Goal: Complete application form: Complete application form

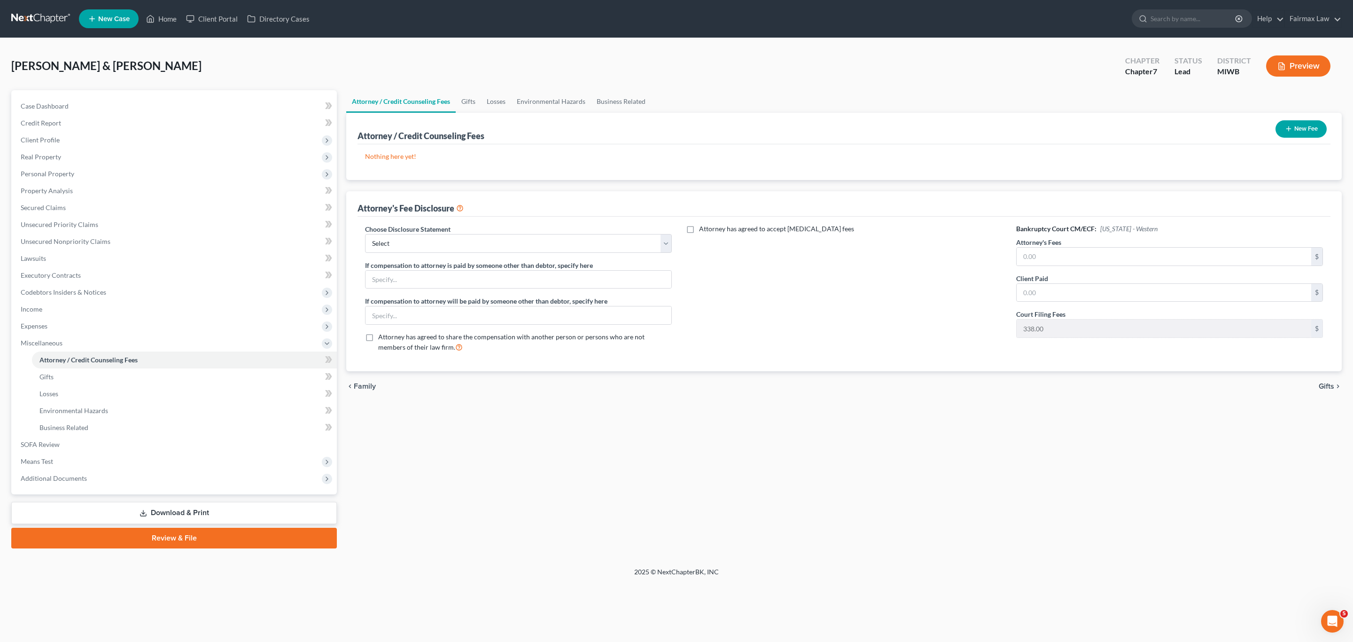
click at [1302, 128] on button "New Fee" at bounding box center [1300, 128] width 51 height 17
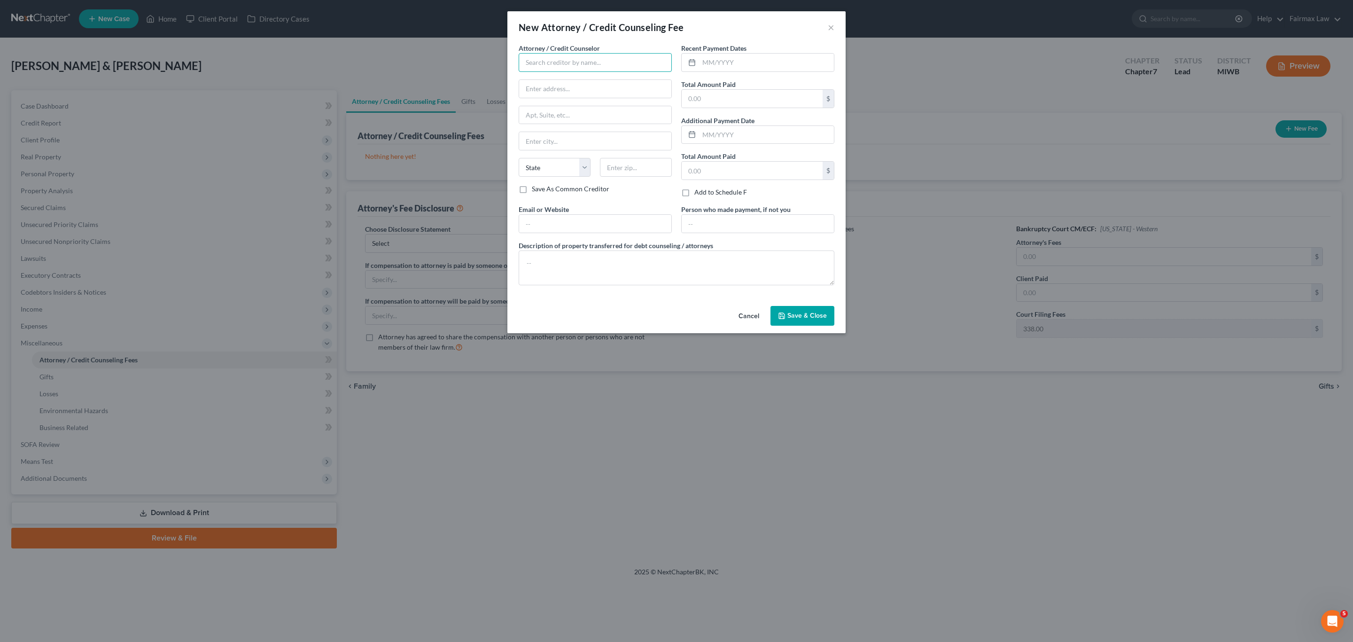
click at [594, 61] on input "text" at bounding box center [595, 62] width 153 height 19
click at [557, 96] on div "Summit Financial Education" at bounding box center [575, 92] width 98 height 9
type input "Summit Financial Education"
type input "Attn: Customer Service"
type input "4800 E Flower St"
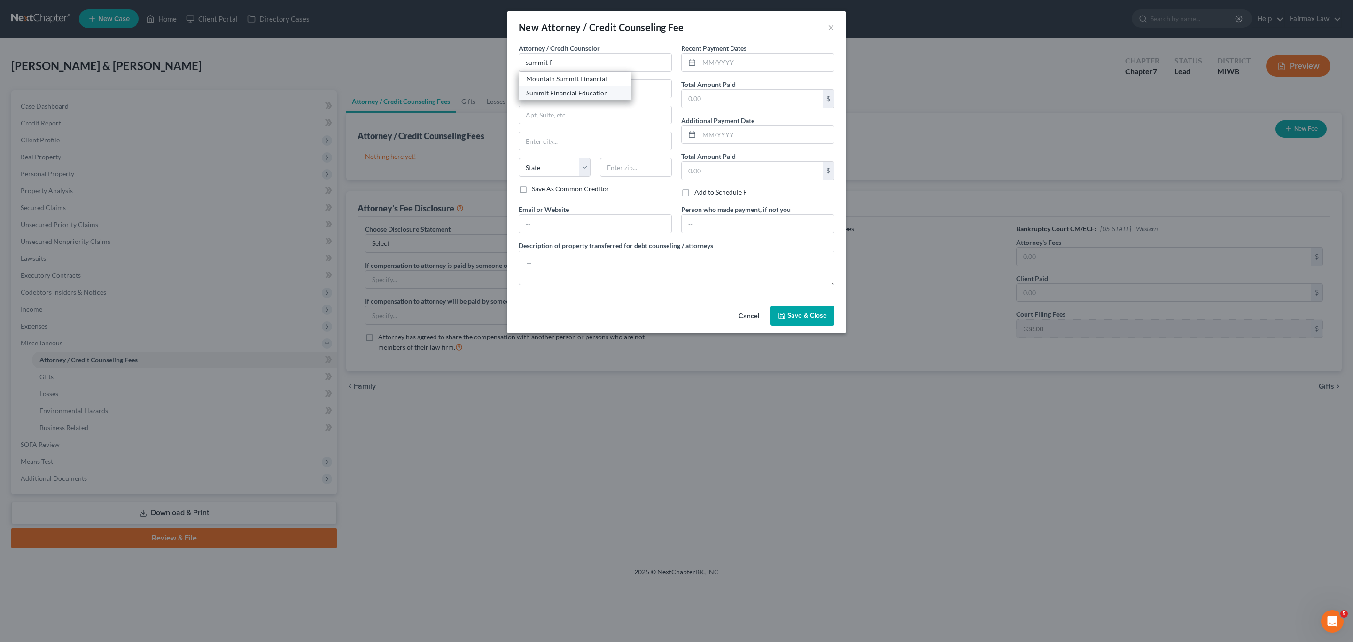
type input "Tucson"
select select "3"
type input "85712"
click at [737, 103] on input "text" at bounding box center [752, 99] width 141 height 18
type input "14.95"
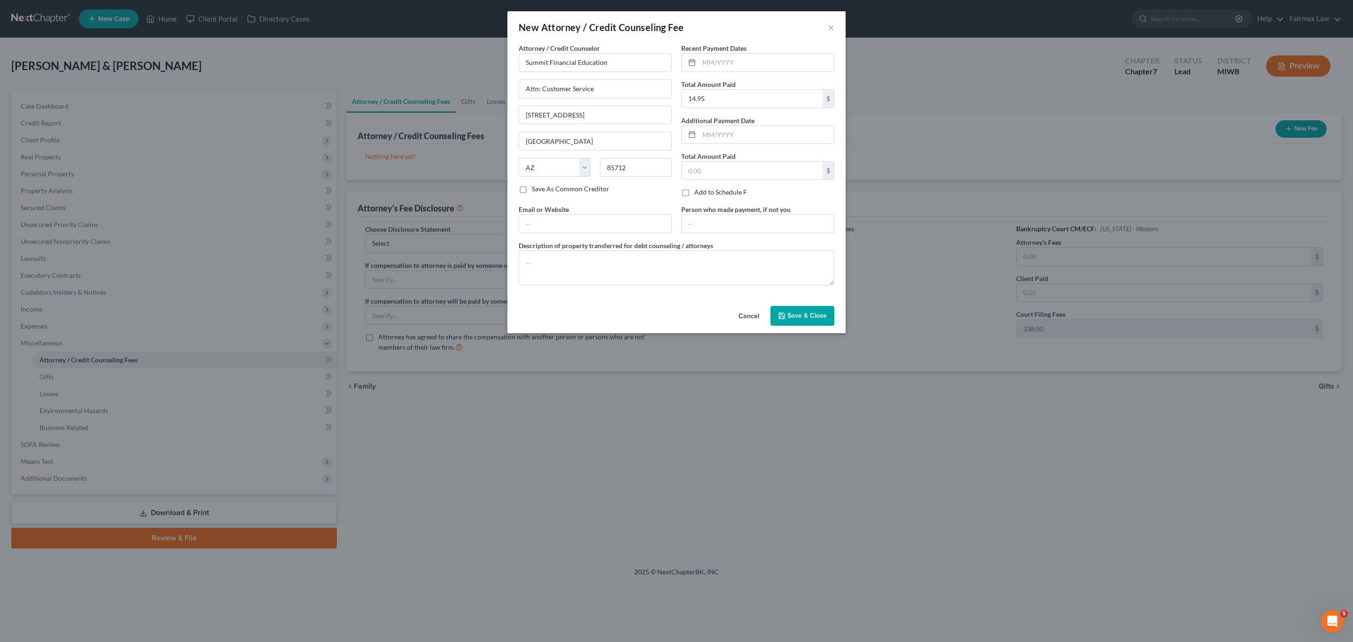
click at [810, 322] on button "Save & Close" at bounding box center [802, 316] width 64 height 20
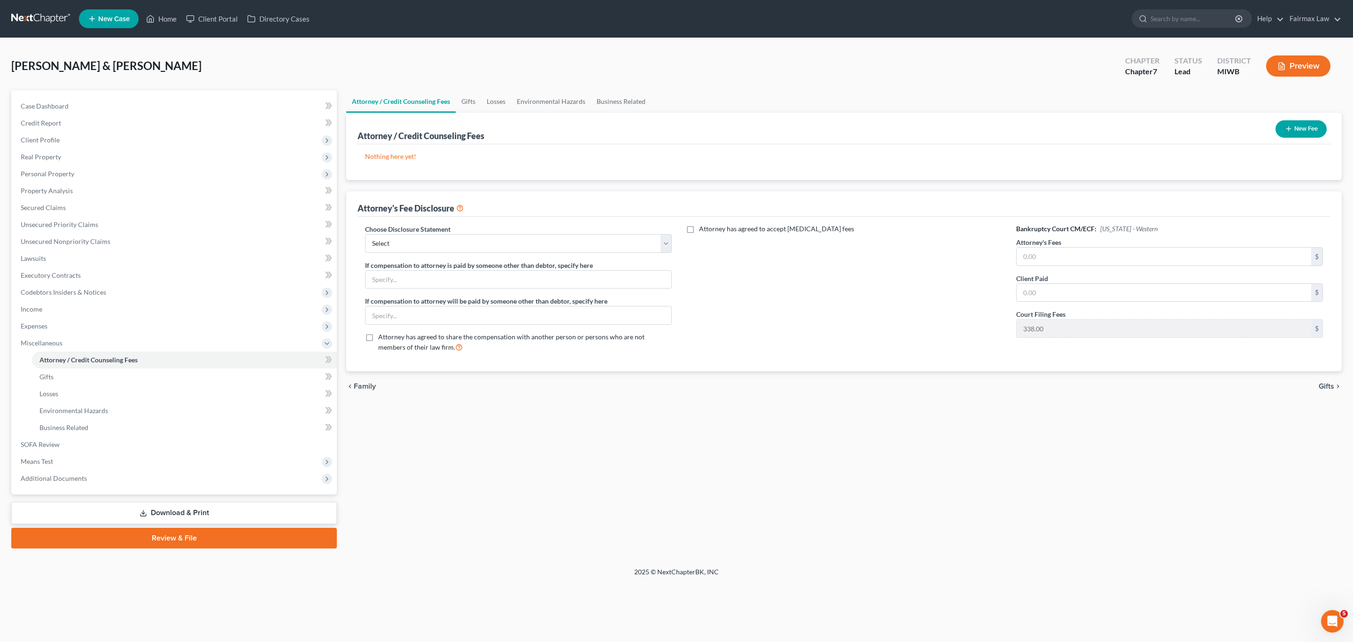
click at [1302, 126] on button "New Fee" at bounding box center [1300, 128] width 51 height 17
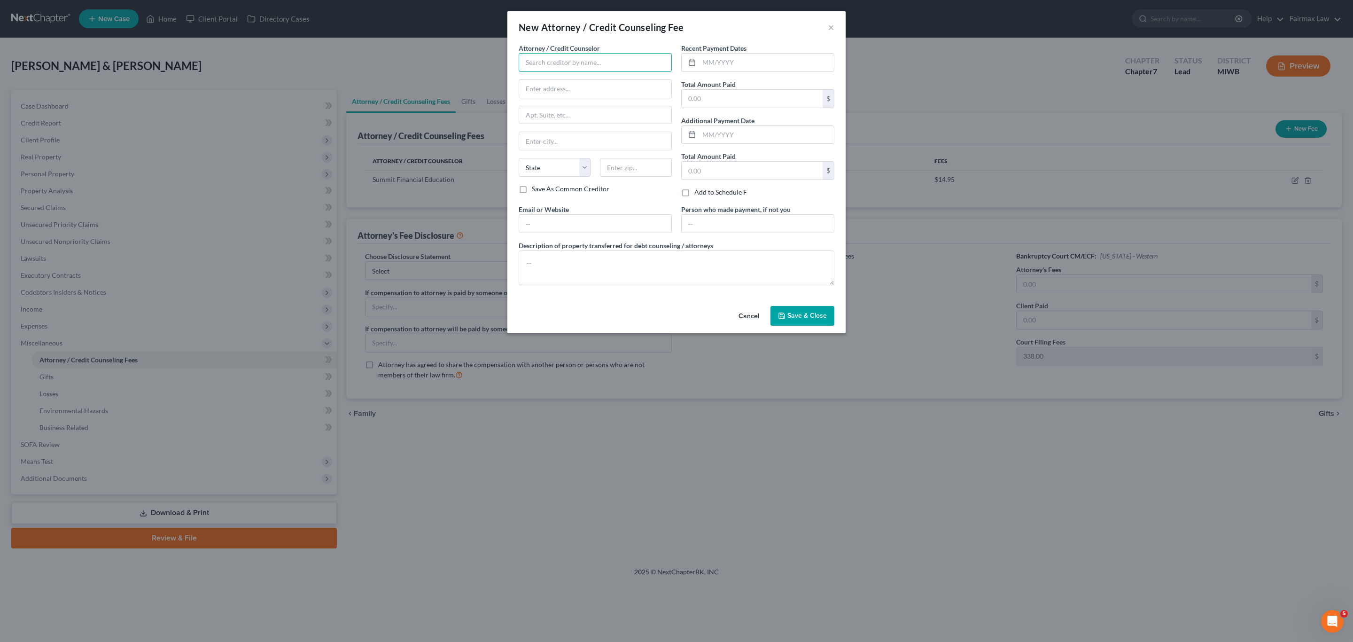
click at [602, 65] on input "text" at bounding box center [595, 62] width 153 height 19
click at [554, 135] on div "Fairmax Law PLLC" at bounding box center [575, 135] width 98 height 9
type input "Fairmax Law PLLC"
type input "25639 Ford Rd"
type input "Suite 201"
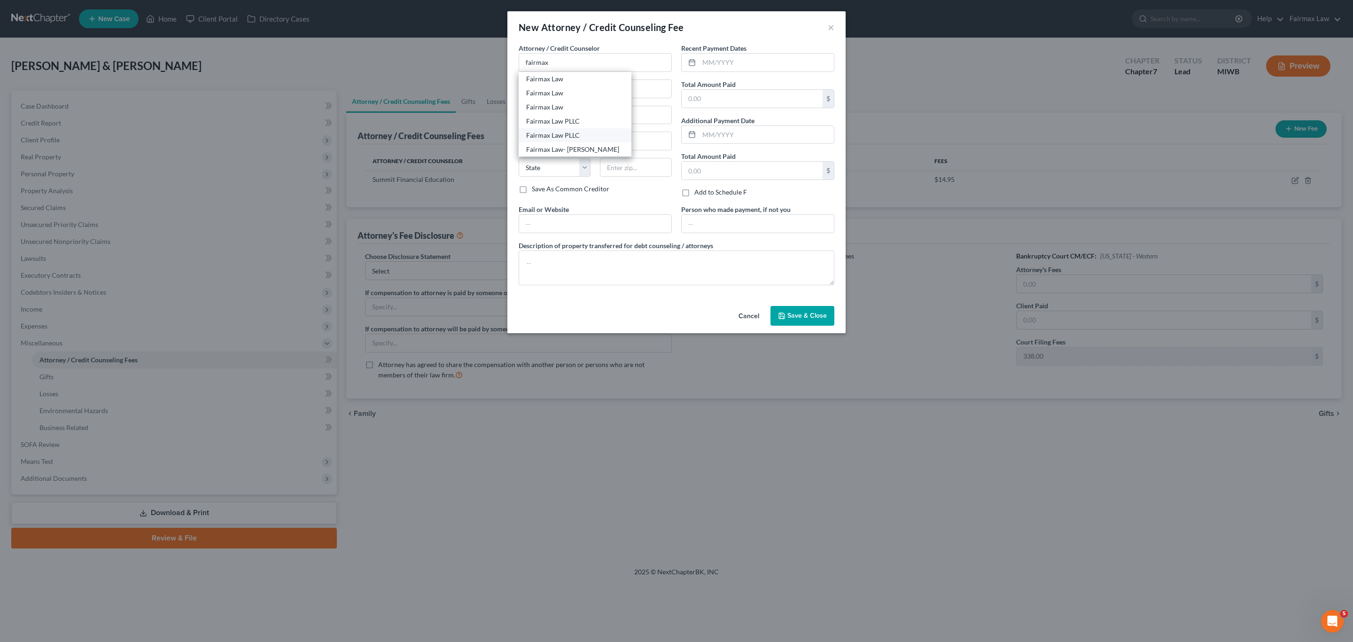
type input "Dearborn Heights"
select select "23"
type input "48127"
click at [752, 97] on input "text" at bounding box center [752, 99] width 141 height 18
type input "0"
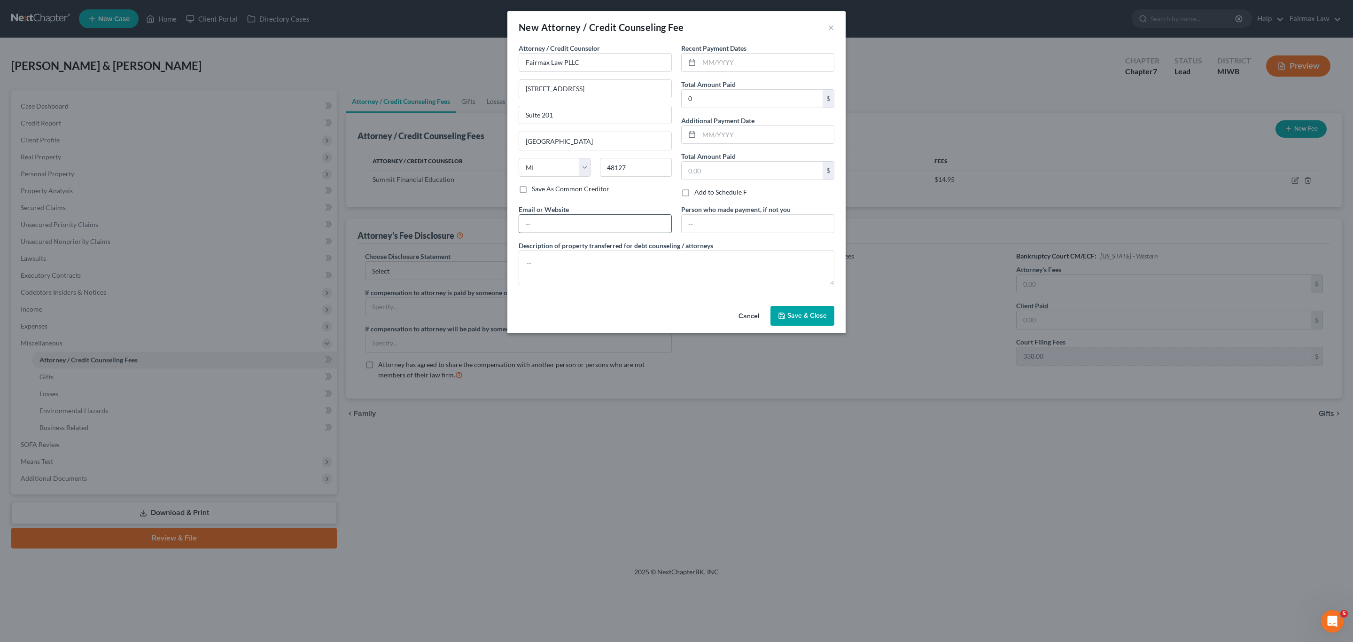
click at [575, 218] on input "text" at bounding box center [595, 224] width 152 height 18
paste input "https://fairmaxlaw.com/"
type input "https://fairmaxlaw.com/"
click at [619, 267] on textarea at bounding box center [677, 267] width 316 height 35
paste textarea "Due to the debtor’s limited monthly budget surplus, they are unable to reasonab…"
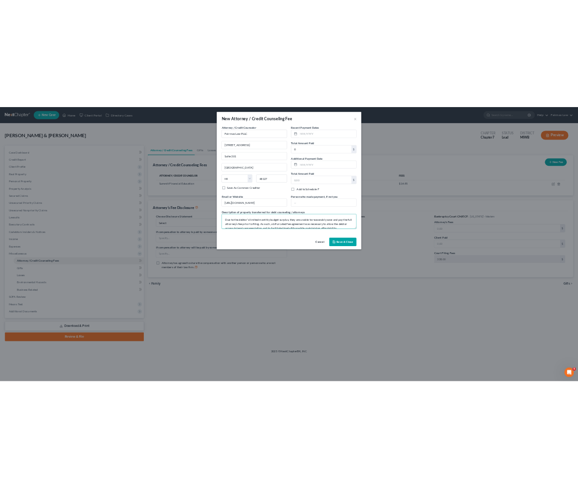
scroll to position [61, 0]
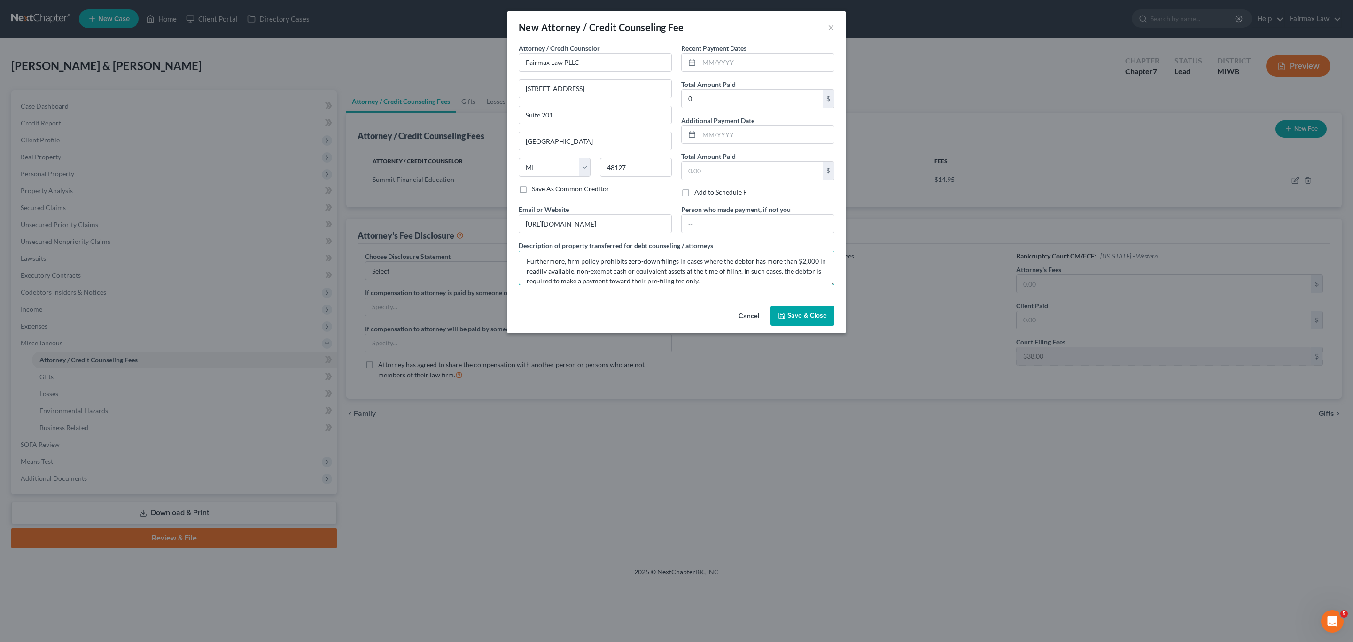
type textarea "Due to the debtor’s limited monthly budget surplus, they are unable to reasonab…"
click at [802, 310] on button "Save & Close" at bounding box center [802, 316] width 64 height 20
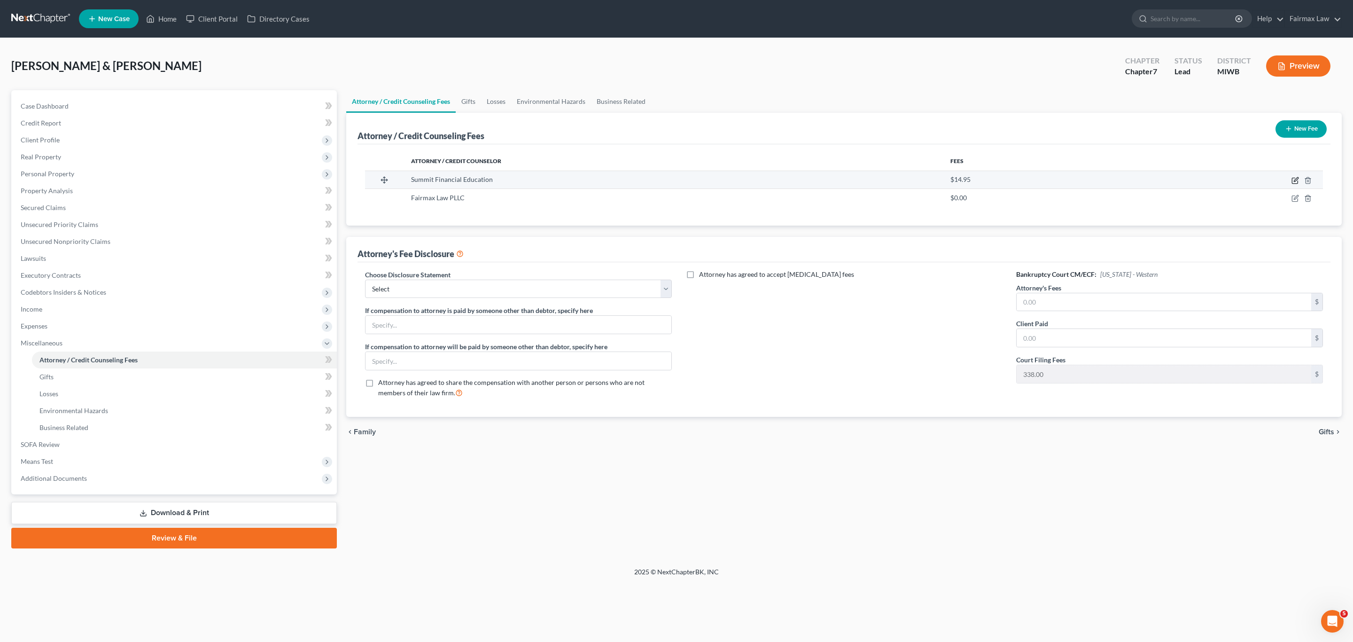
click at [1291, 179] on icon "button" at bounding box center [1295, 181] width 8 height 8
select select "3"
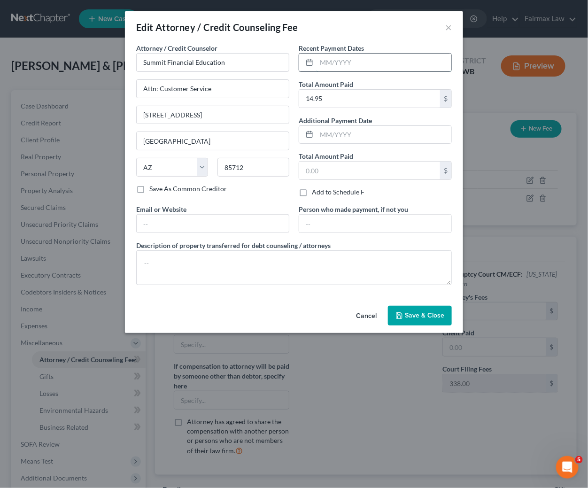
click at [332, 61] on input "text" at bounding box center [384, 63] width 135 height 18
type input "08/2025"
click at [423, 316] on span "Save & Close" at bounding box center [424, 315] width 39 height 8
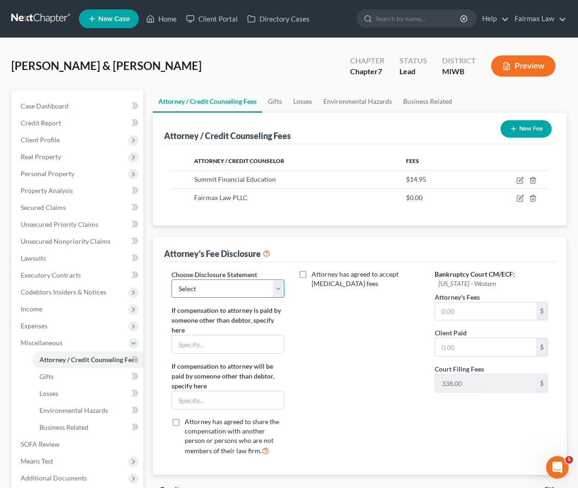
click at [228, 286] on select "Select WDMI - Chapter 13 - Disclosure of Attorney Compensation OHNB & MIWB Disc…" at bounding box center [227, 288] width 113 height 19
select select "1"
click at [171, 280] on select "Select WDMI - Chapter 13 - Disclosure of Attorney Compensation OHNB & MIWB Disc…" at bounding box center [227, 288] width 113 height 19
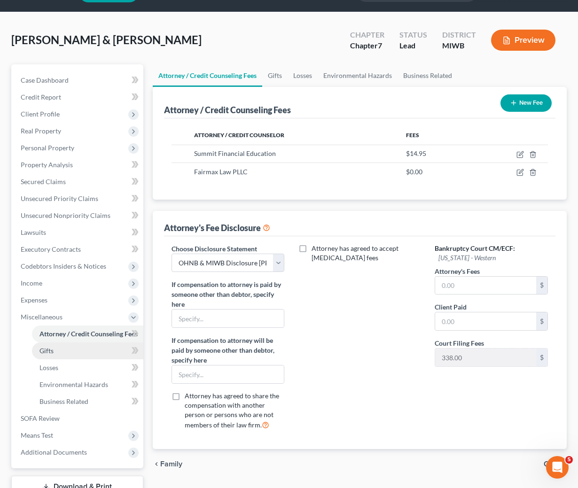
scroll to position [70, 0]
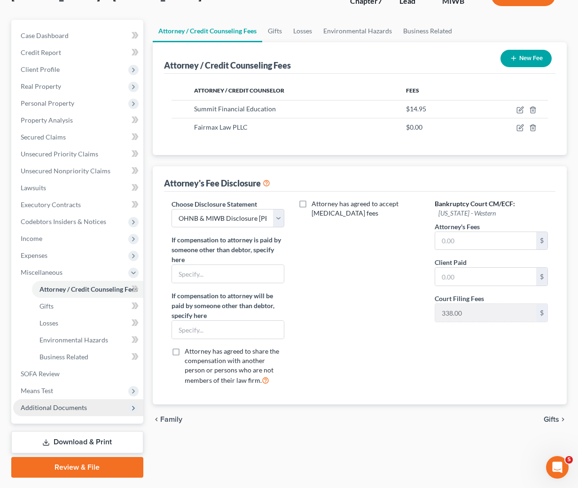
click at [47, 403] on span "Additional Documents" at bounding box center [54, 407] width 66 height 8
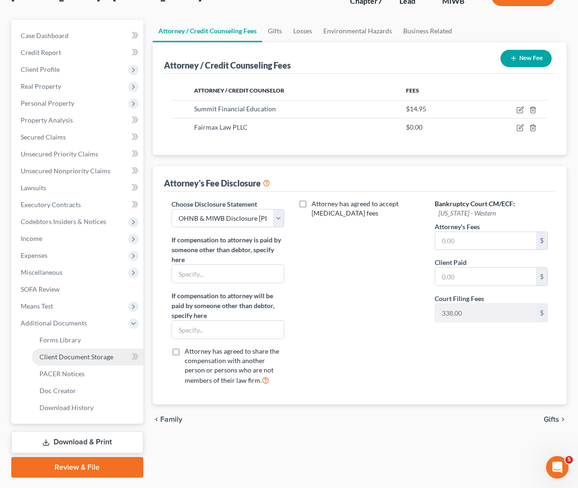
click at [57, 358] on span "Client Document Storage" at bounding box center [76, 357] width 74 height 8
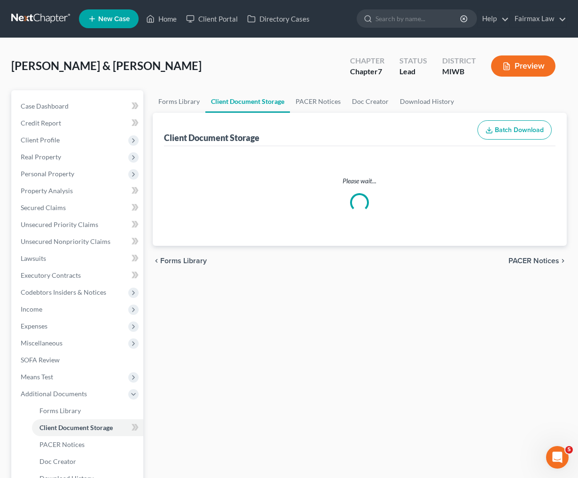
select select "1"
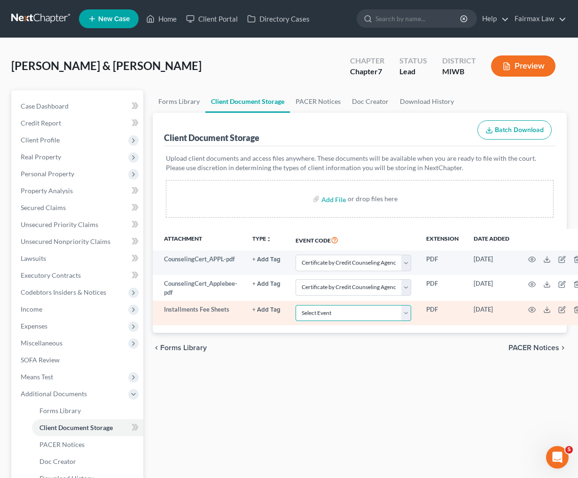
click at [304, 320] on select "Select Event Asset Protection Report Certificate by Credit Counseling Agency (1…" at bounding box center [353, 313] width 116 height 16
select select "4"
click at [295, 306] on select "Select Event Asset Protection Report Certificate by Credit Counseling Agency (1…" at bounding box center [353, 313] width 116 height 16
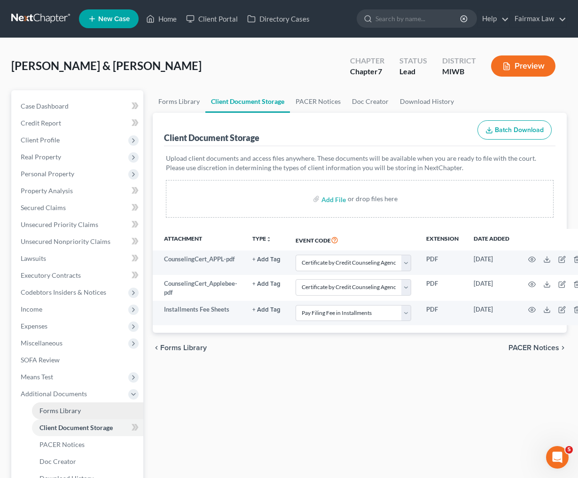
click at [55, 413] on link "Forms Library" at bounding box center [87, 410] width 111 height 17
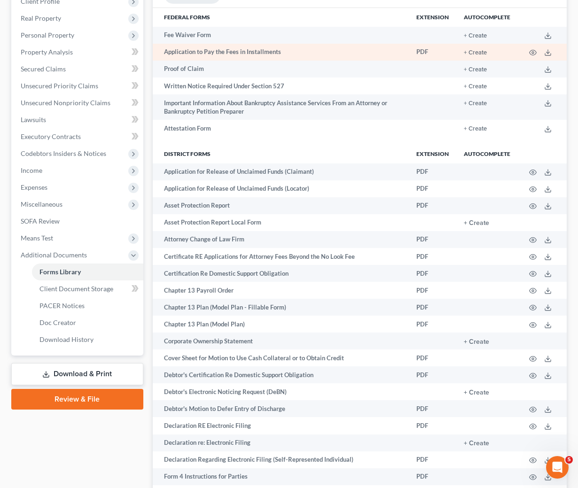
scroll to position [141, 0]
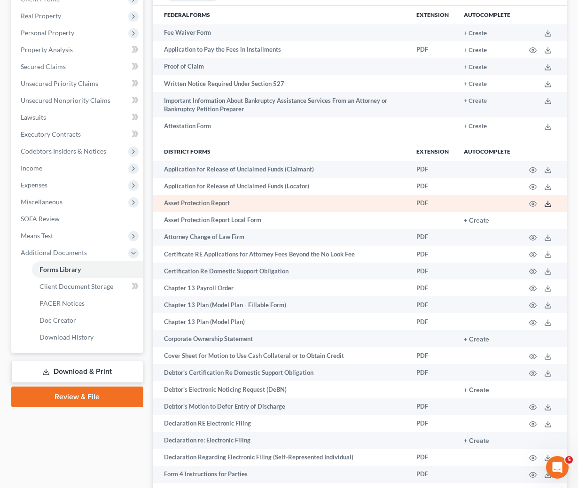
click at [546, 203] on icon at bounding box center [548, 204] width 8 height 8
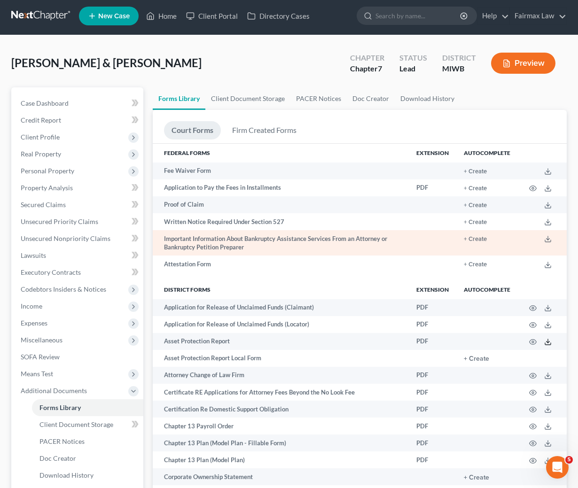
scroll to position [0, 0]
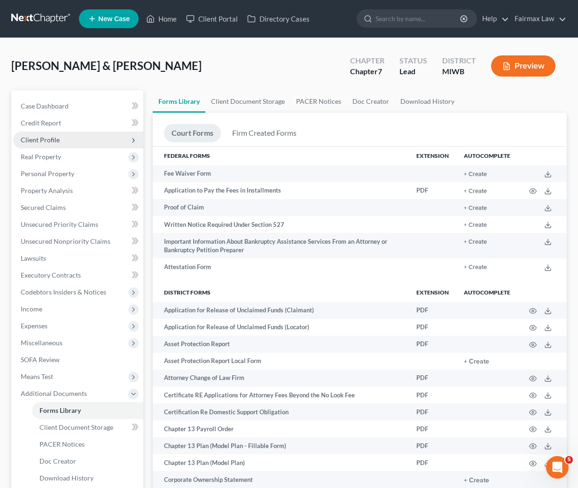
click at [49, 141] on span "Client Profile" at bounding box center [40, 140] width 39 height 8
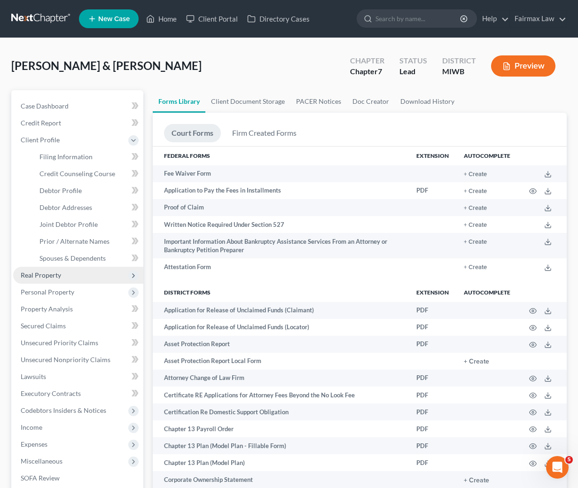
click at [34, 276] on span "Real Property" at bounding box center [41, 275] width 40 height 8
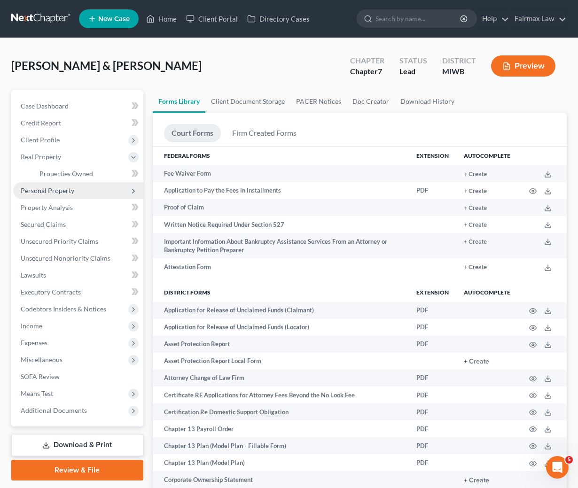
click at [34, 190] on span "Personal Property" at bounding box center [48, 190] width 54 height 8
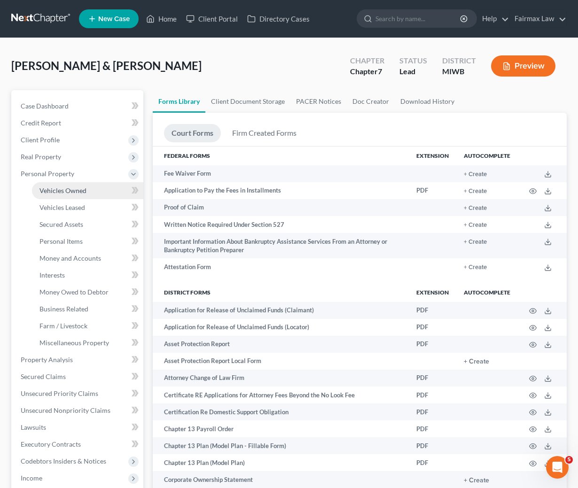
click at [42, 189] on span "Vehicles Owned" at bounding box center [62, 190] width 47 height 8
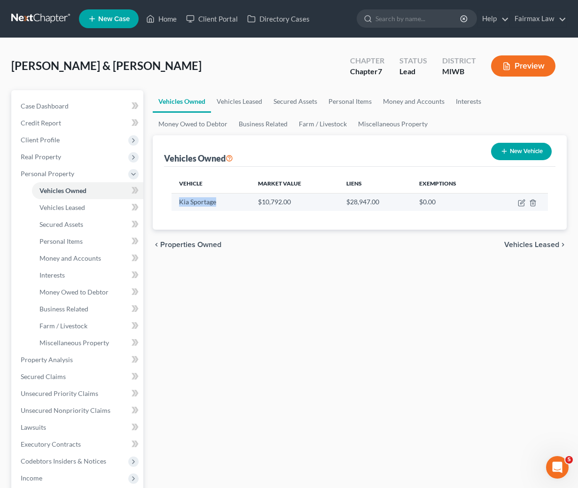
drag, startPoint x: 222, startPoint y: 202, endPoint x: 172, endPoint y: 204, distance: 49.4
click at [172, 204] on td "Kia Sportage" at bounding box center [210, 202] width 79 height 18
copy td "Kia Sportage"
click at [519, 205] on icon "button" at bounding box center [521, 204] width 6 height 6
select select "0"
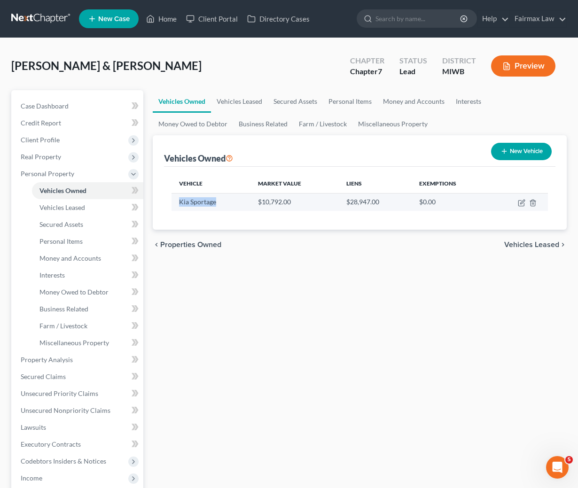
select select "3"
select select "0"
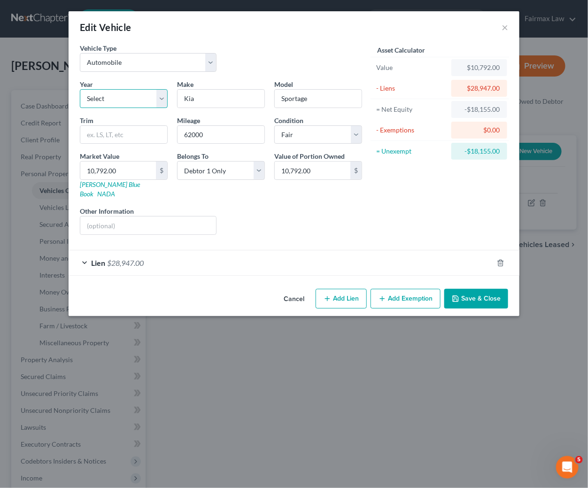
click at [129, 101] on select "Select 2026 2025 2024 2023 2022 2021 2020 2019 2018 2017 2016 2015 2014 2013 20…" at bounding box center [124, 98] width 88 height 19
select select "6"
click at [80, 89] on select "Select 2026 2025 2024 2023 2022 2021 2020 2019 2018 2017 2016 2015 2014 2013 20…" at bounding box center [124, 98] width 88 height 19
click at [483, 289] on button "Save & Close" at bounding box center [476, 299] width 64 height 20
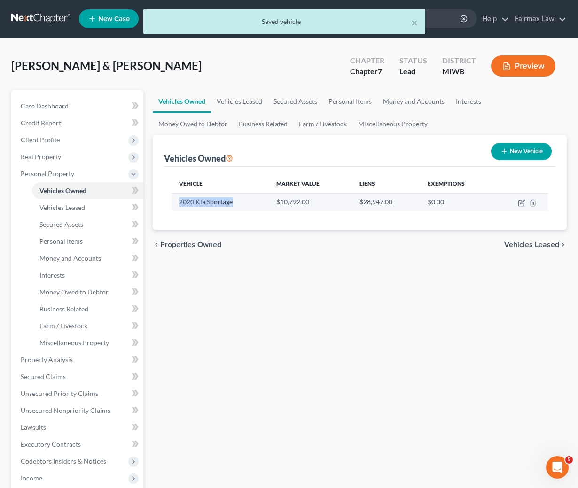
drag, startPoint x: 237, startPoint y: 206, endPoint x: 176, endPoint y: 203, distance: 61.1
click at [176, 203] on td "2020 Kia Sportage" at bounding box center [220, 202] width 98 height 18
copy td "2020 Kia Sportage"
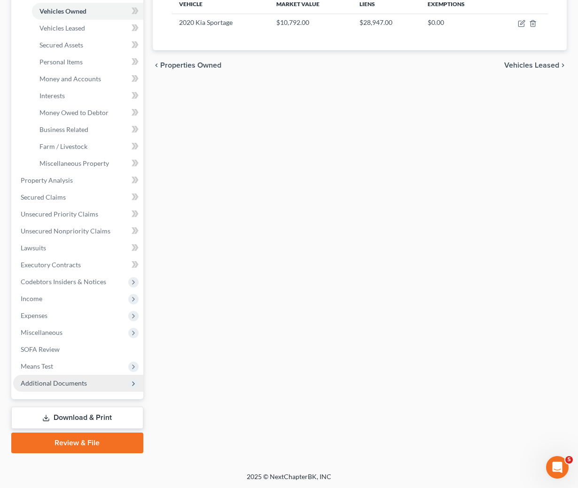
click at [51, 385] on span "Additional Documents" at bounding box center [54, 383] width 66 height 8
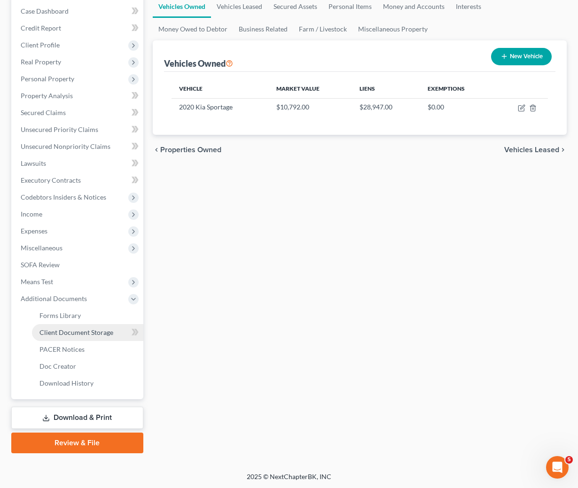
click at [65, 333] on span "Client Document Storage" at bounding box center [76, 332] width 74 height 8
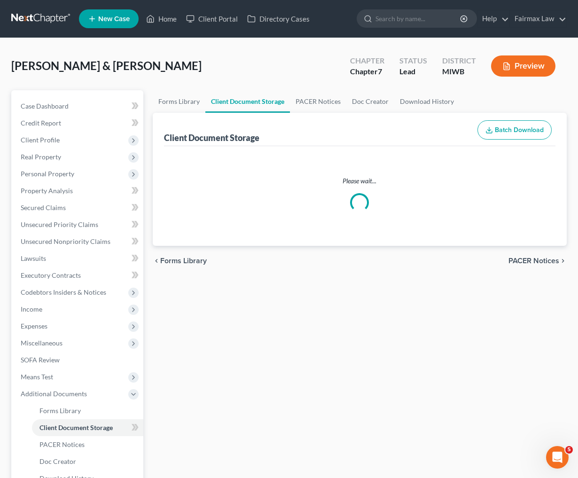
select select "1"
select select "4"
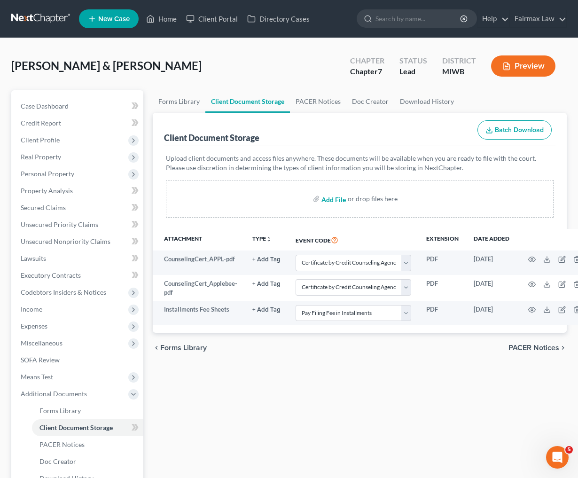
click at [334, 198] on input "file" at bounding box center [332, 198] width 23 height 17
type input "C:\fakepath\Asset Protection Report.pdf"
select select "1"
select select "4"
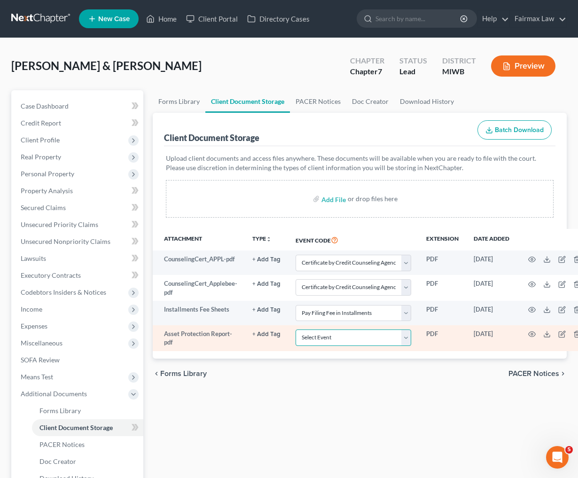
click at [366, 338] on select "Select Event Asset Protection Report Certificate by Credit Counseling Agency (1…" at bounding box center [353, 337] width 116 height 16
select select "0"
click at [295, 331] on select "Select Event Asset Protection Report Certificate by Credit Counseling Agency (1…" at bounding box center [353, 337] width 116 height 16
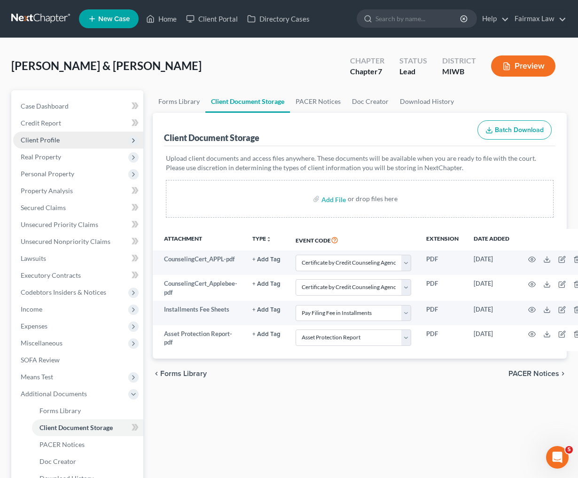
click at [39, 140] on span "Client Profile" at bounding box center [40, 140] width 39 height 8
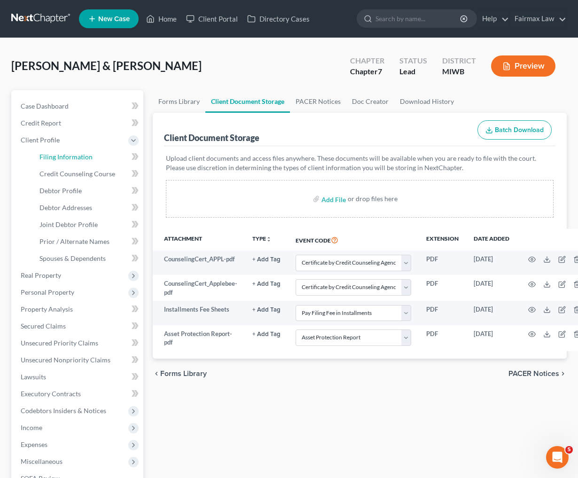
drag, startPoint x: 53, startPoint y: 158, endPoint x: 330, endPoint y: 122, distance: 279.9
click at [53, 157] on span "Filing Information" at bounding box center [65, 157] width 53 height 8
select select "1"
select select "0"
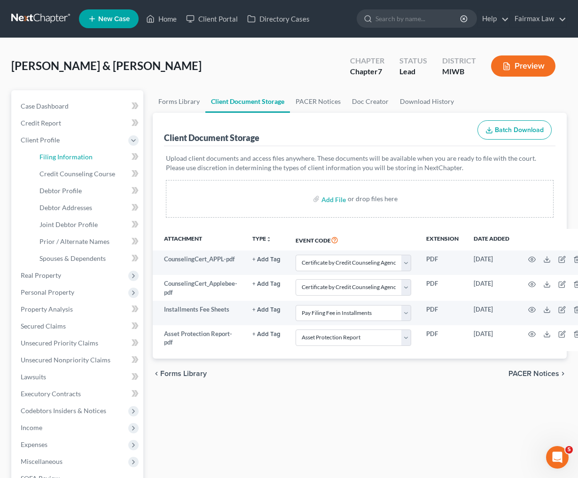
select select "23"
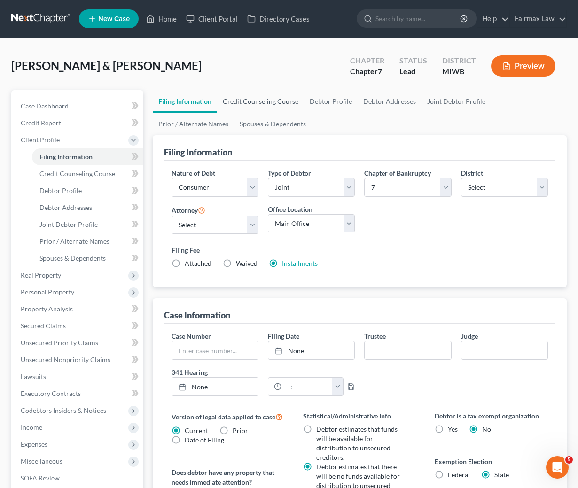
click at [245, 104] on link "Credit Counseling Course" at bounding box center [260, 101] width 87 height 23
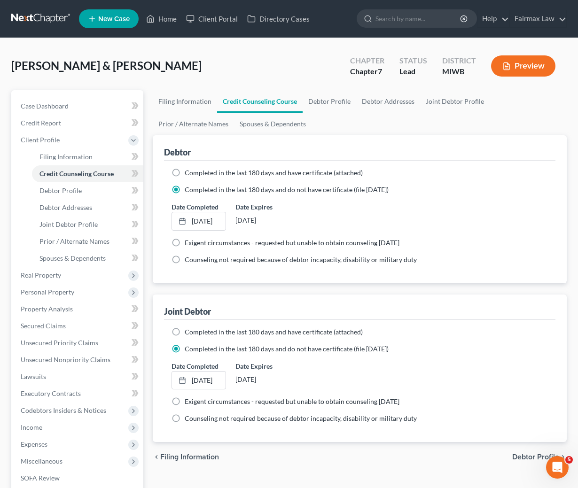
click at [185, 334] on label "Completed in the last 180 days and have certificate (attached)" at bounding box center [274, 331] width 178 height 9
click at [188, 333] on input "Completed in the last 180 days and have certificate (attached)" at bounding box center [191, 330] width 6 height 6
radio input "true"
radio input "false"
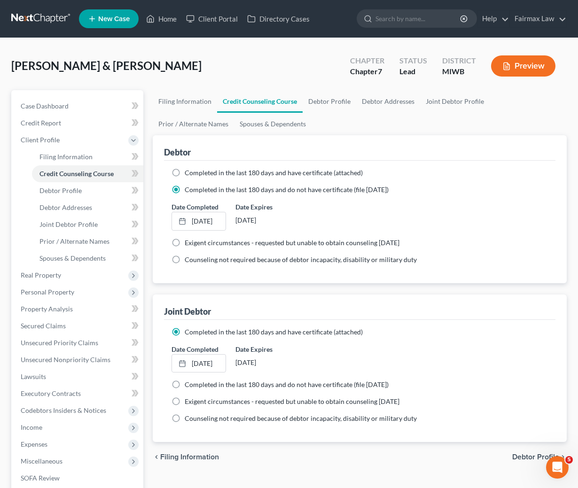
click at [185, 172] on label "Completed in the last 180 days and have certificate (attached)" at bounding box center [274, 172] width 178 height 9
click at [188, 172] on input "Completed in the last 180 days and have certificate (attached)" at bounding box center [191, 171] width 6 height 6
radio input "true"
radio input "false"
click at [333, 99] on link "Debtor Profile" at bounding box center [329, 101] width 54 height 23
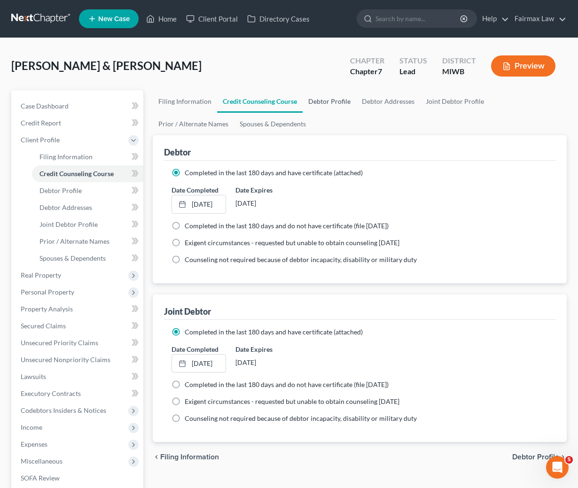
select select "1"
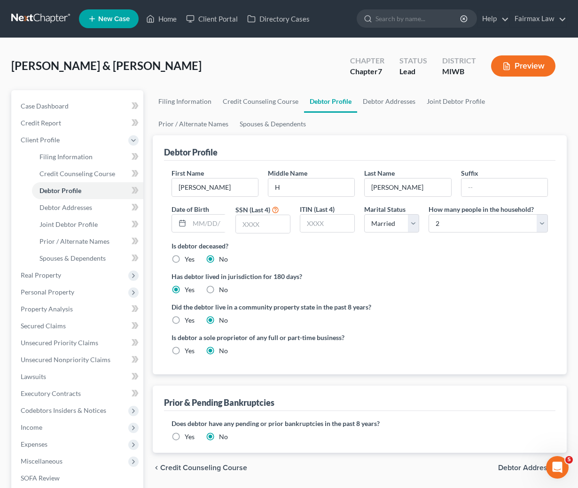
radio input "true"
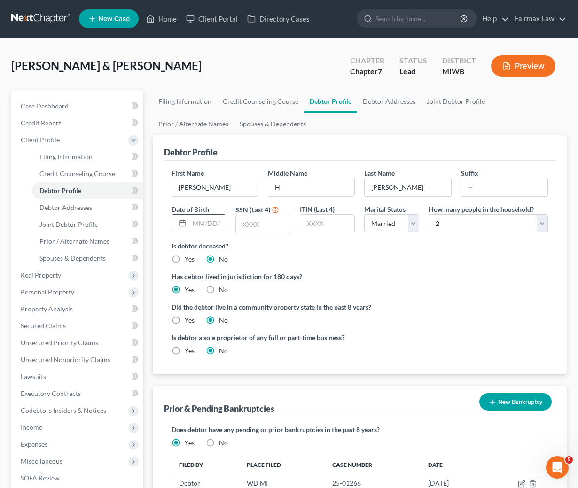
click at [204, 220] on input "text" at bounding box center [208, 224] width 38 height 18
type input "07/30/1984"
click at [434, 101] on link "Joint Debtor Profile" at bounding box center [456, 101] width 70 height 23
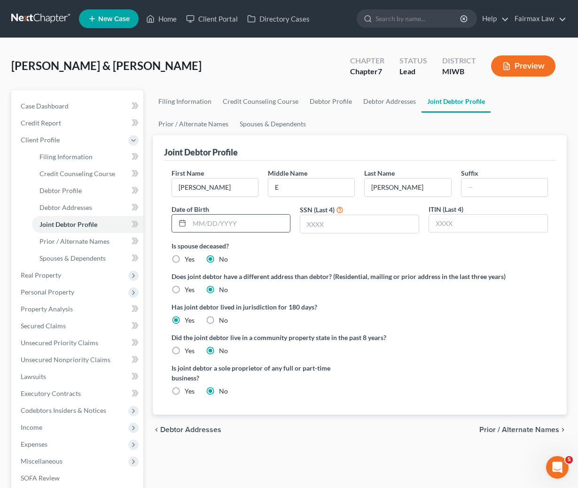
click at [203, 224] on input "text" at bounding box center [239, 224] width 101 height 18
type input "10/13/1984"
click at [336, 223] on input "text" at bounding box center [359, 224] width 118 height 18
type input "3483"
click at [325, 101] on link "Debtor Profile" at bounding box center [331, 101] width 54 height 23
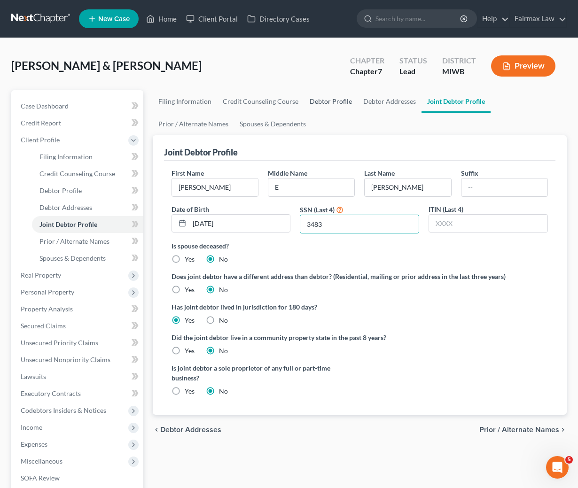
select select "1"
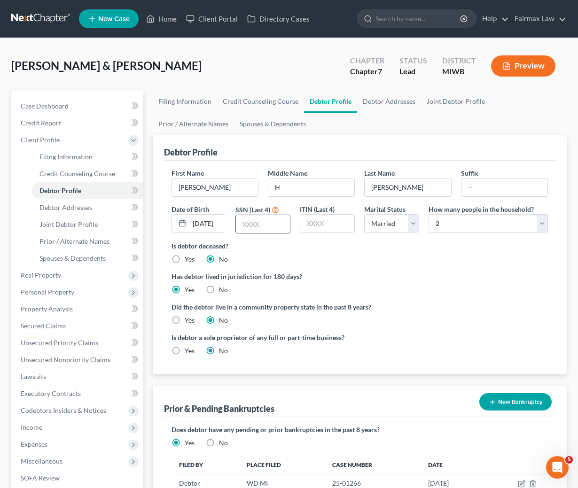
click at [272, 229] on input "text" at bounding box center [263, 224] width 54 height 18
type input "3875"
click at [234, 123] on link "Spouses & Dependents" at bounding box center [272, 124] width 77 height 23
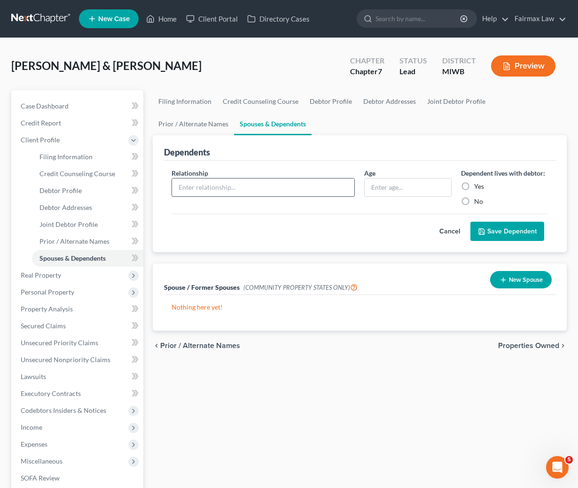
click at [263, 192] on input "text" at bounding box center [263, 187] width 183 height 18
type input "Son"
click at [377, 187] on input "text" at bounding box center [407, 187] width 86 height 18
type input "17"
click at [474, 184] on label "Yes" at bounding box center [479, 186] width 10 height 9
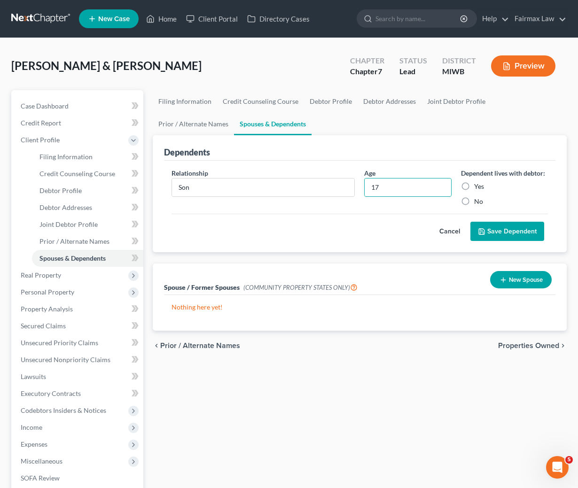
click at [478, 184] on input "Yes" at bounding box center [481, 185] width 6 height 6
radio input "true"
click at [509, 234] on button "Save Dependent" at bounding box center [507, 232] width 74 height 20
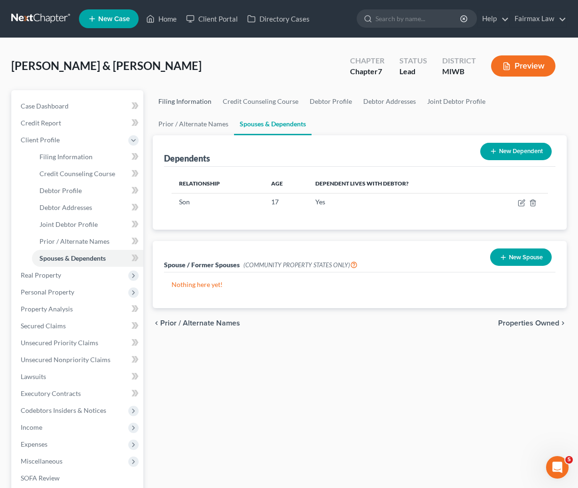
click at [188, 100] on link "Filing Information" at bounding box center [185, 101] width 64 height 23
select select "1"
select select "0"
select select "41"
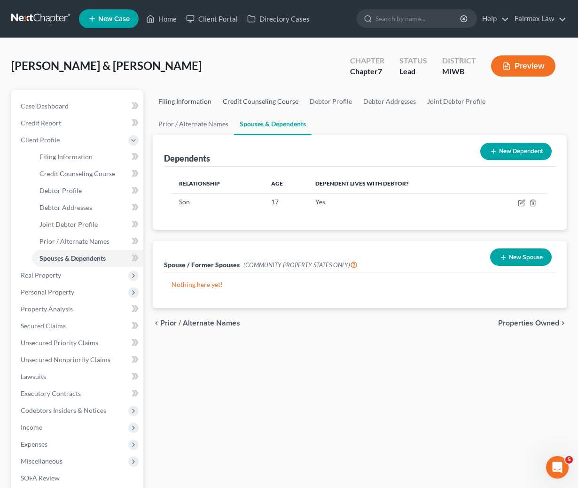
select select "2"
select select "23"
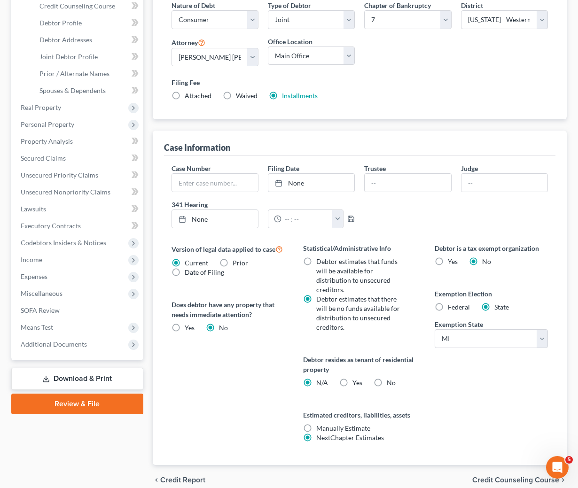
scroll to position [211, 0]
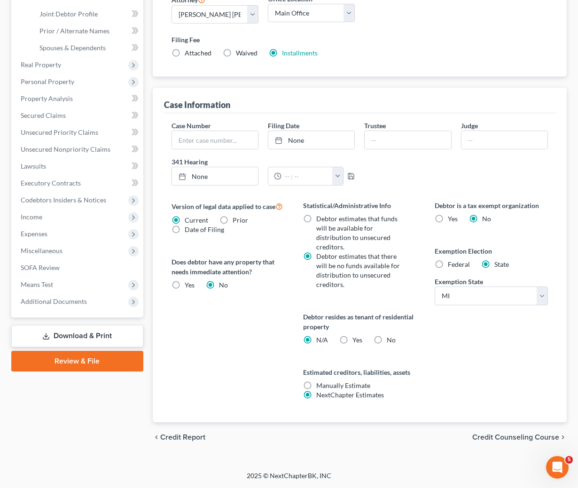
click at [448, 265] on label "Federal" at bounding box center [459, 264] width 22 height 9
click at [451, 265] on input "Federal" at bounding box center [454, 263] width 6 height 6
radio input "true"
radio input "false"
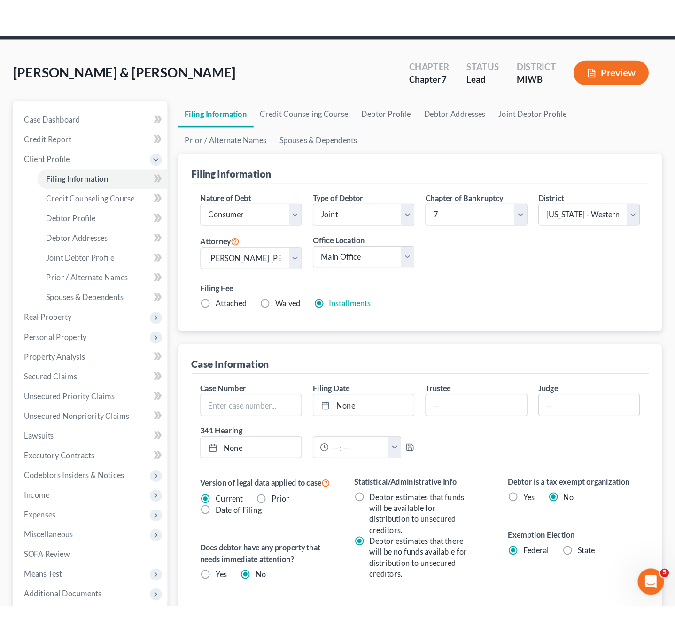
scroll to position [0, 0]
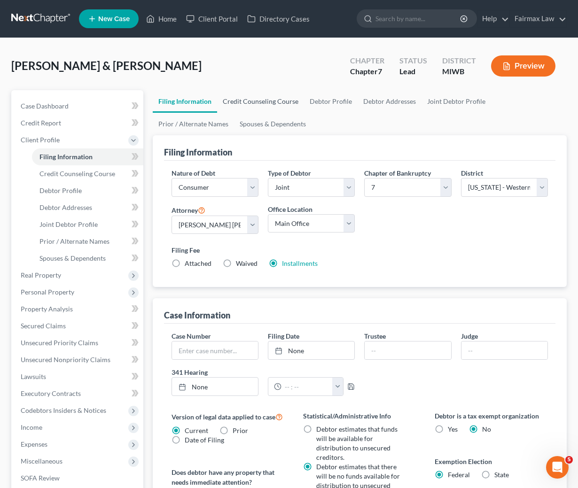
click at [241, 108] on link "Credit Counseling Course" at bounding box center [260, 101] width 87 height 23
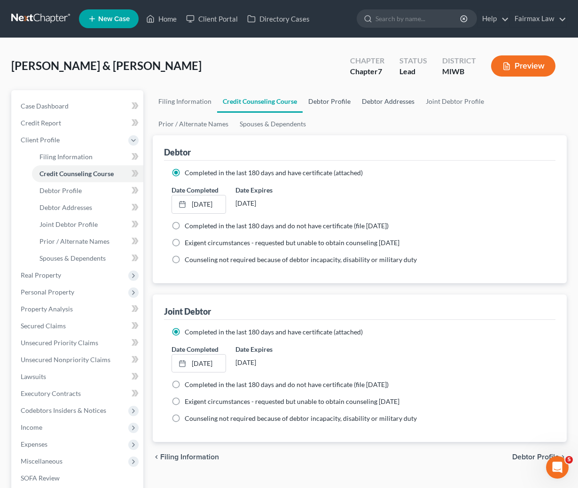
drag, startPoint x: 319, startPoint y: 96, endPoint x: 387, endPoint y: 106, distance: 68.3
click at [319, 96] on link "Debtor Profile" at bounding box center [329, 101] width 54 height 23
select select "1"
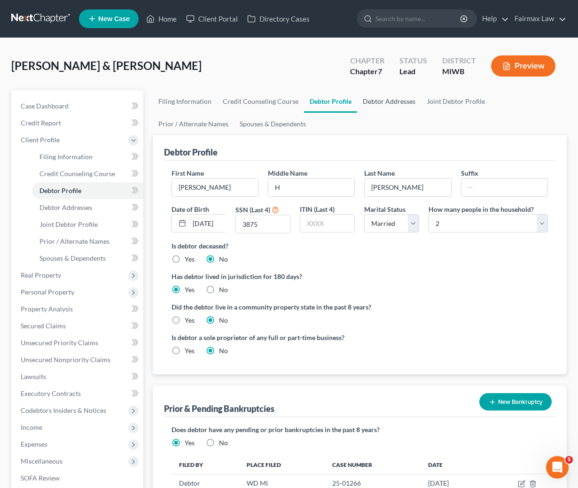
click at [387, 106] on link "Debtor Addresses" at bounding box center [389, 101] width 64 height 23
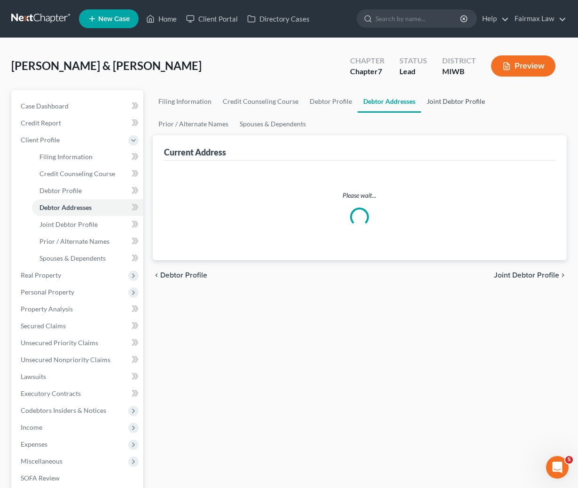
select select "0"
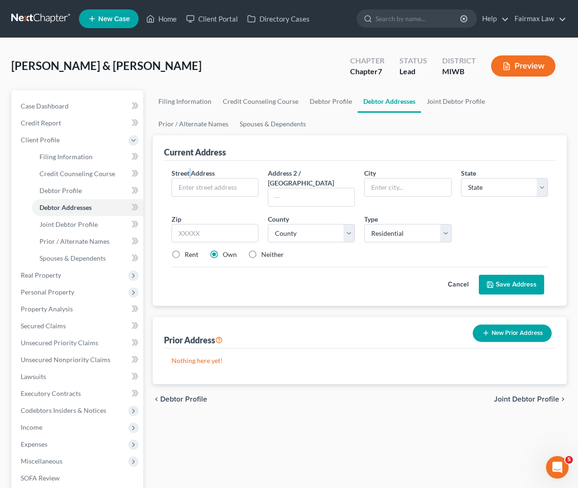
click at [189, 173] on span "Street Address" at bounding box center [192, 173] width 43 height 8
click at [214, 188] on input "text" at bounding box center [215, 187] width 86 height 18
paste input "974 4 Mile Rd Apt 3A,"
drag, startPoint x: 221, startPoint y: 186, endPoint x: 242, endPoint y: 186, distance: 21.1
click at [242, 186] on input "974 4 Mile Rd Apt 3A," at bounding box center [215, 187] width 86 height 18
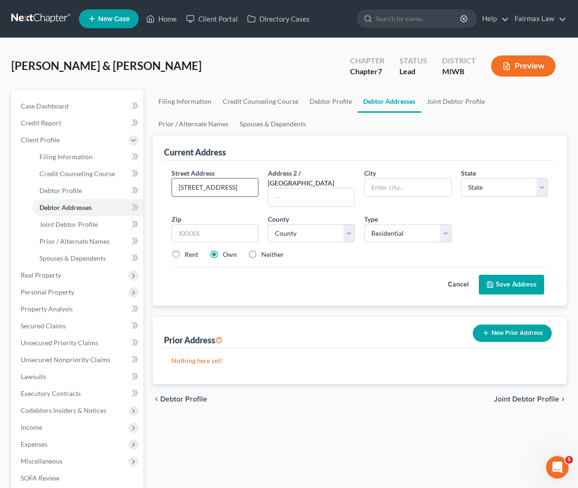
type input "974 4 Mile Rd"
paste input "Apt 3A,"
type input "Apt 3A"
click at [223, 224] on input "text" at bounding box center [214, 233] width 87 height 19
paste input "49544"
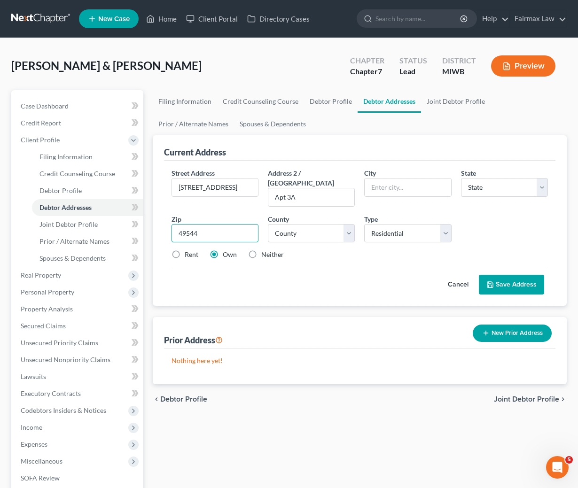
type input "49544"
click at [185, 250] on label "Rent" at bounding box center [192, 254] width 14 height 9
click at [188, 250] on input "Rent" at bounding box center [191, 253] width 6 height 6
radio input "true"
type input "Grand Rapids"
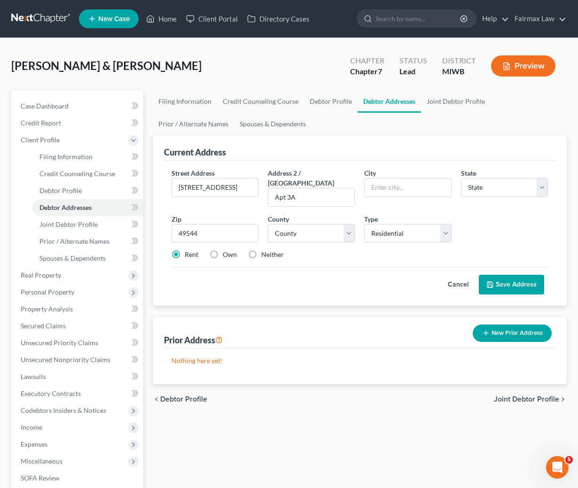
select select "23"
click at [314, 232] on select "County Alcona County Alger County Allegan County Alpena County Antrim County Ar…" at bounding box center [311, 233] width 87 height 19
select select "40"
click at [268, 224] on select "County Alcona County Alger County Allegan County Alpena County Antrim County Ar…" at bounding box center [311, 233] width 87 height 19
click at [520, 275] on button "Save Address" at bounding box center [511, 285] width 65 height 20
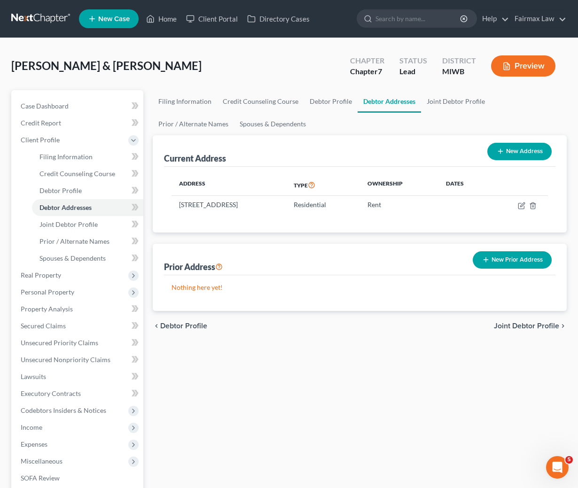
click at [492, 263] on button "New Prior Address" at bounding box center [511, 259] width 79 height 17
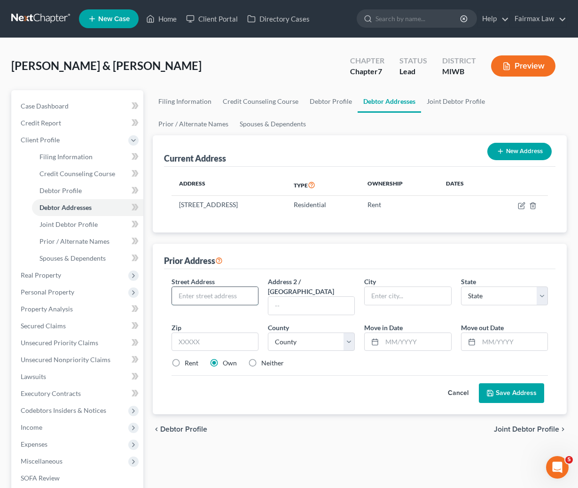
click at [218, 292] on input "text" at bounding box center [215, 296] width 86 height 18
paste input "276 S 7th St"
type input "276 S 7th St"
click at [188, 333] on input "text" at bounding box center [214, 342] width 87 height 19
paste input "49319"
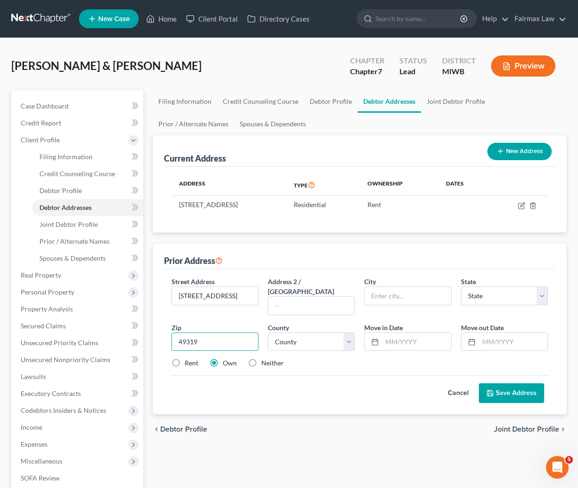
type input "49319"
click at [185, 358] on label "Rent" at bounding box center [192, 362] width 14 height 9
click at [188, 358] on input "Rent" at bounding box center [191, 361] width 6 height 6
radio input "true"
type input "Cedar Springs"
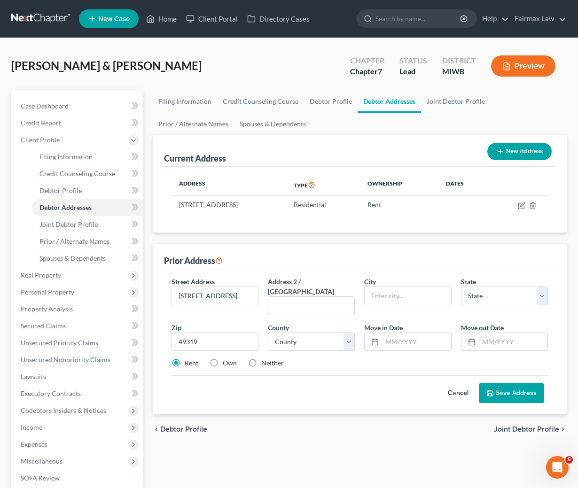
select select "23"
click at [401, 337] on input "text" at bounding box center [416, 342] width 69 height 18
paste input "08/01/2023"
type input "08/01/2023"
click at [495, 334] on input "text" at bounding box center [513, 342] width 69 height 18
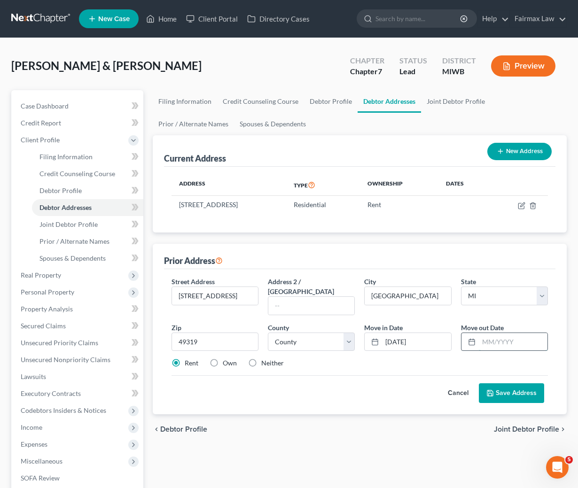
paste input "04/30/2025"
type input "04/30/2025"
click at [430, 375] on div "Cancel Save Address" at bounding box center [359, 389] width 377 height 28
click at [308, 333] on select "County Alcona County Alger County Allegan County Alpena County Antrim County Ar…" at bounding box center [311, 342] width 87 height 19
select select "40"
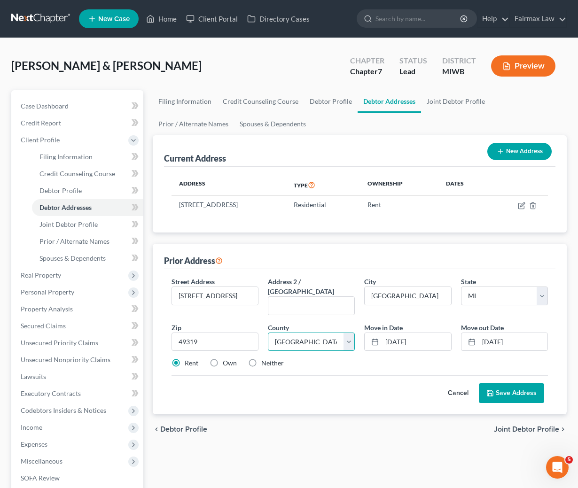
click at [268, 333] on select "County Alcona County Alger County Allegan County Alpena County Antrim County Ar…" at bounding box center [311, 342] width 87 height 19
click at [529, 386] on button "Save Address" at bounding box center [511, 393] width 65 height 20
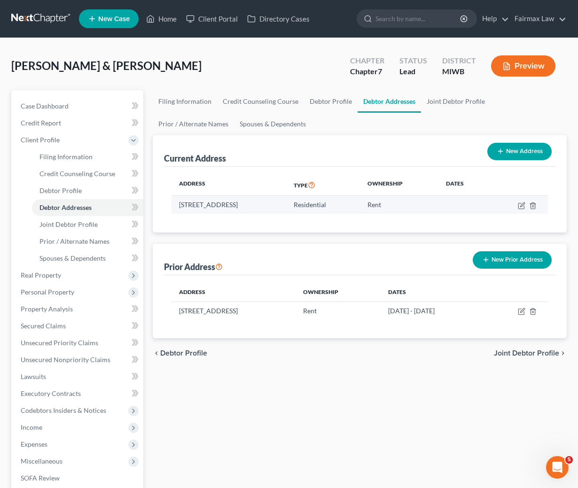
drag, startPoint x: 318, startPoint y: 205, endPoint x: 173, endPoint y: 206, distance: 145.1
click at [173, 206] on td "974 4 Mile Rd, Apt 3A, Grand Rapids, MI 49544" at bounding box center [228, 205] width 115 height 18
copy td "974 4 Mile Rd, Apt 3A, Grand Rapids, MI 49544"
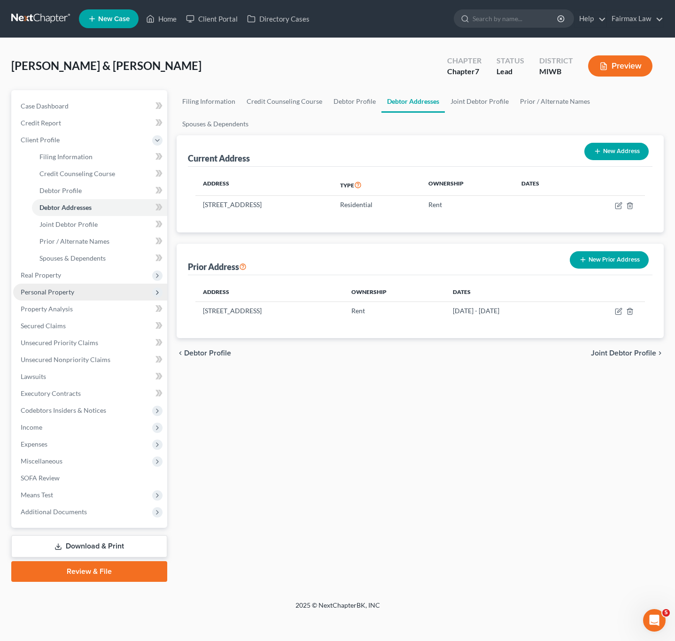
click at [50, 289] on span "Personal Property" at bounding box center [48, 292] width 54 height 8
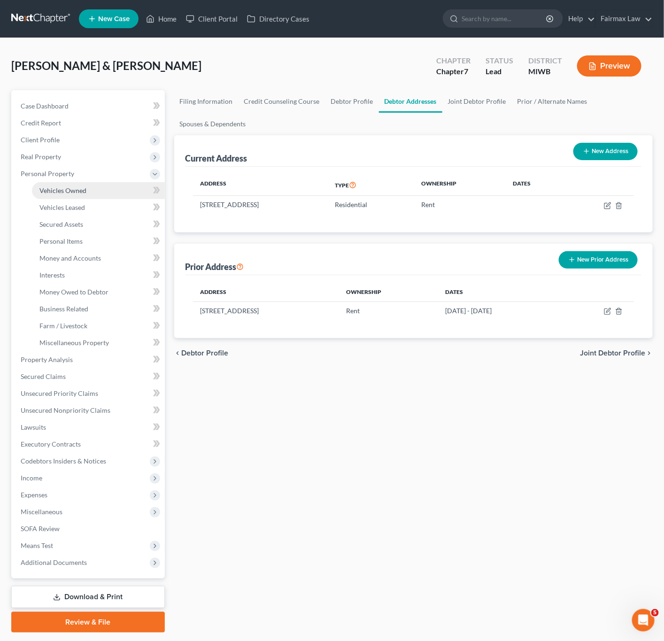
click at [63, 186] on span "Vehicles Owned" at bounding box center [62, 190] width 47 height 8
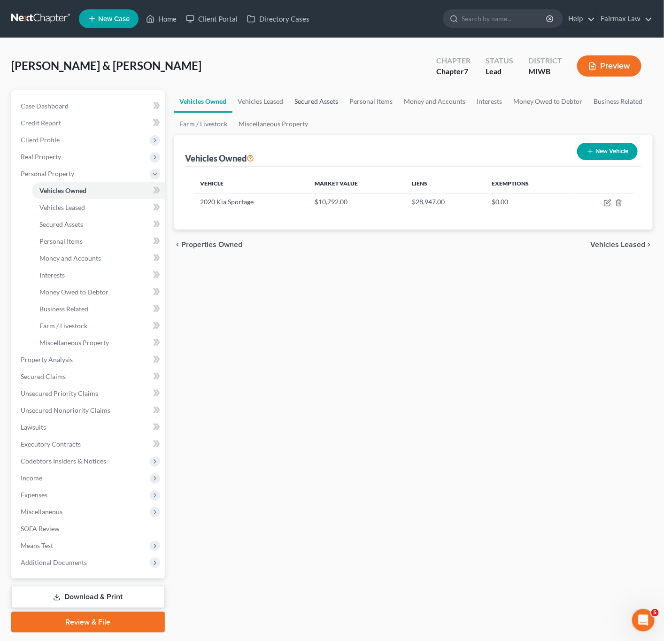
click at [322, 102] on link "Secured Assets" at bounding box center [316, 101] width 55 height 23
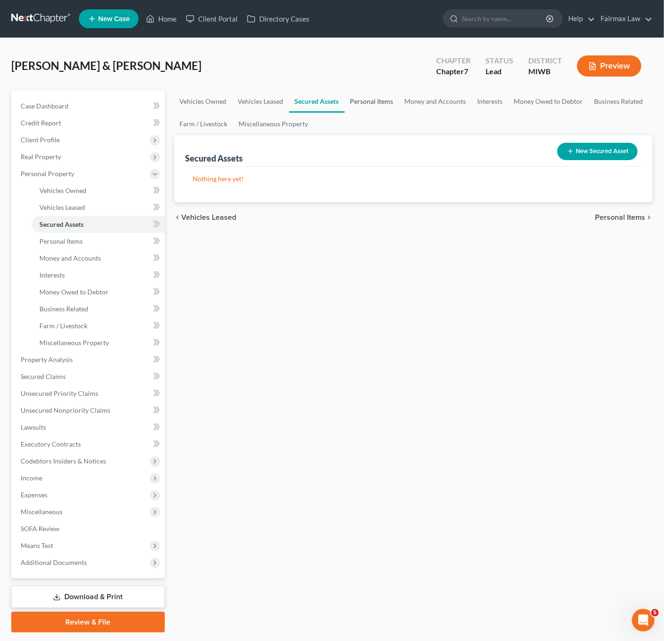
click at [367, 102] on link "Personal Items" at bounding box center [372, 101] width 54 height 23
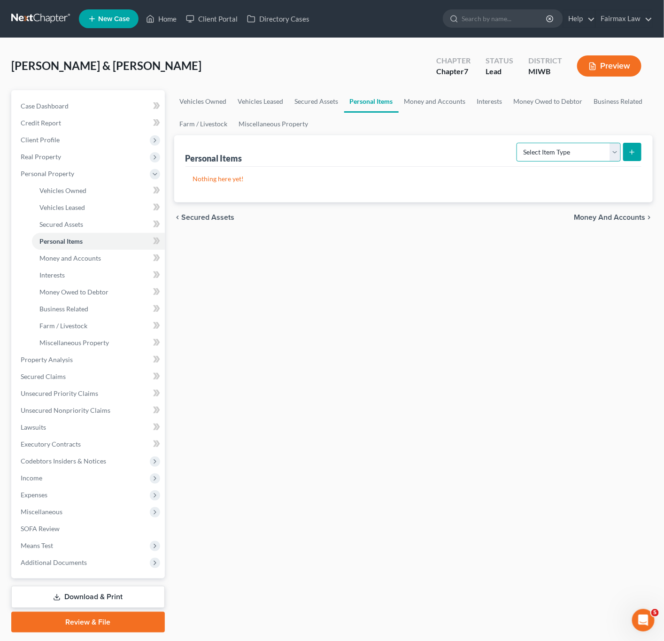
click at [550, 156] on select "Select Item Type Clothing Collectibles Of Value Electronics Firearms Household …" at bounding box center [569, 152] width 104 height 19
select select "household_goods"
click at [517, 143] on select "Select Item Type Clothing Collectibles Of Value Electronics Firearms Household …" at bounding box center [569, 152] width 104 height 19
click at [626, 155] on button "submit" at bounding box center [632, 152] width 18 height 18
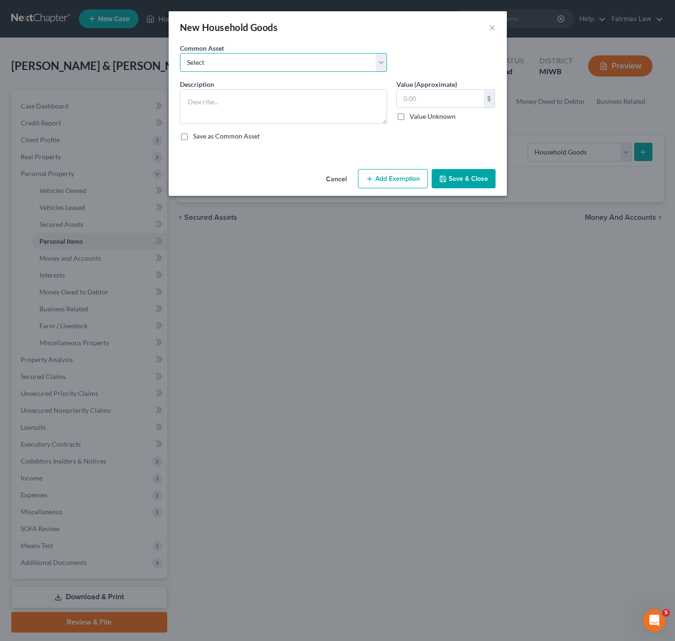
click at [241, 61] on select "Select Common household furnishings, appliances, and decor Common household fur…" at bounding box center [283, 62] width 207 height 19
select select "7"
click at [180, 53] on select "Select Common household furnishings, appliances, and decor Common household fur…" at bounding box center [283, 62] width 207 height 19
type textarea "Household Goods and Furnishings: Couch"
click at [441, 99] on input "200.00" at bounding box center [440, 99] width 87 height 18
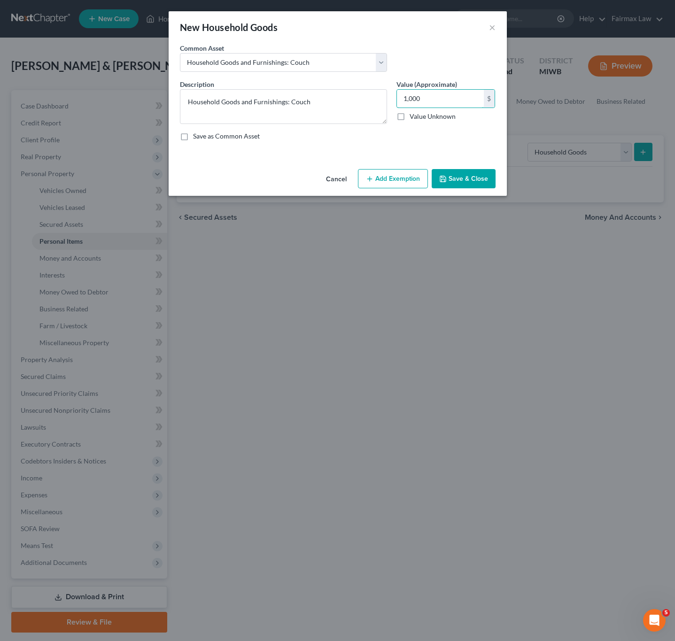
type input "1,000"
click at [402, 175] on button "Add Exemption" at bounding box center [393, 179] width 70 height 20
select select "2"
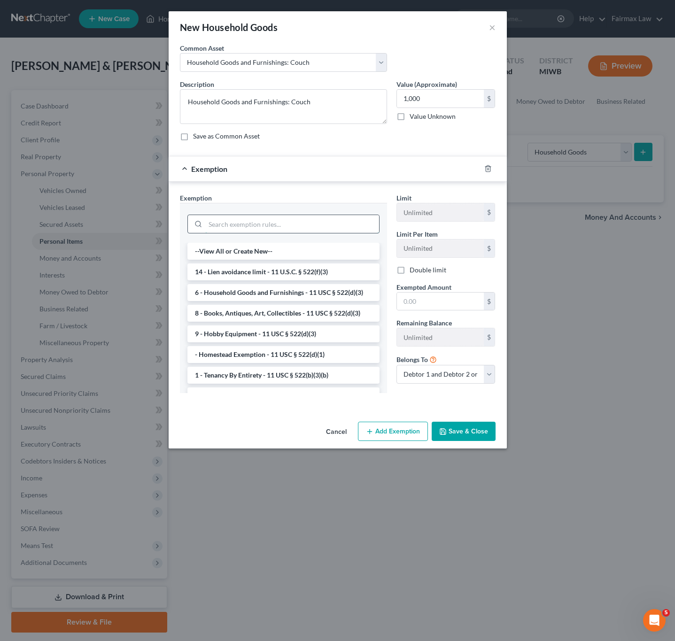
click at [257, 224] on input "search" at bounding box center [292, 224] width 174 height 18
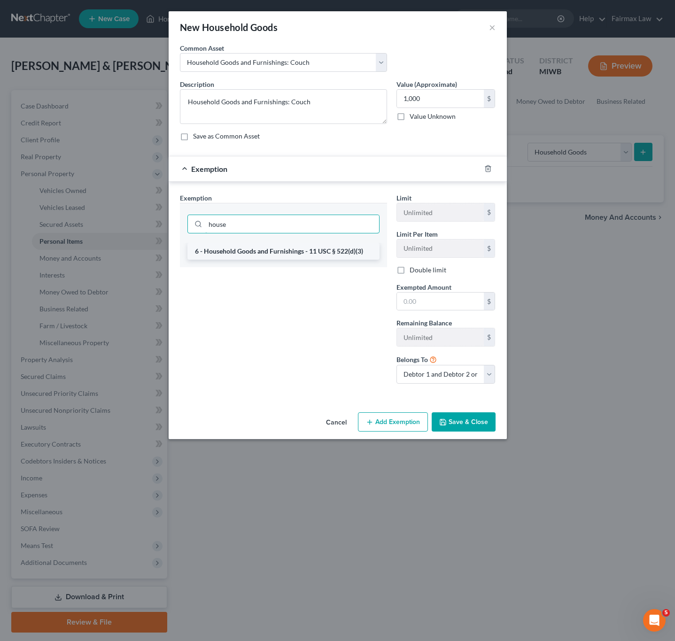
type input "house"
click at [267, 254] on li "6 - Household Goods and Furnishings - 11 USC § 522(d)(3)" at bounding box center [283, 251] width 192 height 17
click at [273, 233] on input "house" at bounding box center [292, 224] width 174 height 18
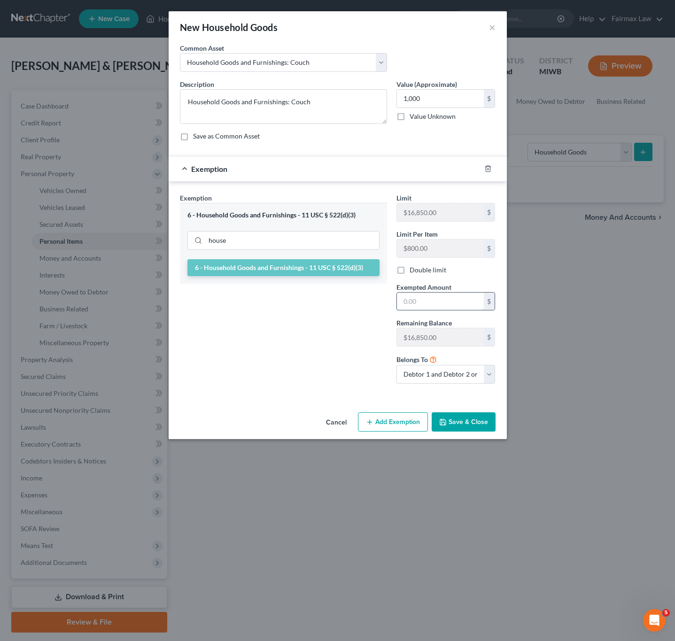
click at [426, 303] on input "text" at bounding box center [440, 302] width 87 height 18
type input "1,000"
click at [458, 421] on button "Save & Close" at bounding box center [464, 422] width 64 height 20
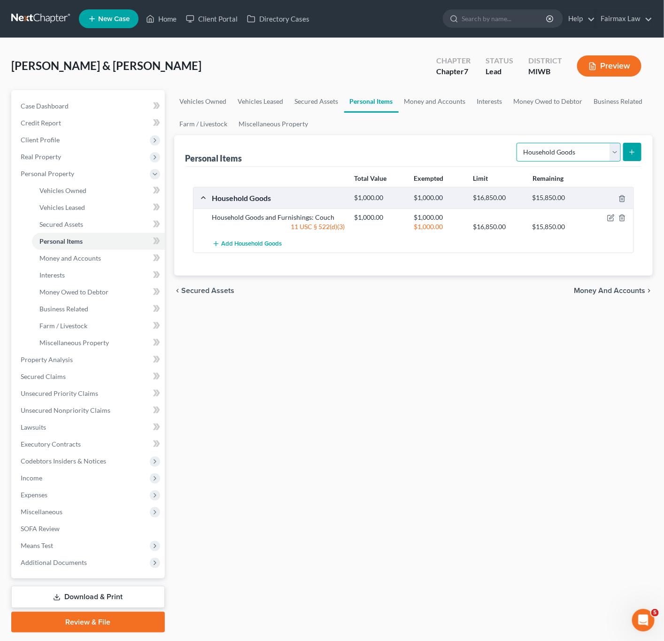
click at [584, 154] on select "Select Item Type Clothing Collectibles Of Value Electronics Firearms Household …" at bounding box center [569, 152] width 104 height 19
select select "electronics"
click at [517, 143] on select "Select Item Type Clothing Collectibles Of Value Electronics Firearms Household …" at bounding box center [569, 152] width 104 height 19
click at [639, 153] on button "submit" at bounding box center [632, 152] width 18 height 18
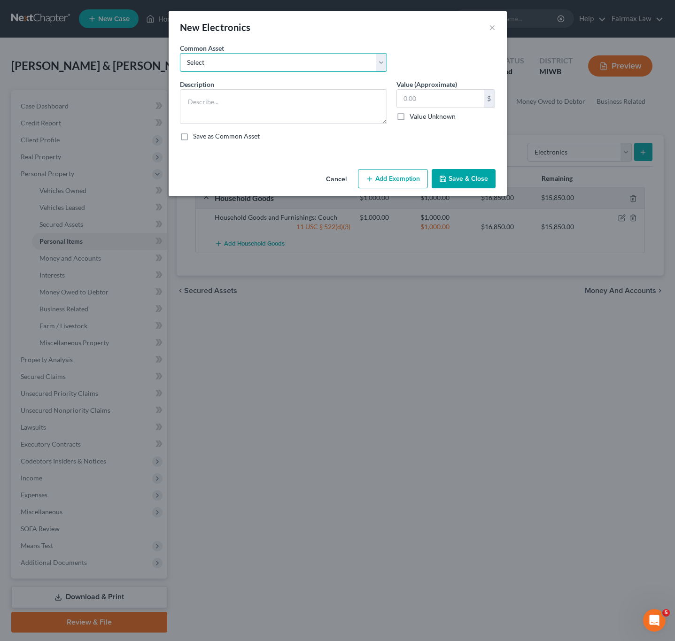
click at [286, 65] on select "Select Household Electronics, including cell phones, PC or tablet device, telev…" at bounding box center [283, 62] width 207 height 19
select select "4"
click at [180, 53] on select "Select Household Electronics, including cell phones, PC or tablet device, telev…" at bounding box center [283, 62] width 207 height 19
type textarea "TV, computer, mobile phone"
click at [447, 100] on input "1,000.00" at bounding box center [440, 99] width 87 height 18
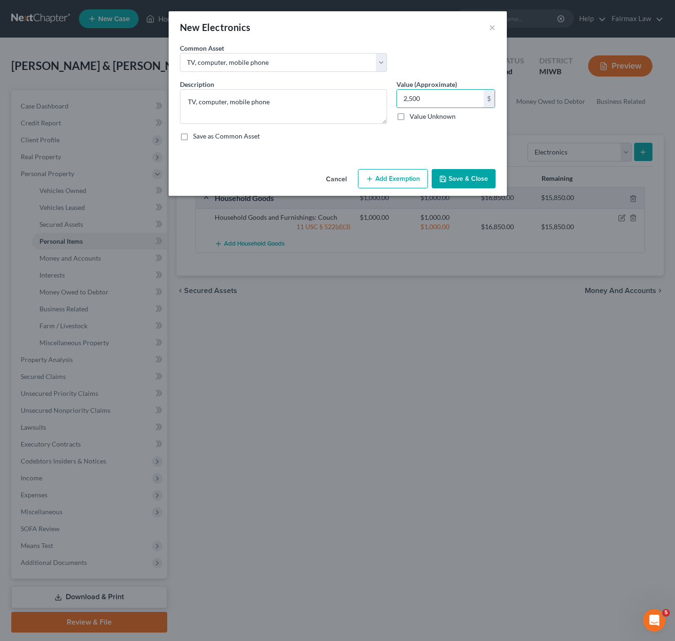
type input "2,500"
click at [391, 185] on button "Add Exemption" at bounding box center [393, 179] width 70 height 20
select select "2"
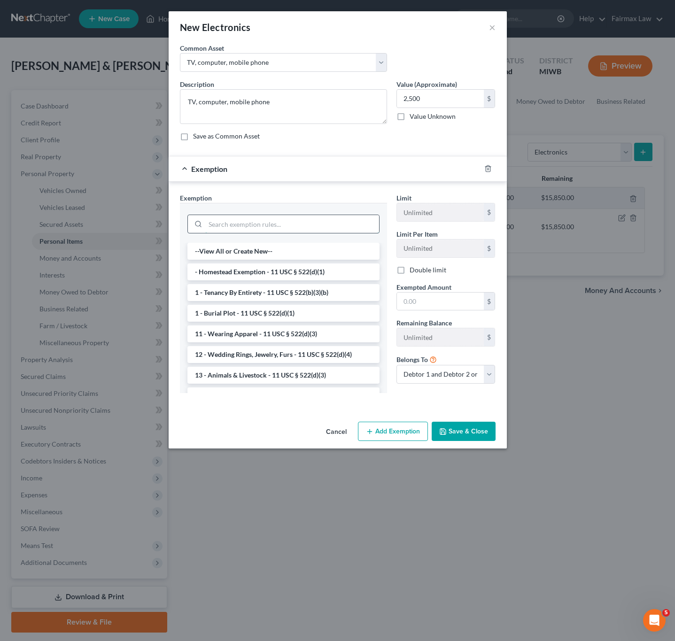
click at [312, 233] on input "search" at bounding box center [292, 224] width 174 height 18
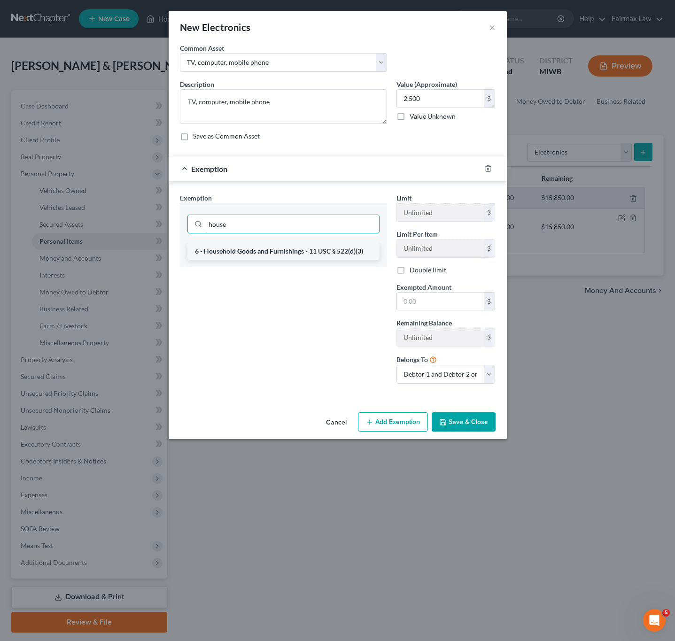
type input "house"
click at [284, 258] on li "6 - Household Goods and Furnishings - 11 USC § 522(d)(3)" at bounding box center [283, 251] width 192 height 17
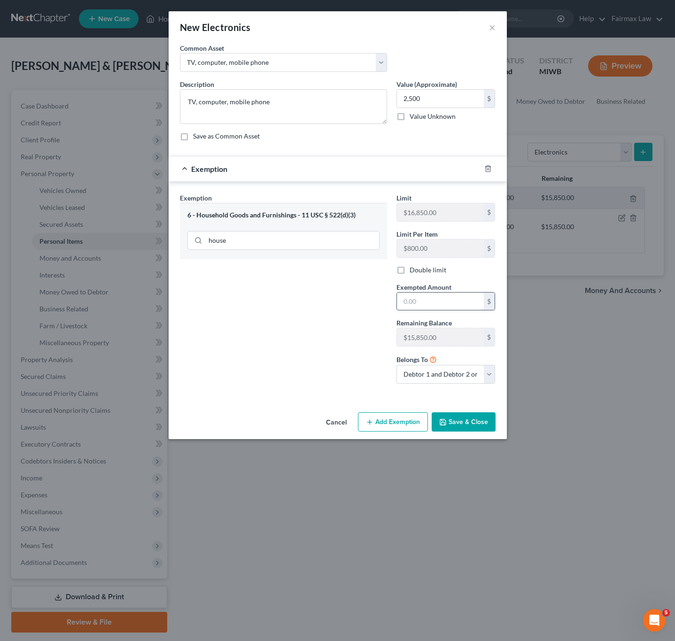
click at [423, 306] on input "text" at bounding box center [440, 302] width 87 height 18
type input "2,500"
click at [464, 427] on button "Save & Close" at bounding box center [464, 422] width 64 height 20
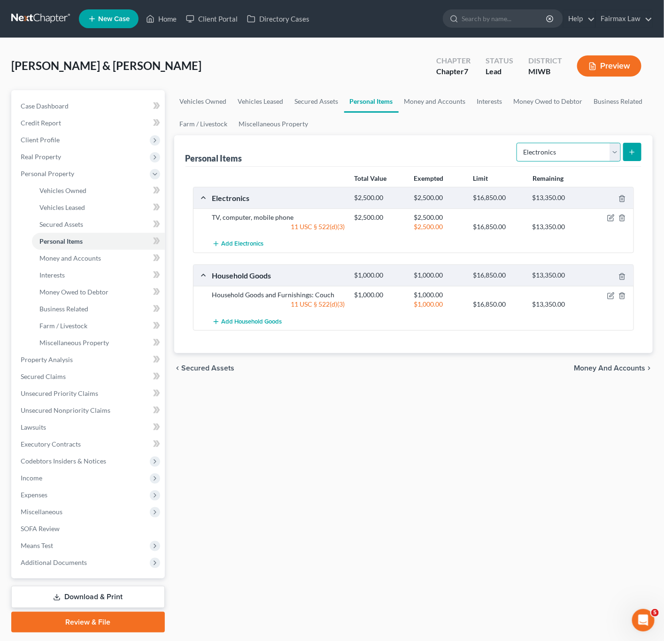
click at [558, 145] on select "Select Item Type Clothing Collectibles Of Value Electronics Firearms Household …" at bounding box center [569, 152] width 104 height 19
select select "firearms"
click at [517, 143] on select "Select Item Type Clothing Collectibles Of Value Electronics Firearms Household …" at bounding box center [569, 152] width 104 height 19
click at [630, 154] on icon "submit" at bounding box center [632, 152] width 8 height 8
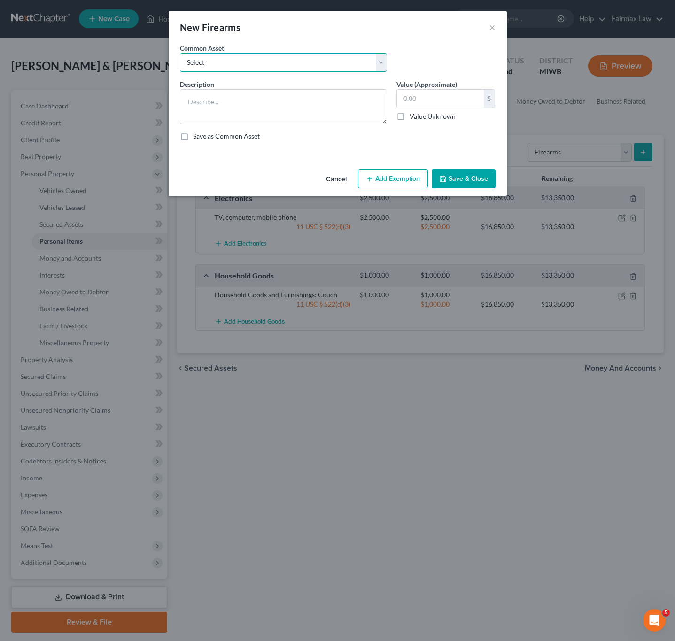
click at [265, 68] on select "Select Firearms Firearms (Pistol 9mm) Firearms" at bounding box center [283, 62] width 207 height 19
select select "0"
click at [180, 53] on select "Select Firearms Firearms (Pistol 9mm) Firearms" at bounding box center [283, 62] width 207 height 19
type textarea "Firearms"
click at [447, 100] on input "300.00" at bounding box center [440, 99] width 87 height 18
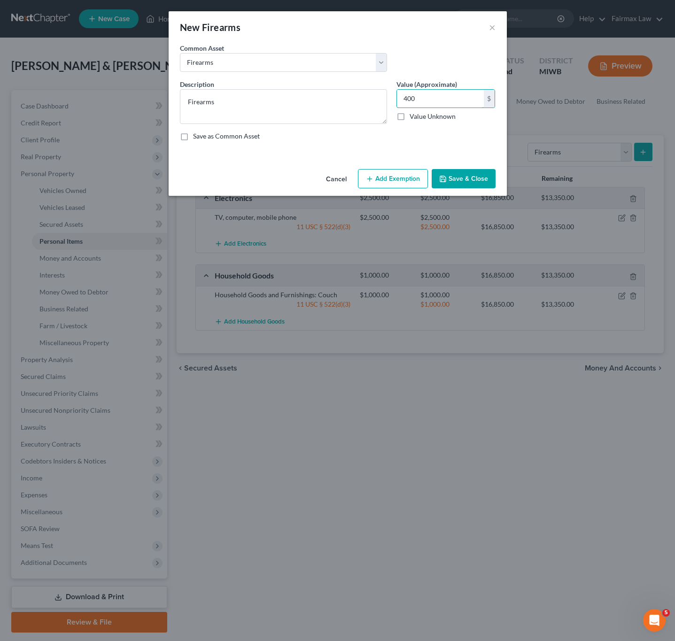
type input "400"
click at [405, 169] on div "Cancel Add Exemption Save & Close" at bounding box center [338, 180] width 338 height 31
click at [405, 171] on button "Add Exemption" at bounding box center [393, 179] width 70 height 20
select select "2"
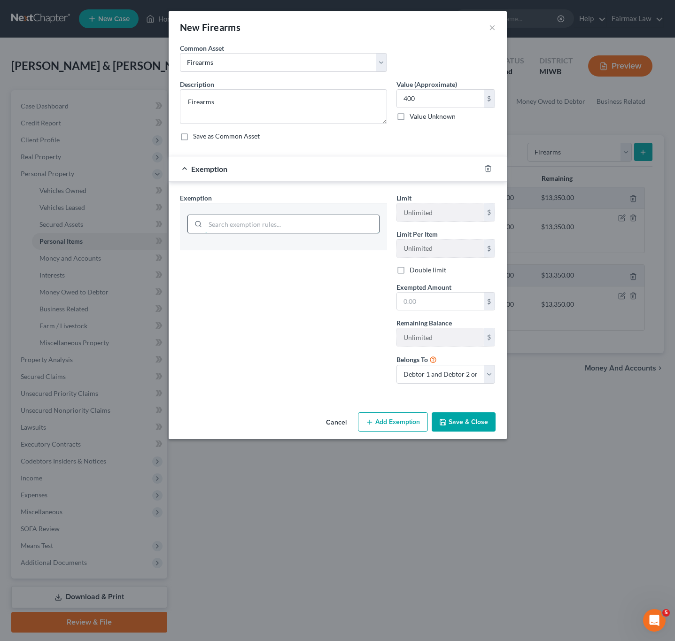
click at [265, 220] on input "search" at bounding box center [292, 224] width 174 height 18
type input "hobb"
click at [271, 250] on li "9 - Hobby Equipment - 11 USC § 522(d)(3)" at bounding box center [283, 251] width 192 height 17
click at [429, 306] on input "text" at bounding box center [440, 302] width 87 height 18
type input "400"
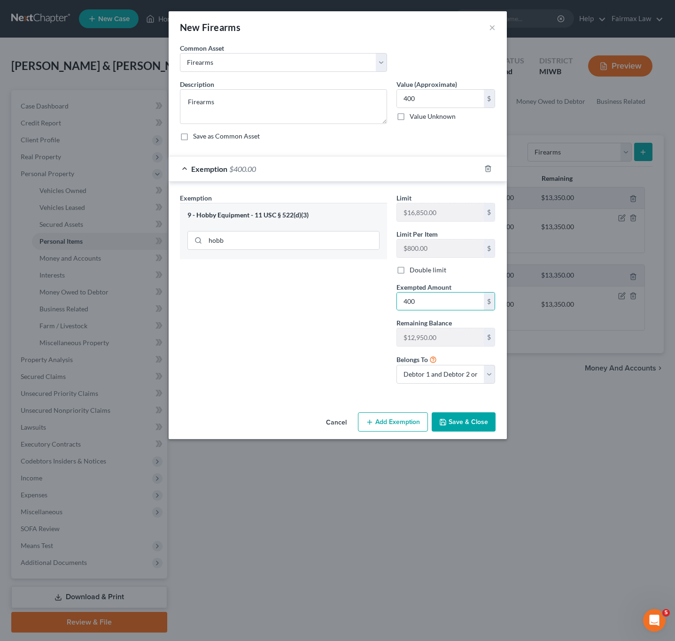
click at [306, 321] on div "Exemption Set must be selected for CA. Exemption * 9 - Hobby Equipment - 11 USC…" at bounding box center [283, 292] width 217 height 198
click at [461, 418] on button "Save & Close" at bounding box center [464, 422] width 64 height 20
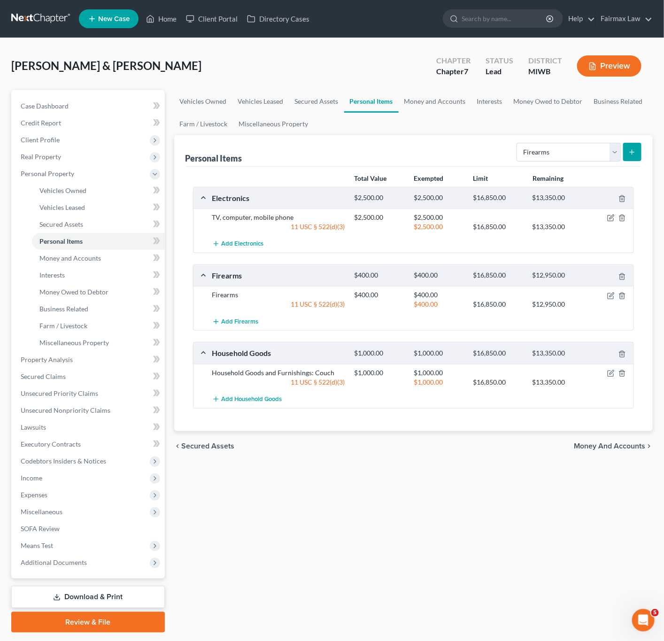
click at [557, 137] on div "Personal Items Select Item Type Clothing Collectibles Of Value Electronics Fire…" at bounding box center [414, 150] width 457 height 31
drag, startPoint x: 560, startPoint y: 154, endPoint x: 560, endPoint y: 161, distance: 7.0
click at [560, 154] on select "Select Item Type Clothing Collectibles Of Value Electronics Firearms Household …" at bounding box center [569, 152] width 104 height 19
select select "clothing"
click at [517, 143] on select "Select Item Type Clothing Collectibles Of Value Electronics Firearms Household …" at bounding box center [569, 152] width 104 height 19
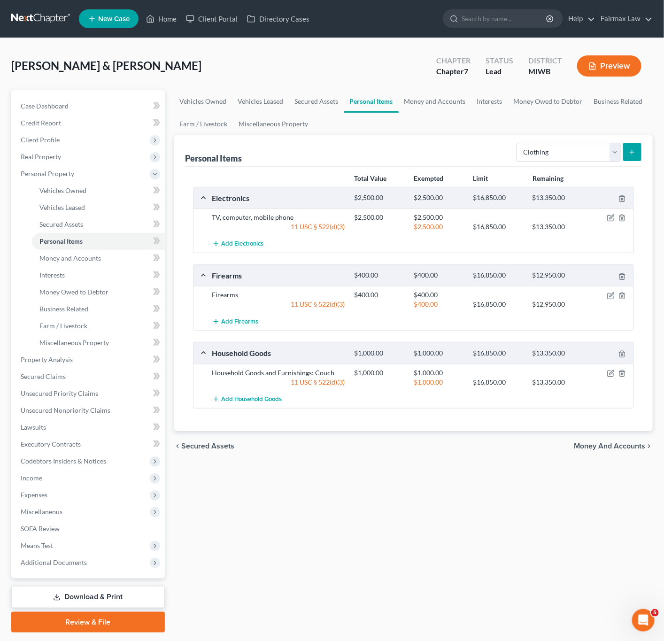
click at [633, 152] on icon "submit" at bounding box center [632, 152] width 8 height 8
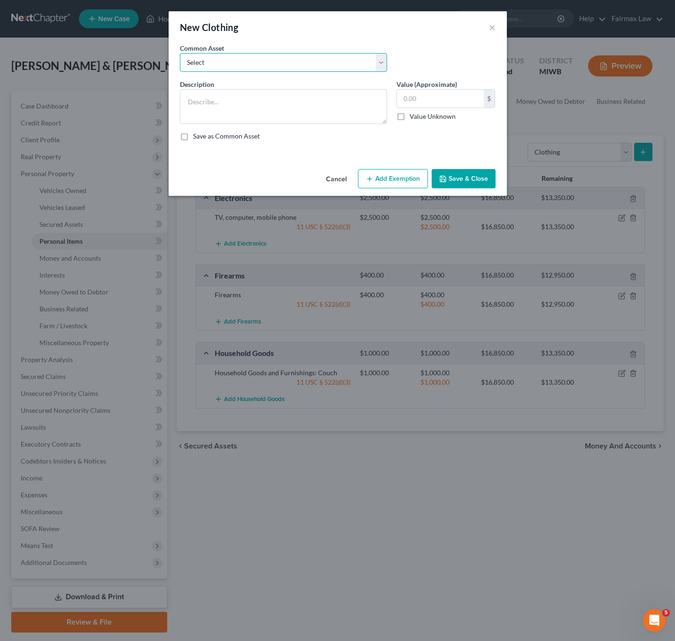
click at [257, 68] on select "Select Common clothing Common clothing Common clothing Everyday clothing Profes…" at bounding box center [283, 62] width 207 height 19
select select "0"
click at [180, 53] on select "Select Common clothing Common clothing Common clothing Everyday clothing Profes…" at bounding box center [283, 62] width 207 height 19
type textarea "Common clothing"
type input "200.00"
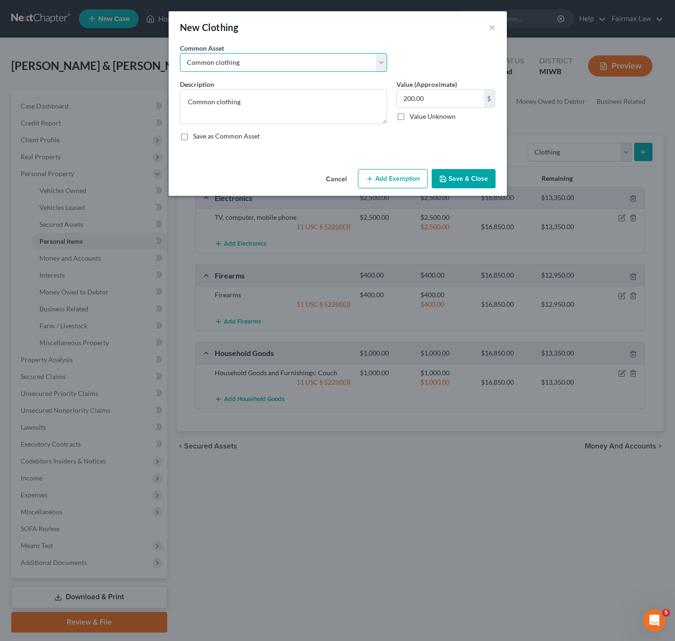
click at [272, 68] on select "Select Common clothing Common clothing Common clothing Everyday clothing Profes…" at bounding box center [283, 62] width 207 height 19
select select "3"
click at [180, 53] on select "Select Common clothing Common clothing Common clothing Everyday clothing Profes…" at bounding box center [283, 62] width 207 height 19
type textarea "Everyday clothing"
click at [470, 96] on input "400.00" at bounding box center [440, 99] width 87 height 18
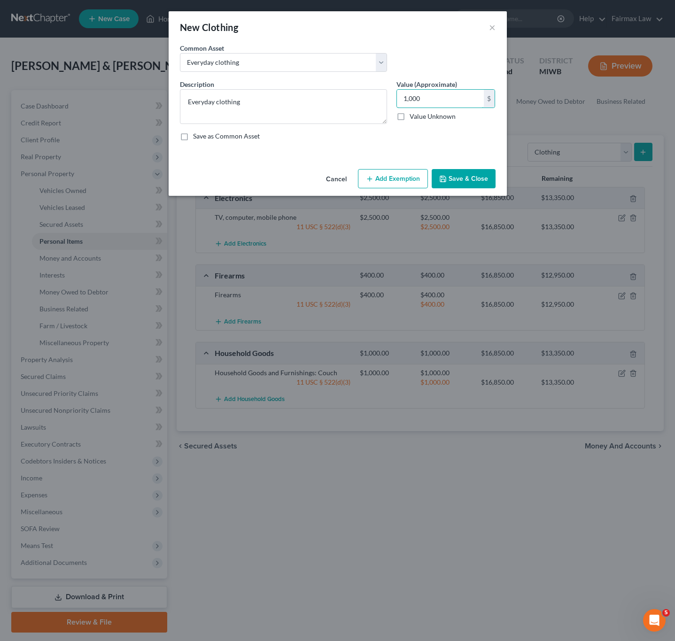
type input "1,000"
click at [378, 178] on button "Add Exemption" at bounding box center [393, 179] width 70 height 20
select select "2"
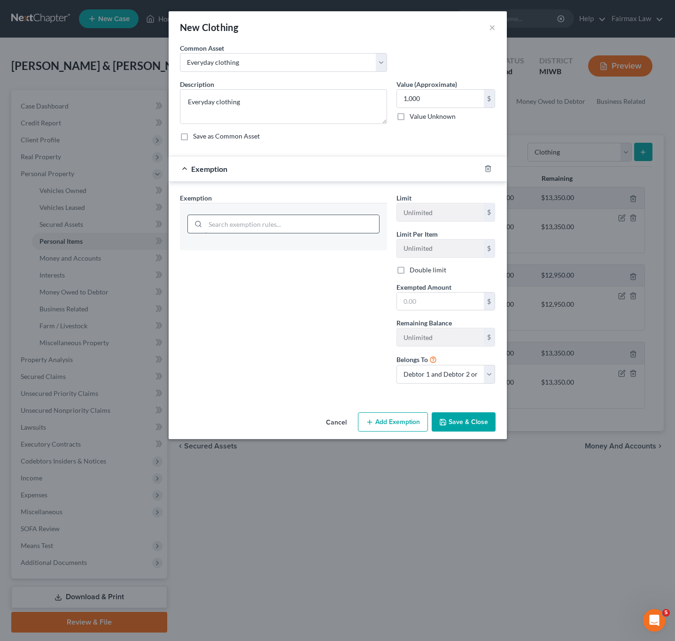
click at [294, 220] on input "search" at bounding box center [292, 224] width 174 height 18
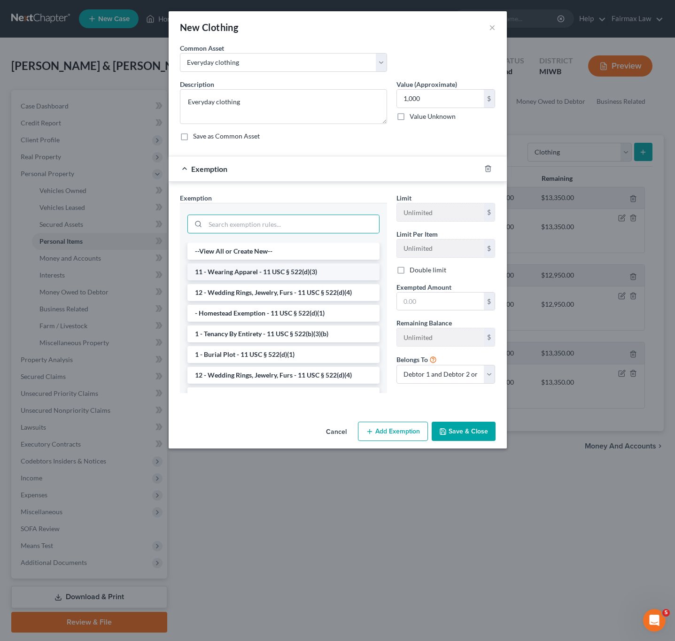
click at [251, 280] on li "11 - Wearing Apparel - 11 USC § 522(d)(3)" at bounding box center [283, 271] width 192 height 17
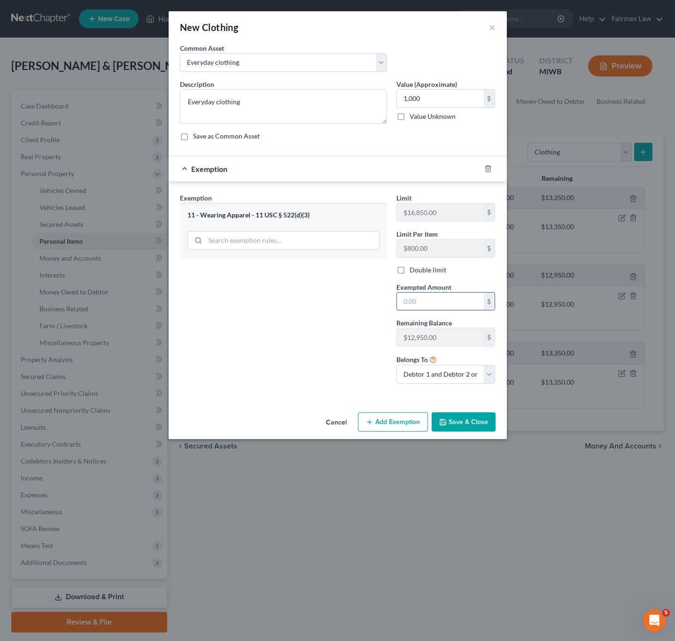
click at [431, 305] on input "text" at bounding box center [440, 302] width 87 height 18
type input "1,000"
click at [461, 420] on button "Save & Close" at bounding box center [464, 422] width 64 height 20
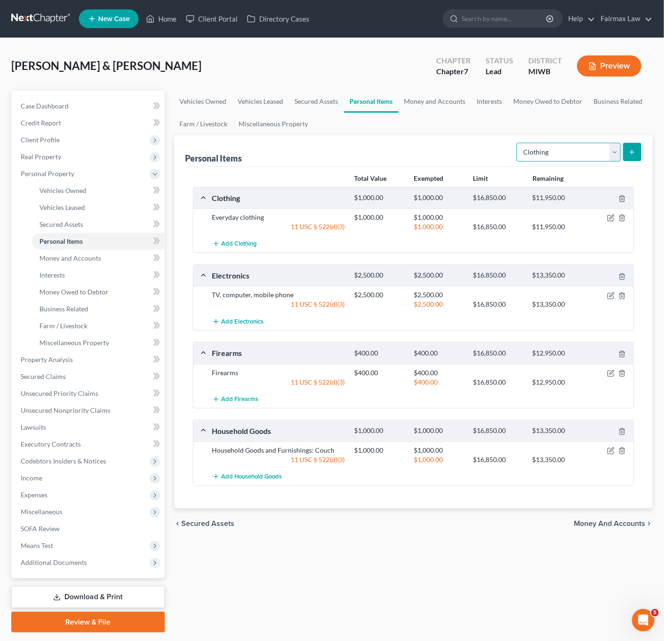
click at [527, 152] on select "Select Item Type Clothing Collectibles Of Value Electronics Firearms Household …" at bounding box center [569, 152] width 104 height 19
select select "jewelry"
click at [517, 143] on select "Select Item Type Clothing Collectibles Of Value Electronics Firearms Household …" at bounding box center [569, 152] width 104 height 19
click at [632, 151] on icon "submit" at bounding box center [632, 152] width 8 height 8
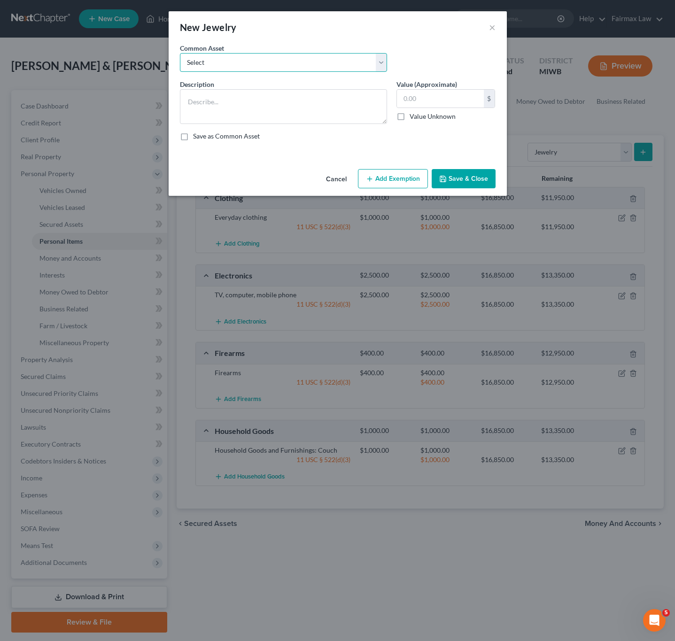
click at [274, 70] on select "Select Jewelry Wedding bands Costume Jewelry Watch Wedding ring and costume jew…" at bounding box center [283, 62] width 207 height 19
select select "0"
click at [180, 53] on select "Select Jewelry Wedding bands Costume Jewelry Watch Wedding ring and costume jew…" at bounding box center [283, 62] width 207 height 19
type textarea "Jewelry"
click at [449, 96] on input "100.00" at bounding box center [440, 99] width 87 height 18
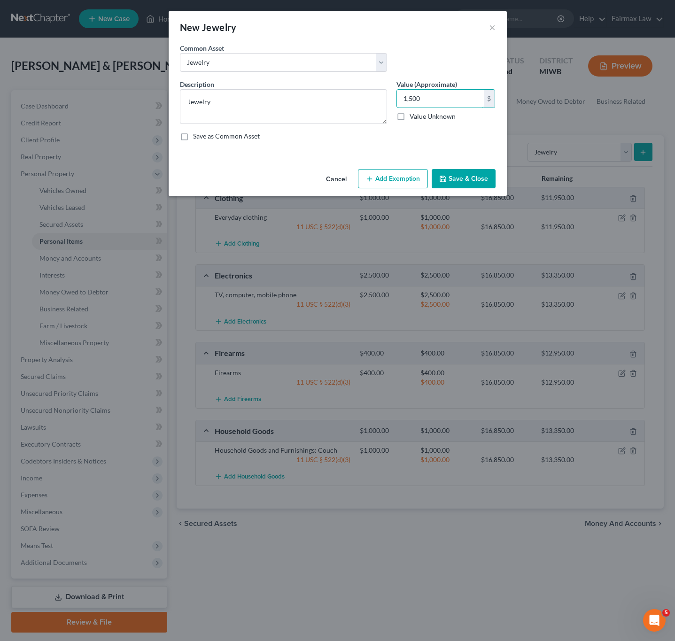
type input "1,500"
click at [392, 175] on button "Add Exemption" at bounding box center [393, 179] width 70 height 20
select select "2"
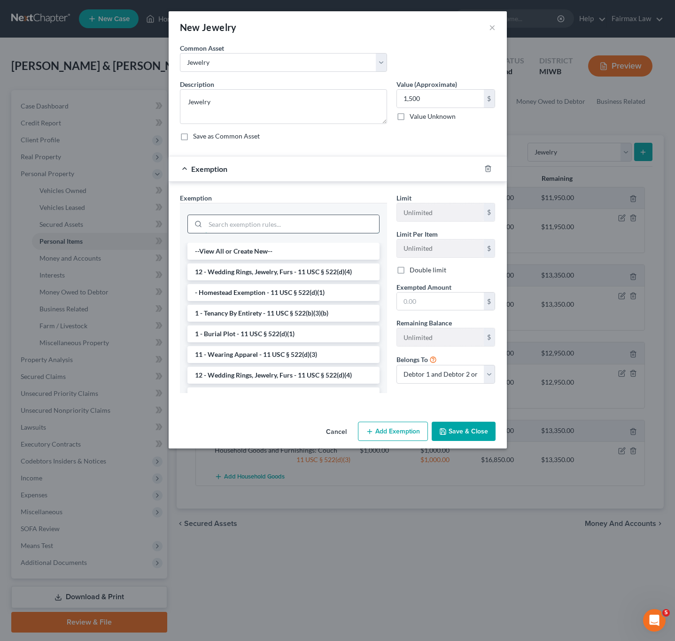
click at [304, 225] on input "search" at bounding box center [292, 224] width 174 height 18
click at [278, 272] on li "12 - Wedding Rings, Jewelry, Furs - 11 USC § 522(d)(4)" at bounding box center [283, 271] width 192 height 17
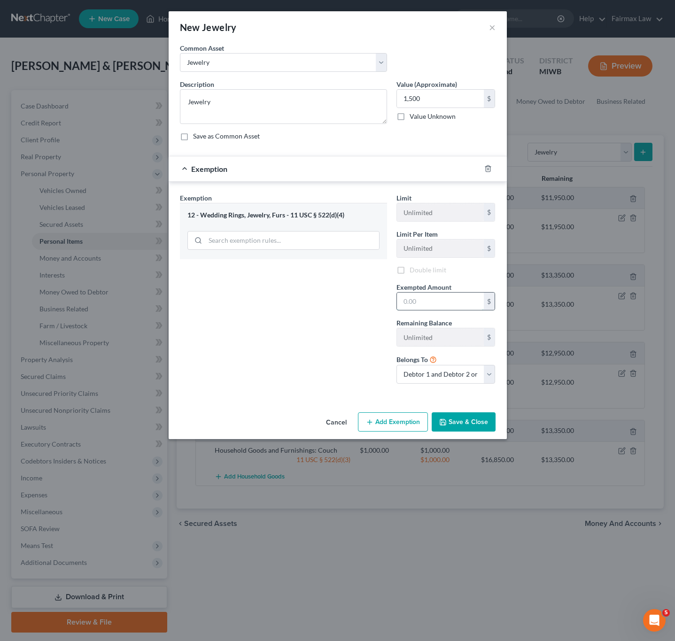
click at [461, 309] on input "text" at bounding box center [440, 302] width 87 height 18
type input "1,500"
drag, startPoint x: 467, startPoint y: 421, endPoint x: 534, endPoint y: 413, distance: 67.6
click at [468, 421] on button "Save & Close" at bounding box center [464, 422] width 64 height 20
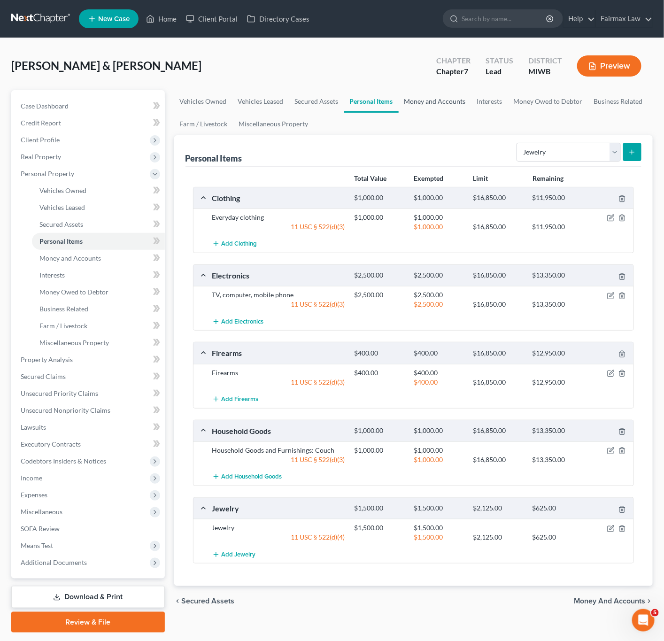
drag, startPoint x: 440, startPoint y: 101, endPoint x: 668, endPoint y: 160, distance: 235.6
click at [440, 101] on link "Money and Accounts" at bounding box center [435, 101] width 73 height 23
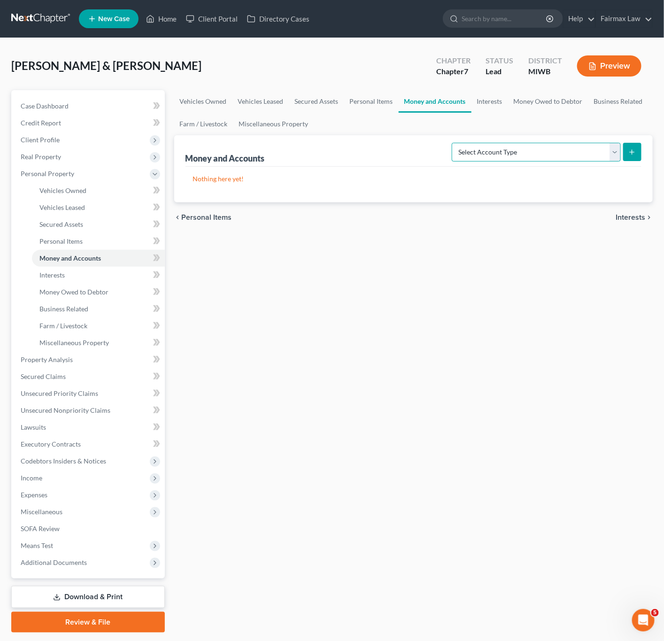
click at [545, 149] on select "Select Account Type Brokerage Cash on Hand Certificates of Deposit Checking Acc…" at bounding box center [536, 152] width 169 height 19
select select "other"
click at [453, 143] on select "Select Account Type Brokerage Cash on Hand Certificates of Deposit Checking Acc…" at bounding box center [536, 152] width 169 height 19
click at [629, 149] on icon "submit" at bounding box center [632, 152] width 8 height 8
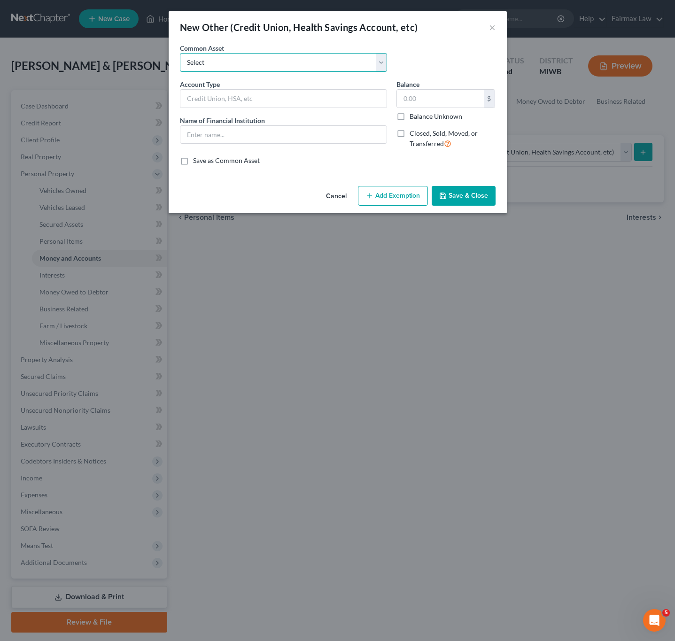
click at [296, 60] on select "Select Prepaid Debit Card - Chime Credit Builder Way2Go Prepaid Debit Card - Ne…" at bounding box center [283, 62] width 207 height 19
select select "8"
click at [180, 53] on select "Select Prepaid Debit Card - Chime Credit Builder Way2Go Prepaid Debit Card - Ne…" at bounding box center [283, 62] width 207 height 19
type input "Prepaid Debit Card - CashApp"
type input "Cashapp"
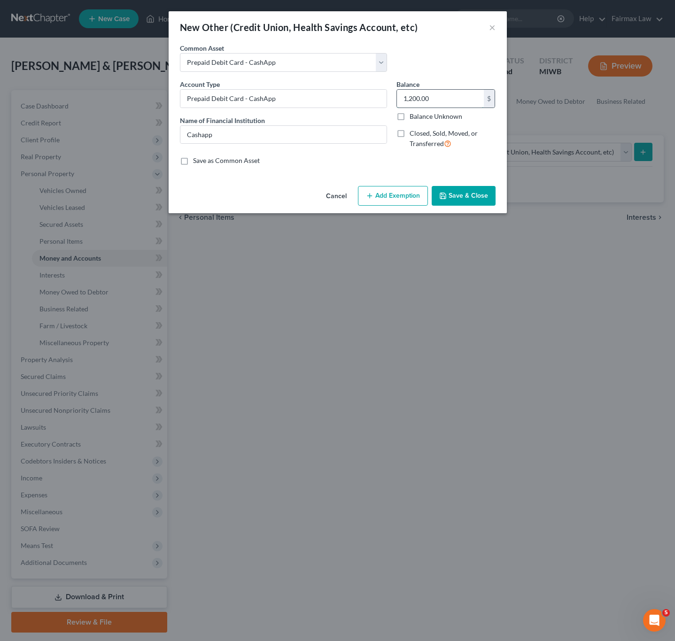
click at [434, 96] on input "1,200.00" at bounding box center [440, 99] width 87 height 18
type input "0"
click at [462, 186] on div "Cancel Add Exemption Save & Close" at bounding box center [338, 197] width 338 height 31
click at [449, 186] on div "Cancel Add Exemption Save & Close" at bounding box center [338, 197] width 338 height 31
click at [457, 202] on button "Save & Close" at bounding box center [464, 196] width 64 height 20
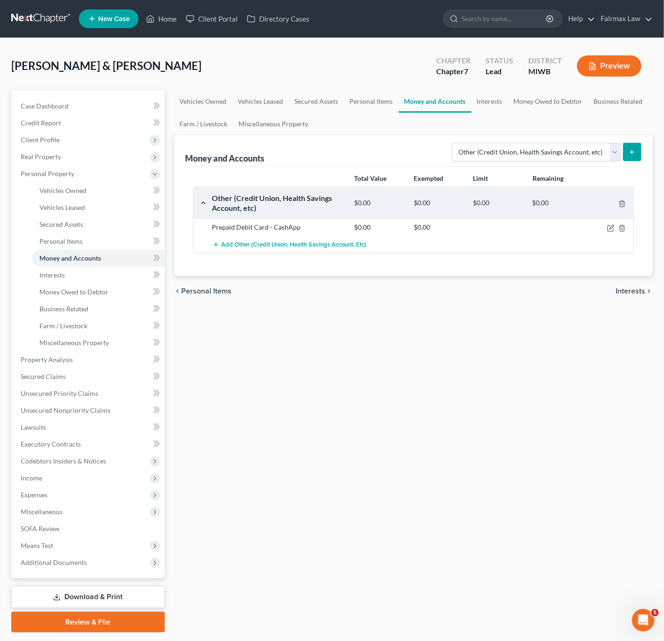
click at [627, 154] on button "submit" at bounding box center [632, 152] width 18 height 18
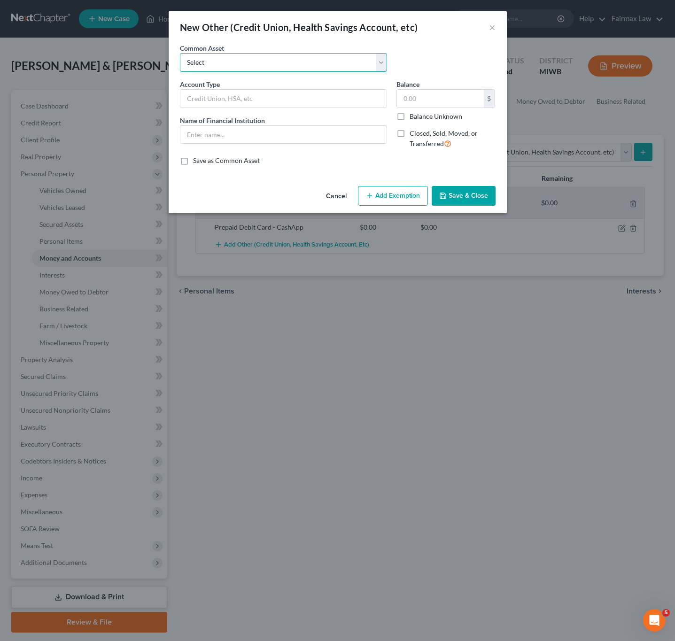
click at [328, 65] on select "Select Prepaid Debit Card - Chime Credit Builder Way2Go Prepaid Debit Card - Ne…" at bounding box center [283, 62] width 207 height 19
select select "5"
click at [180, 53] on select "Select Prepaid Debit Card - Chime Credit Builder Way2Go Prepaid Debit Card - Ne…" at bounding box center [283, 62] width 207 height 19
type input "Prepaid Chime Credit Builder"
type input "Chime Credit Builder"
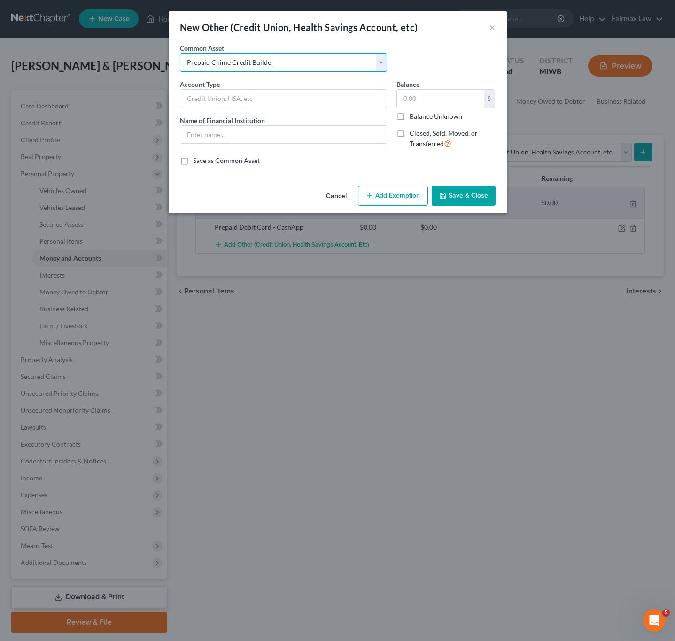
type input "0"
click at [462, 199] on button "Save & Close" at bounding box center [464, 196] width 64 height 20
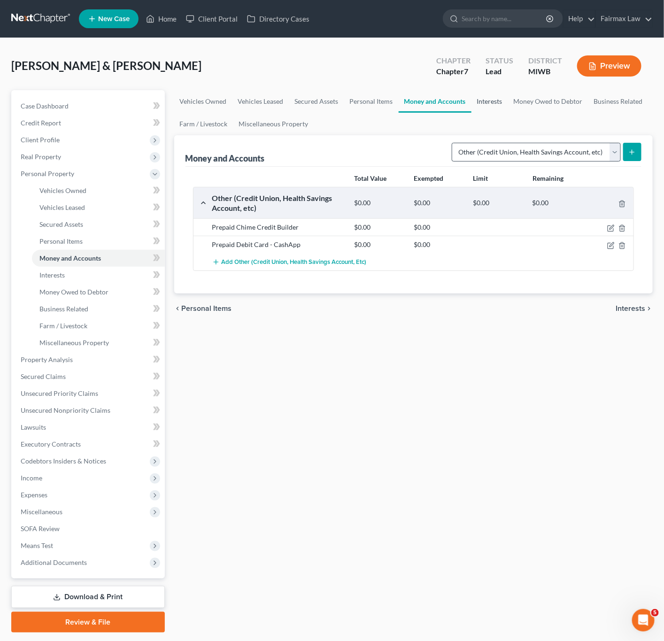
drag, startPoint x: 493, startPoint y: 99, endPoint x: 540, endPoint y: 143, distance: 64.5
click at [493, 99] on link "Interests" at bounding box center [490, 101] width 37 height 23
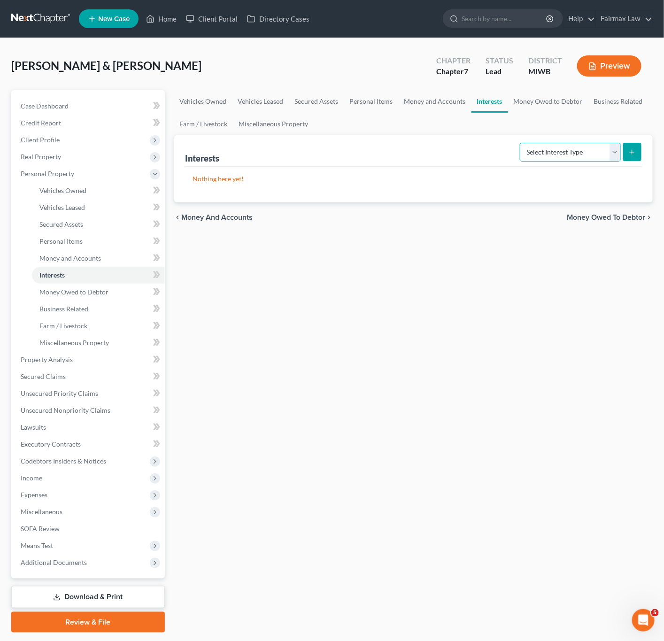
click at [548, 149] on select "Select Interest Type 401K Annuity Bond Education IRA Government Bond Government…" at bounding box center [570, 152] width 101 height 19
click at [521, 143] on select "Select Interest Type 401K Annuity Bond Education IRA Government Bond Government…" at bounding box center [570, 152] width 101 height 19
click at [596, 155] on select "Select Interest Type 401K Annuity Bond Education IRA Government Bond Government…" at bounding box center [570, 152] width 101 height 19
click at [521, 143] on select "Select Interest Type 401K Annuity Bond Education IRA Government Bond Government…" at bounding box center [570, 152] width 101 height 19
click at [633, 159] on button "submit" at bounding box center [632, 152] width 18 height 18
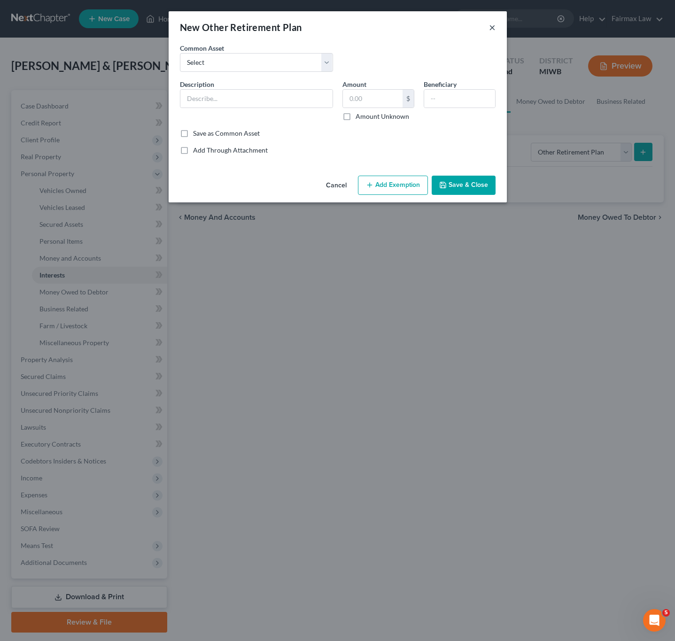
click at [492, 24] on button "×" at bounding box center [492, 27] width 7 height 11
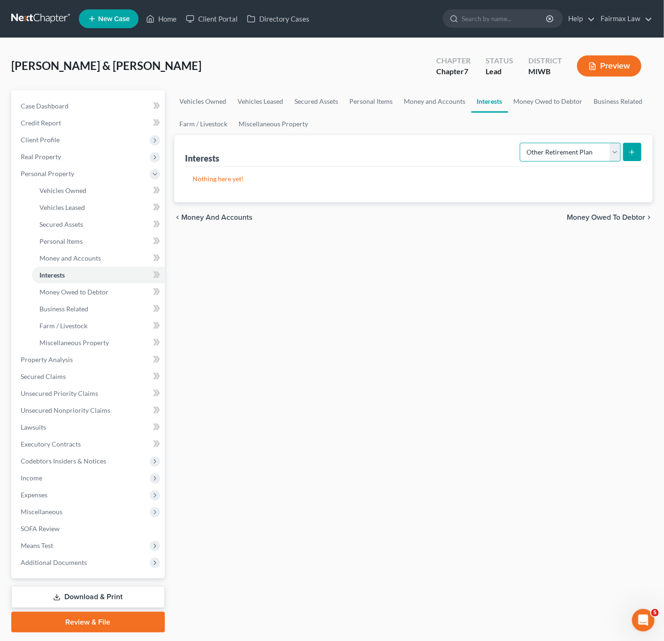
click at [560, 161] on select "Select Interest Type 401K Annuity Bond Education IRA Government Bond Government…" at bounding box center [570, 152] width 101 height 19
select select "401k"
click at [521, 143] on select "Select Interest Type 401K Annuity Bond Education IRA Government Bond Government…" at bounding box center [570, 152] width 101 height 19
click at [634, 155] on icon "submit" at bounding box center [632, 152] width 8 height 8
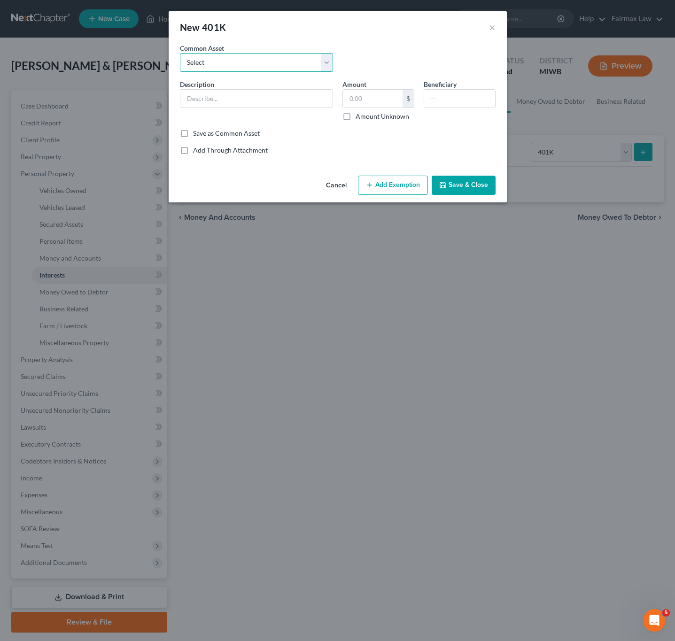
click at [256, 61] on select "Select Mission Square State of Michigan Empower Paychex Flex Alight OPERS Sentr…" at bounding box center [256, 62] width 153 height 19
drag, startPoint x: 367, startPoint y: 65, endPoint x: 355, endPoint y: 68, distance: 12.1
click at [367, 65] on div "Common Asset Select Mission Square State of Michigan Empower Paychex Flex Aligh…" at bounding box center [337, 61] width 325 height 36
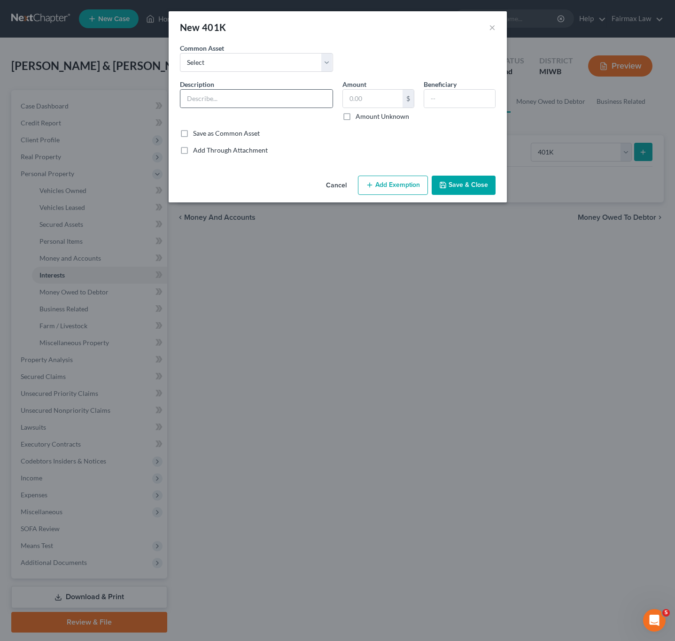
click at [248, 108] on div at bounding box center [256, 98] width 153 height 19
click at [243, 102] on input "text" at bounding box center [256, 99] width 152 height 18
type input "Ascensus"
click at [361, 99] on input "text" at bounding box center [373, 99] width 60 height 18
type input "2,830.10"
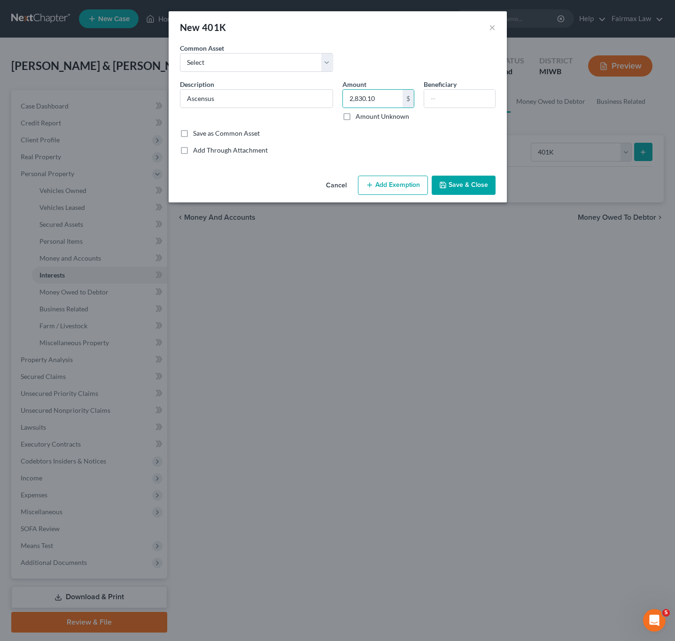
click at [384, 192] on button "Add Exemption" at bounding box center [393, 186] width 70 height 20
select select "2"
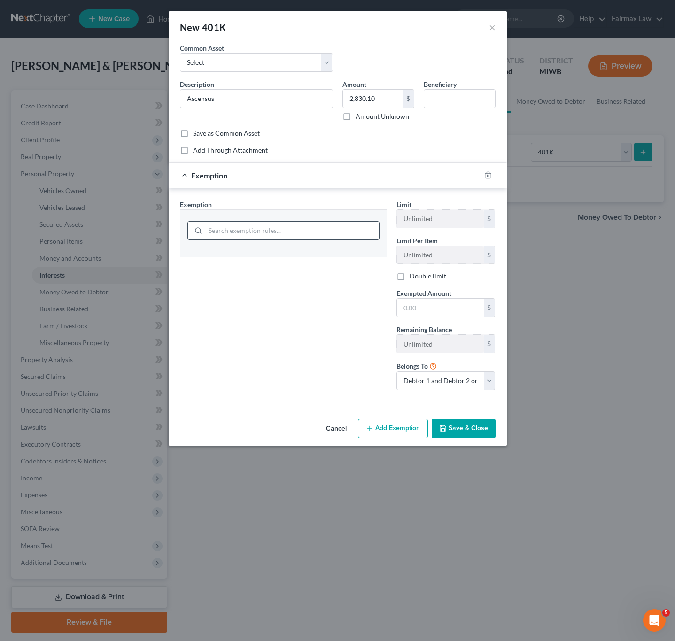
click at [271, 232] on input "search" at bounding box center [292, 231] width 174 height 18
type input "tax"
click at [271, 258] on li "21 - Tax Exempt Retirement Accounts - 11 USC § 522(d)(12)" at bounding box center [283, 257] width 192 height 17
click at [424, 310] on input "text" at bounding box center [440, 308] width 87 height 18
type input "2,830.10"
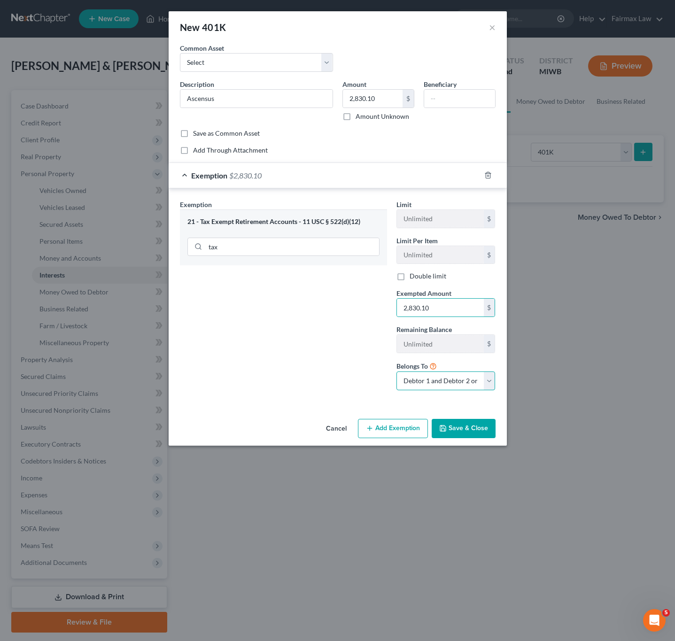
click at [457, 383] on select "Debtor 1 only Debtor 2 only Debtor 1 and Debtor 2 only" at bounding box center [445, 381] width 99 height 19
select select "0"
click at [396, 375] on select "Debtor 1 only Debtor 2 only Debtor 1 and Debtor 2 only" at bounding box center [445, 381] width 99 height 19
drag, startPoint x: 457, startPoint y: 434, endPoint x: 469, endPoint y: 433, distance: 12.8
click at [457, 434] on button "Save & Close" at bounding box center [464, 429] width 64 height 20
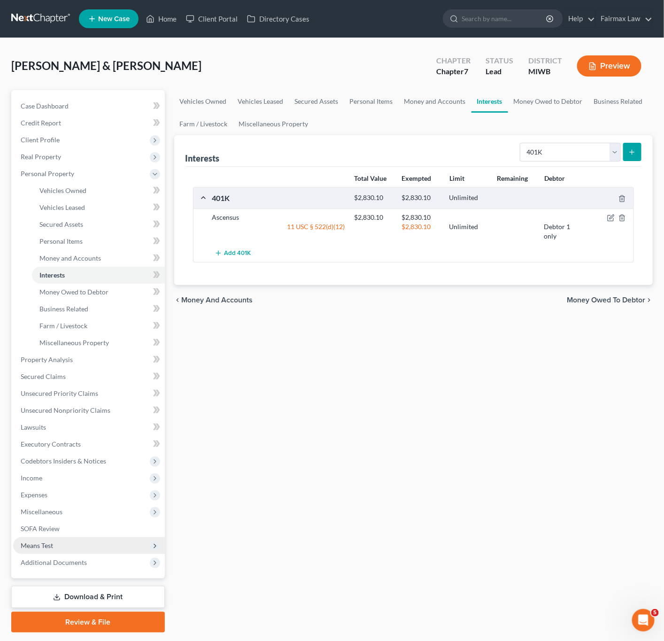
click at [59, 546] on span "Means Test" at bounding box center [89, 545] width 152 height 17
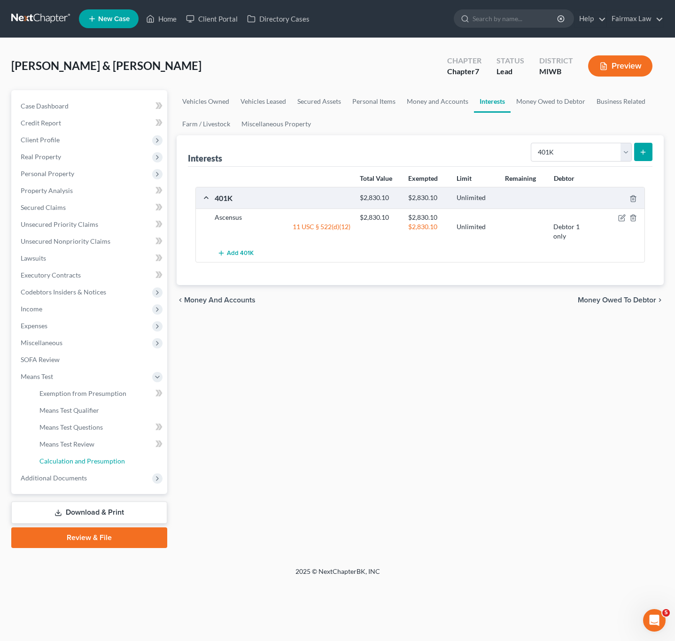
click at [80, 464] on span "Calculation and Presumption" at bounding box center [81, 461] width 85 height 8
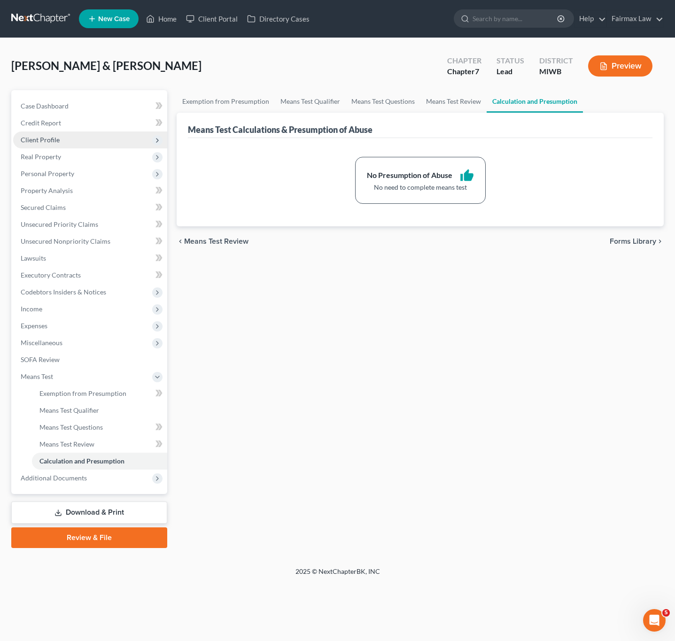
click at [53, 139] on span "Client Profile" at bounding box center [40, 140] width 39 height 8
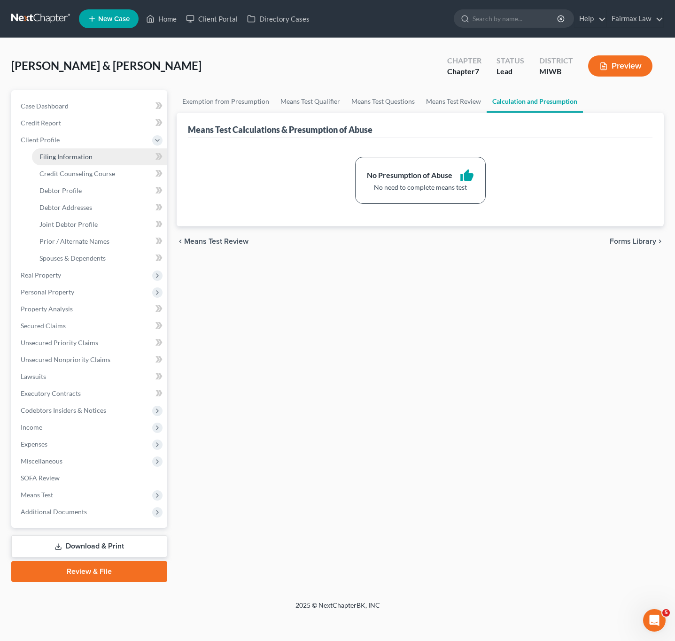
click at [82, 161] on link "Filing Information" at bounding box center [99, 156] width 135 height 17
select select "1"
select select "0"
select select "41"
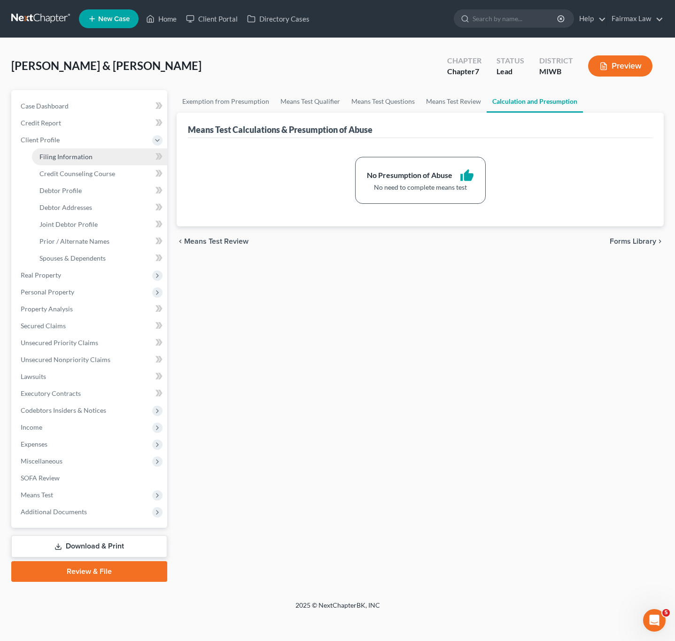
select select "2"
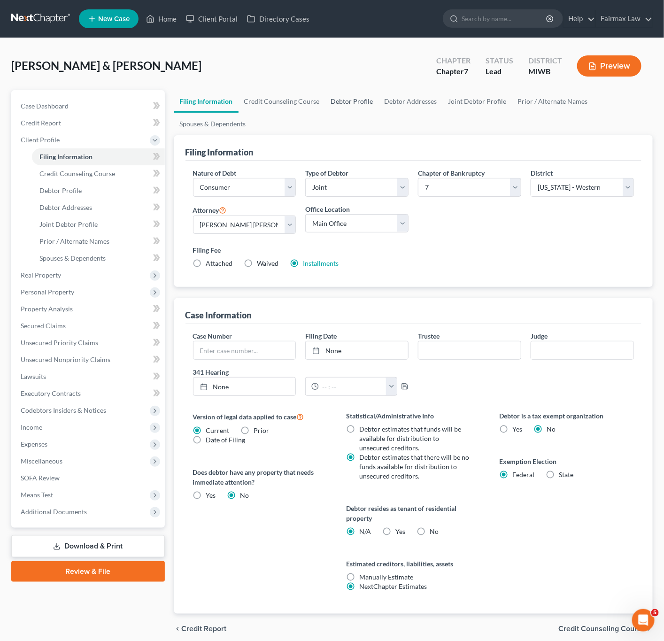
click at [341, 103] on link "Debtor Profile" at bounding box center [352, 101] width 54 height 23
select select "1"
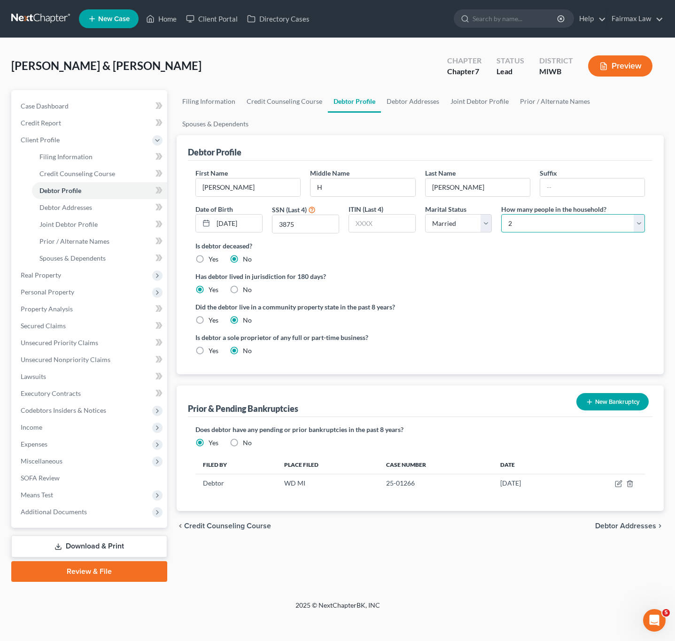
click at [534, 223] on select "Select 1 2 3 4 5 6 7 8 9 10 11 12 13 14 15 16 17 18 19 20" at bounding box center [573, 223] width 144 height 19
select select "2"
click at [501, 215] on select "Select 1 2 3 4 5 6 7 8 9 10 11 12 13 14 15 16 17 18 19 20" at bounding box center [573, 223] width 144 height 19
click at [297, 102] on link "Credit Counseling Course" at bounding box center [284, 101] width 87 height 23
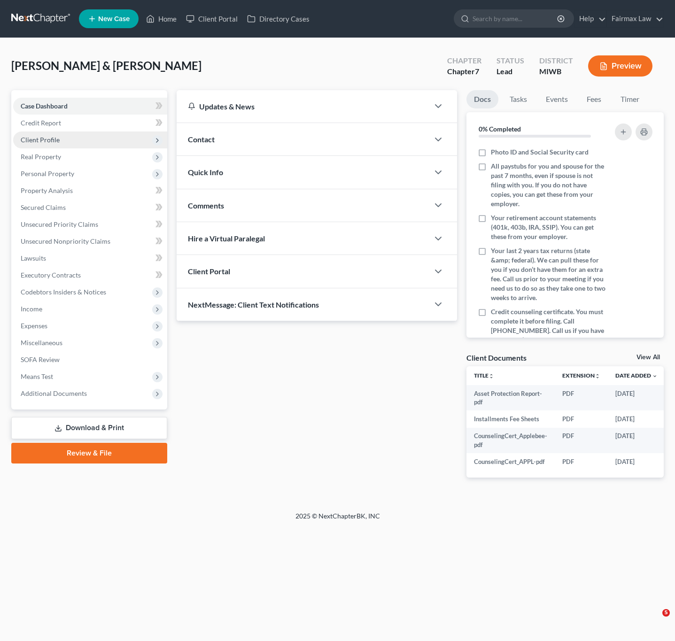
click at [39, 139] on span "Client Profile" at bounding box center [40, 140] width 39 height 8
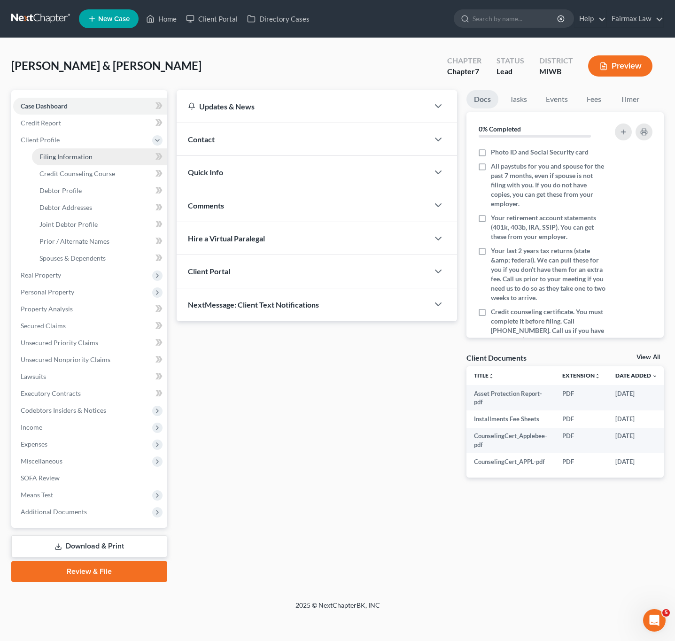
click at [46, 160] on span "Filing Information" at bounding box center [65, 157] width 53 height 8
select select "1"
select select "0"
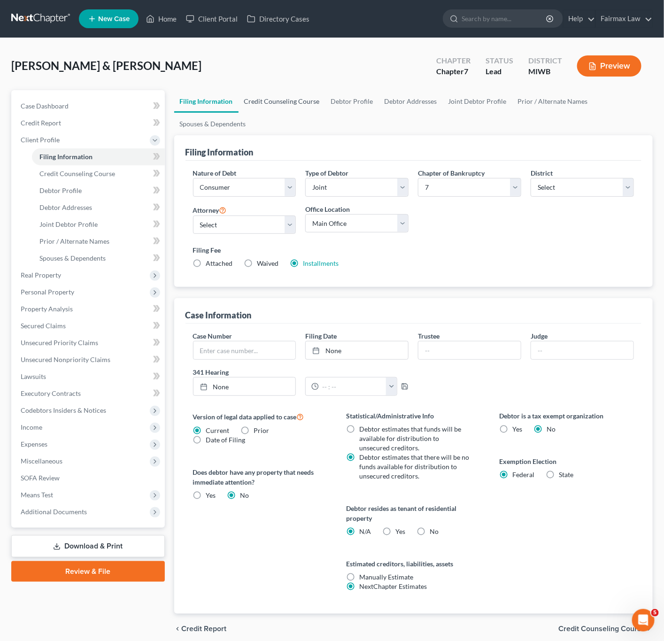
click at [282, 105] on link "Credit Counseling Course" at bounding box center [282, 101] width 87 height 23
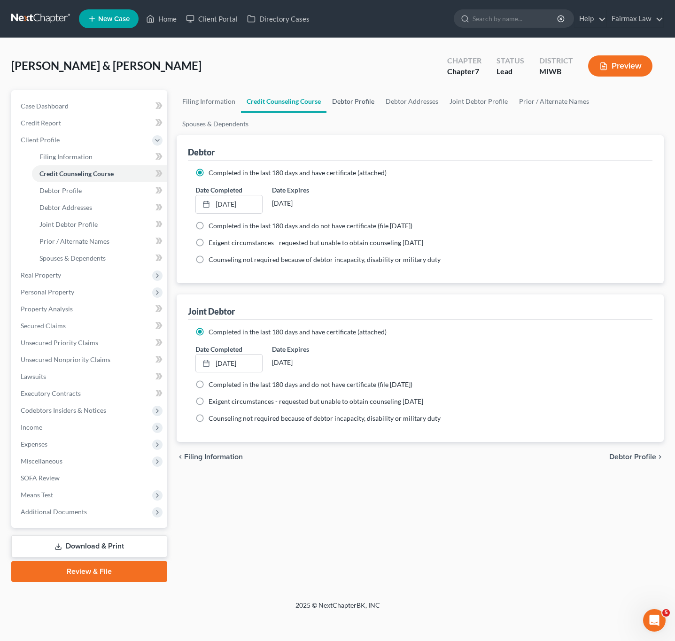
click at [354, 103] on link "Debtor Profile" at bounding box center [353, 101] width 54 height 23
select select "1"
select select "2"
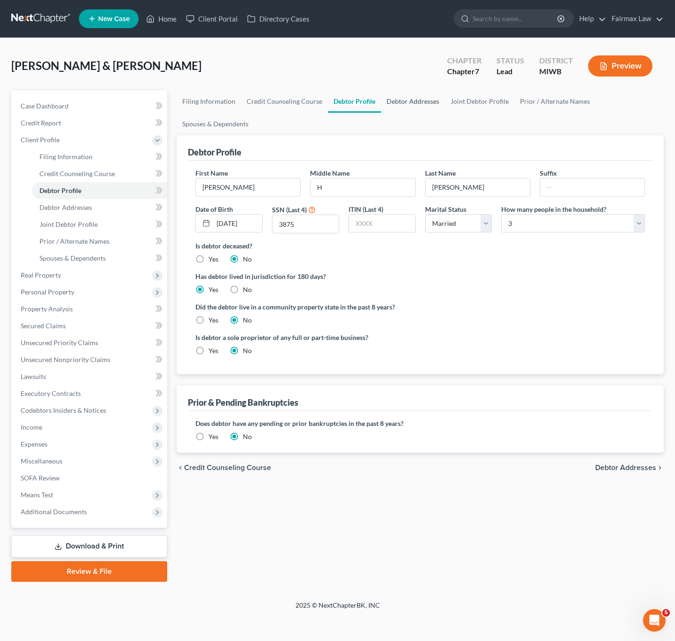
radio input "true"
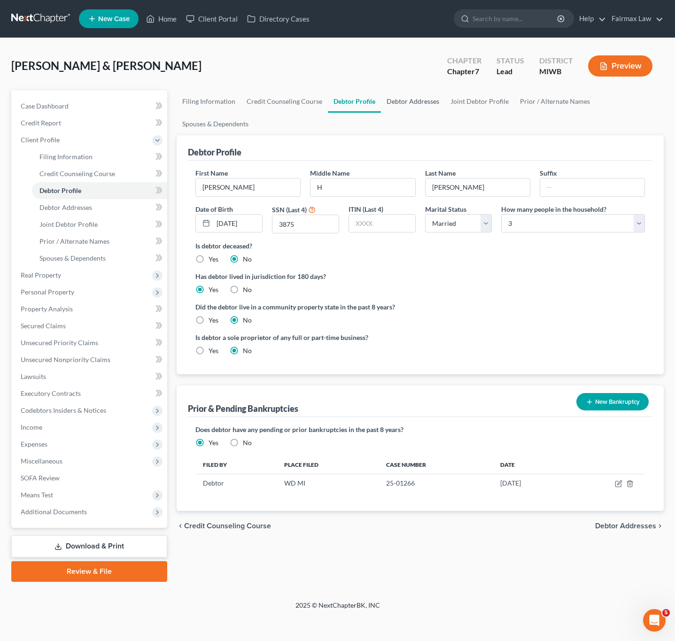
click at [418, 105] on link "Debtor Addresses" at bounding box center [413, 101] width 64 height 23
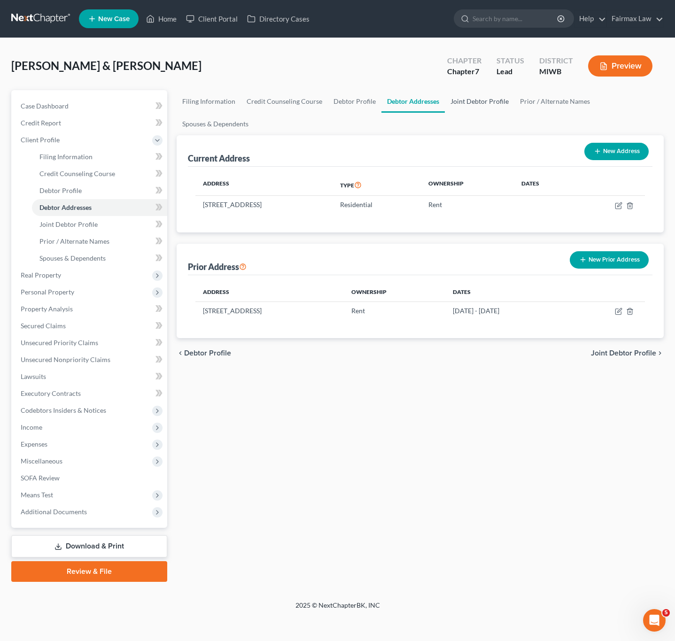
drag, startPoint x: 481, startPoint y: 103, endPoint x: 506, endPoint y: 103, distance: 24.9
click at [481, 102] on link "Joint Debtor Profile" at bounding box center [480, 101] width 70 height 23
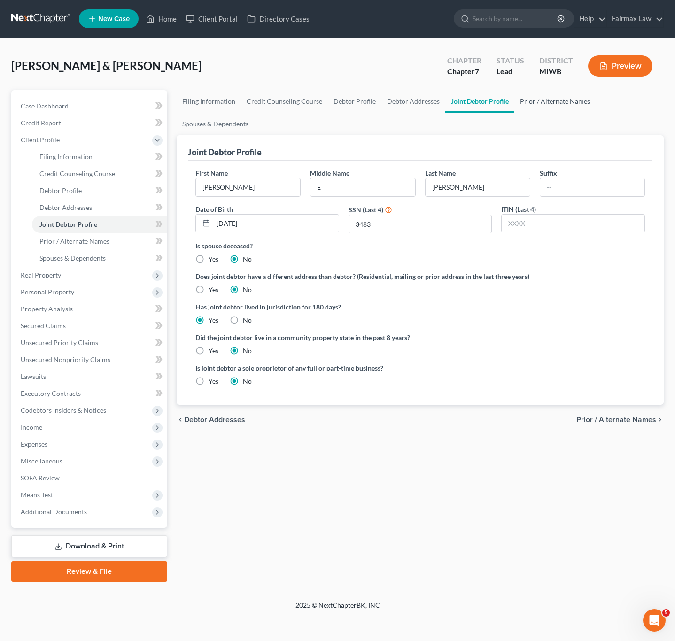
click at [554, 100] on link "Prior / Alternate Names" at bounding box center [554, 101] width 81 height 23
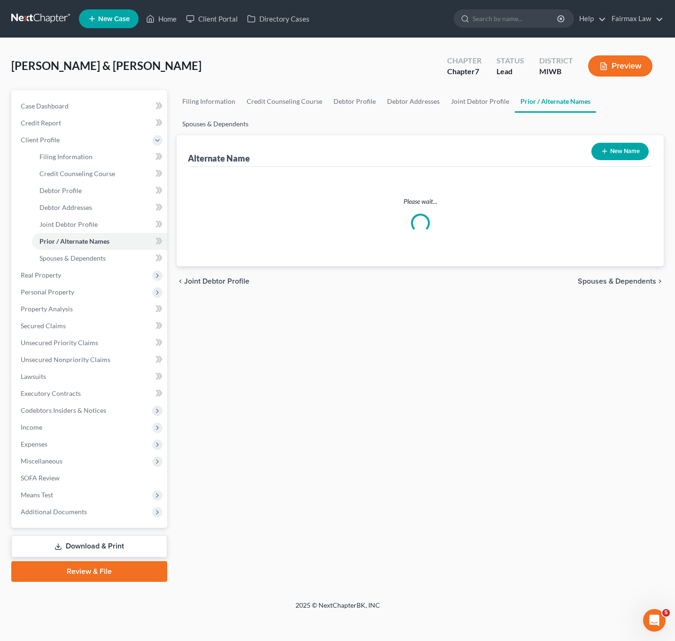
click at [213, 126] on link "Spouses & Dependents" at bounding box center [215, 124] width 77 height 23
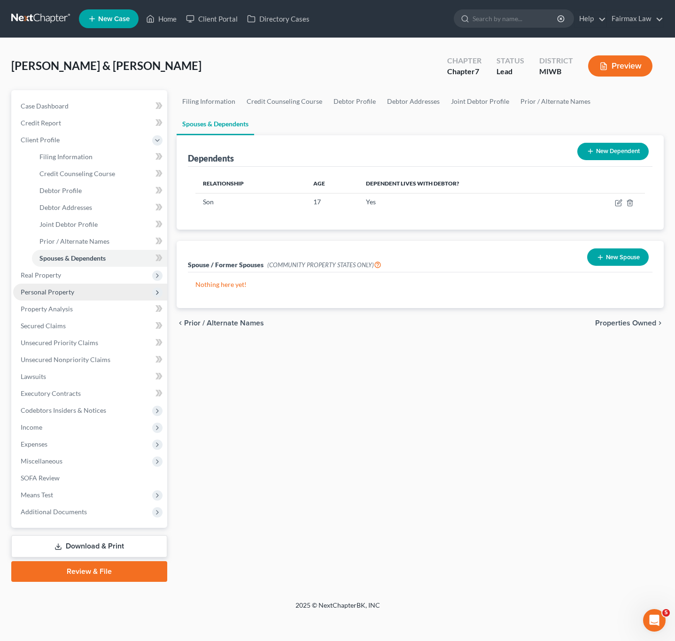
click at [51, 290] on span "Personal Property" at bounding box center [48, 292] width 54 height 8
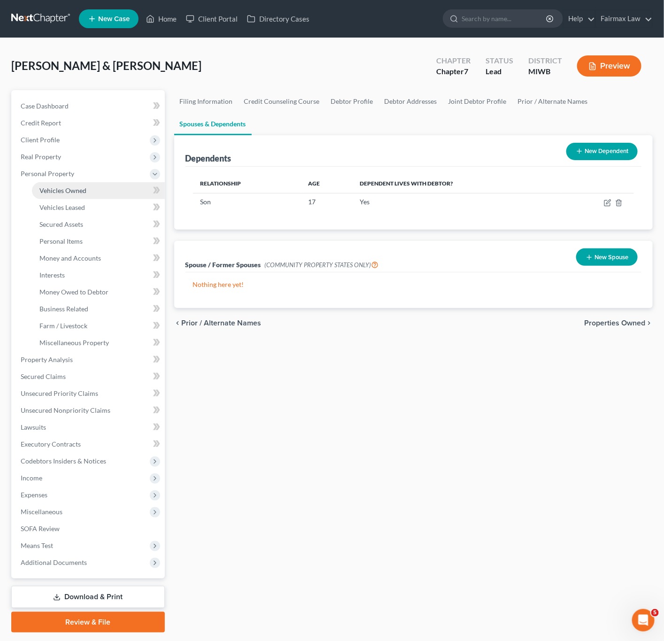
click at [65, 188] on span "Vehicles Owned" at bounding box center [62, 190] width 47 height 8
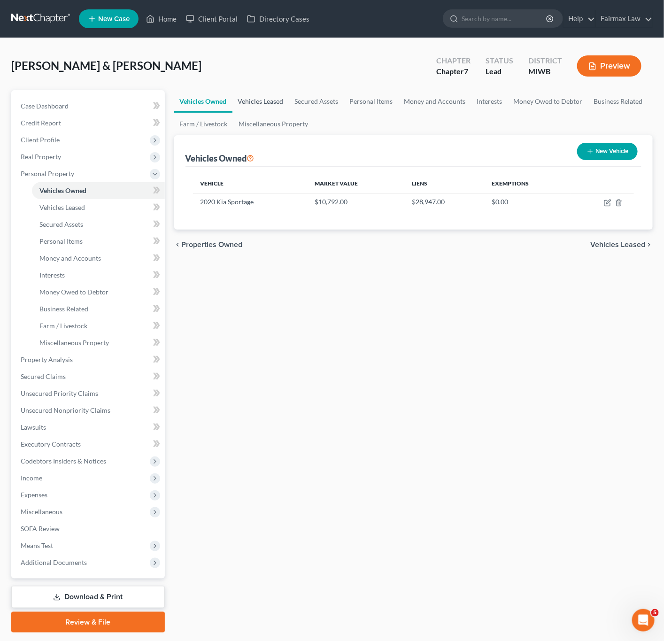
click at [253, 103] on link "Vehicles Leased" at bounding box center [260, 101] width 57 height 23
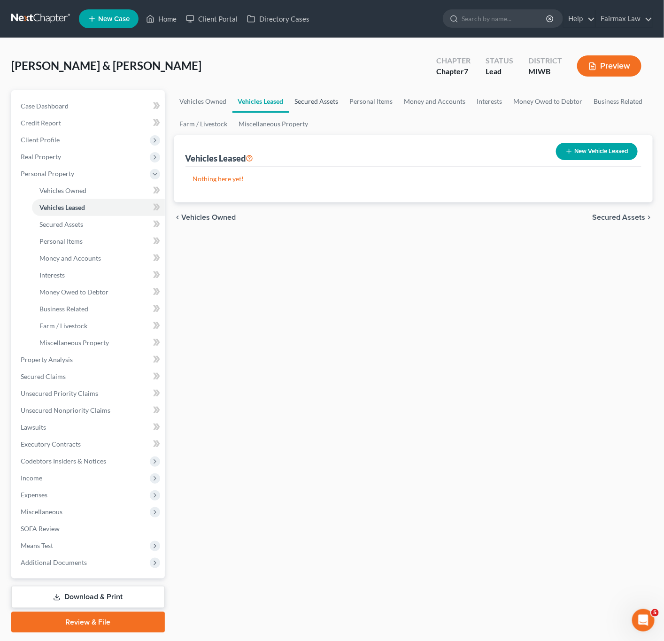
click at [335, 103] on link "Secured Assets" at bounding box center [316, 101] width 55 height 23
click at [392, 102] on link "Personal Items" at bounding box center [372, 101] width 54 height 23
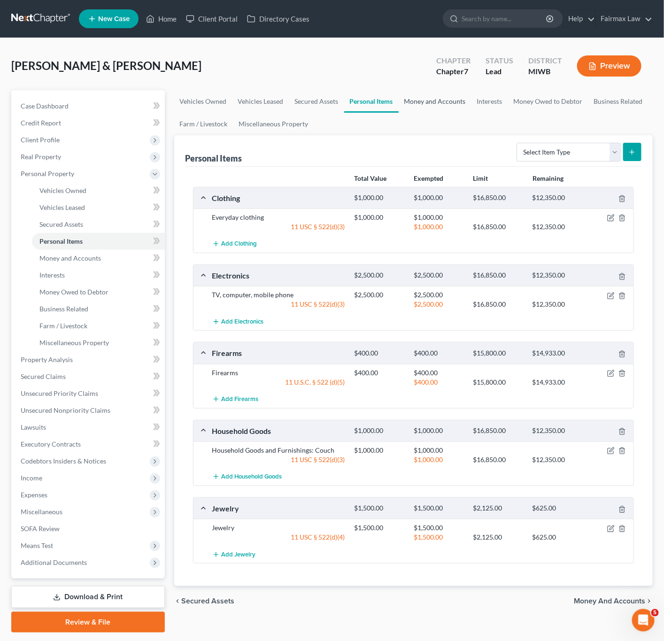
click at [445, 100] on link "Money and Accounts" at bounding box center [435, 101] width 73 height 23
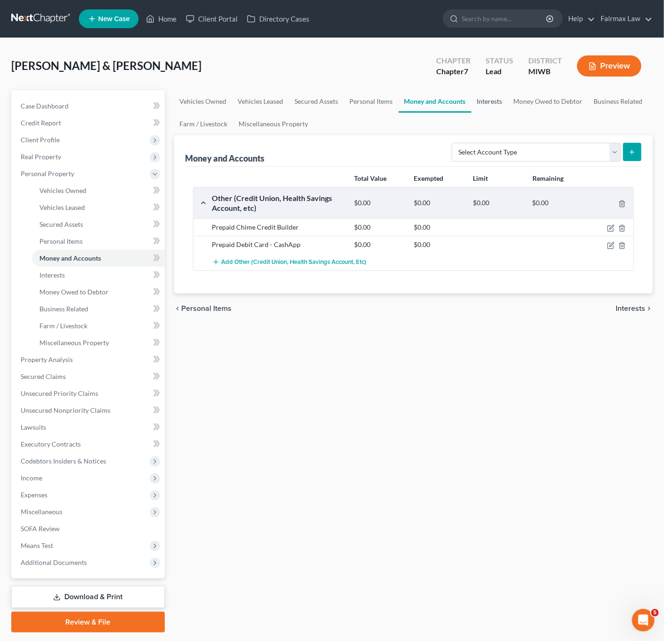
click at [500, 99] on link "Interests" at bounding box center [490, 101] width 37 height 23
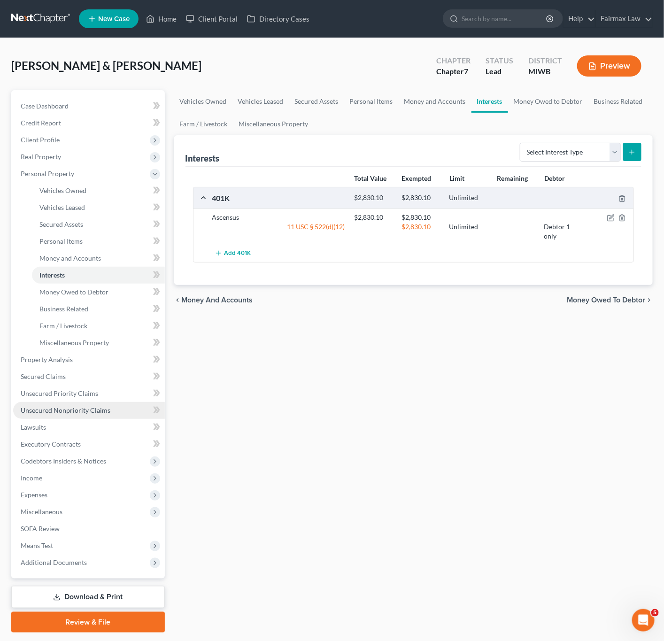
click at [56, 409] on span "Unsecured Nonpriority Claims" at bounding box center [66, 410] width 90 height 8
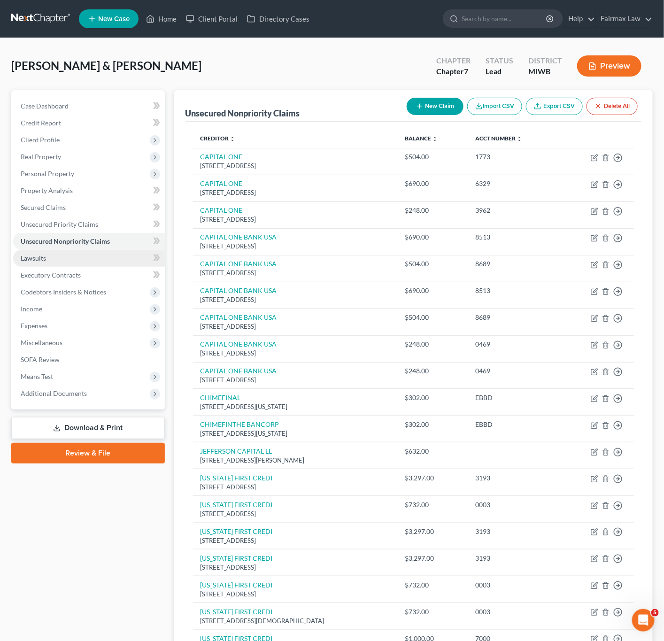
click at [32, 260] on span "Lawsuits" at bounding box center [33, 258] width 25 height 8
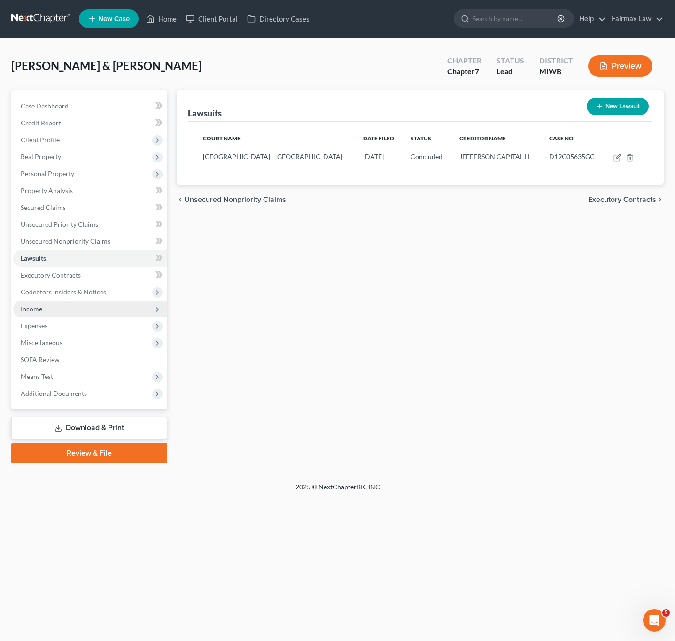
click at [41, 309] on span "Income" at bounding box center [32, 309] width 22 height 8
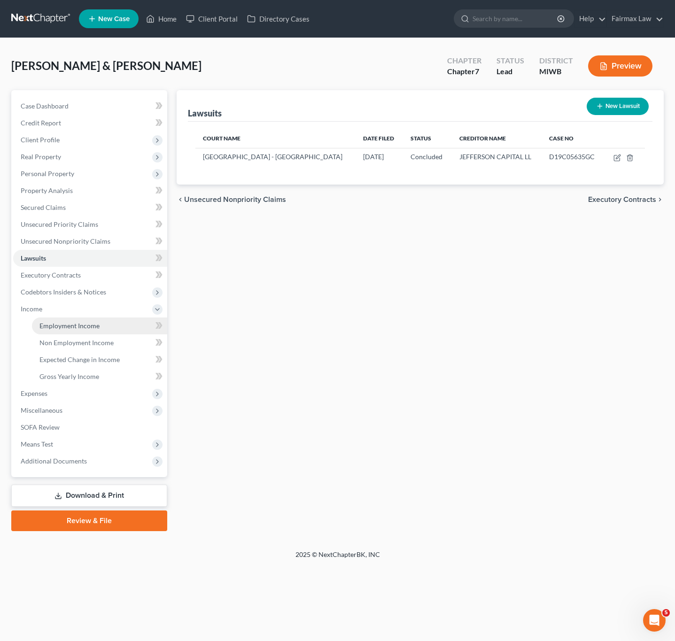
click at [51, 325] on span "Employment Income" at bounding box center [69, 326] width 60 height 8
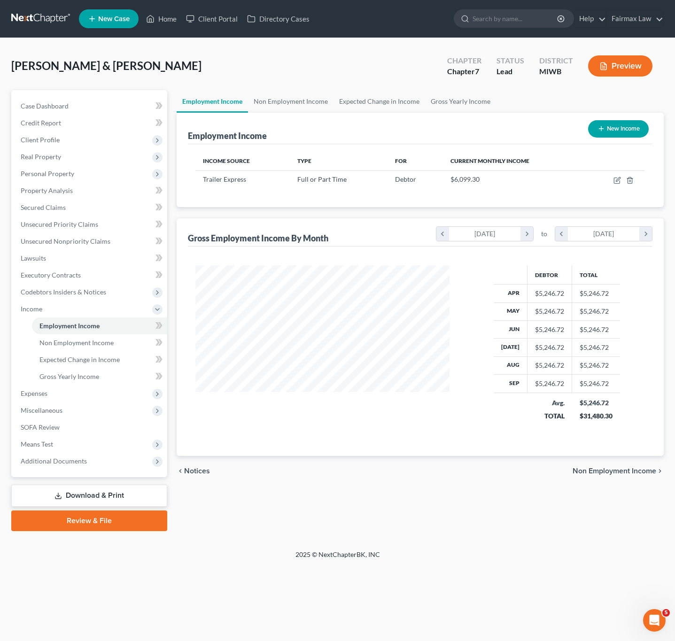
scroll to position [170, 272]
click at [278, 99] on link "Non Employment Income" at bounding box center [290, 101] width 85 height 23
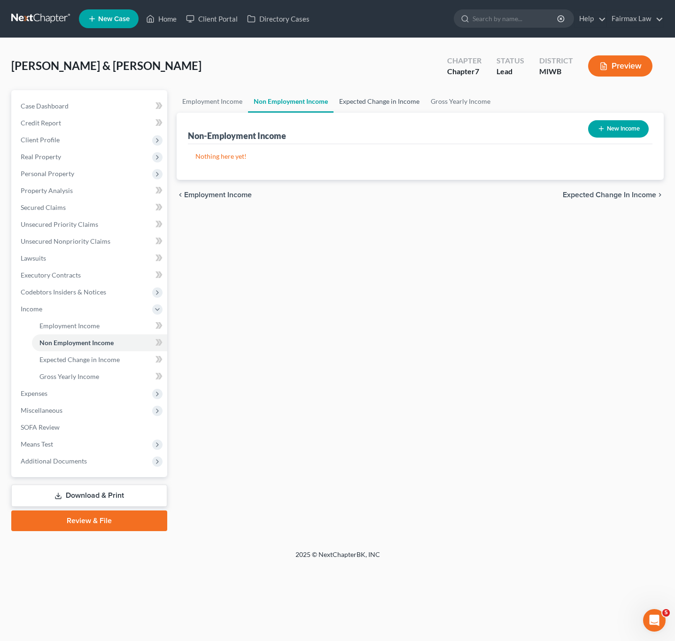
click at [358, 99] on link "Expected Change in Income" at bounding box center [379, 101] width 92 height 23
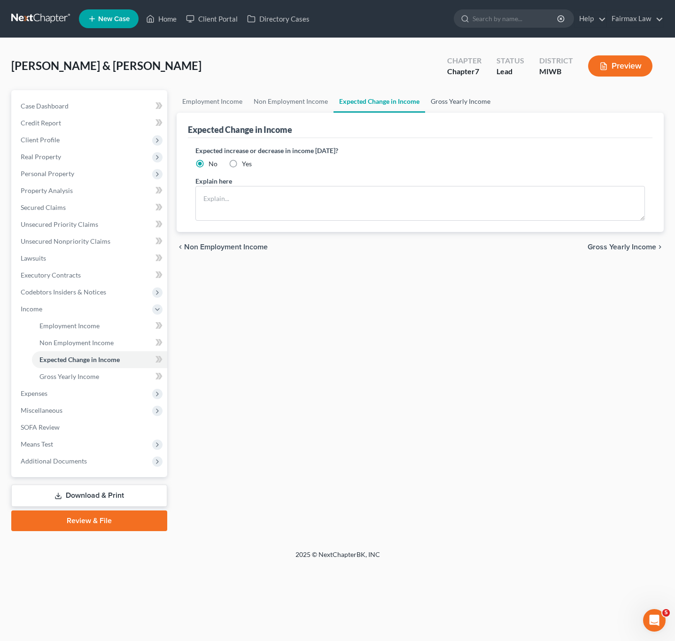
click at [459, 103] on link "Gross Yearly Income" at bounding box center [460, 101] width 71 height 23
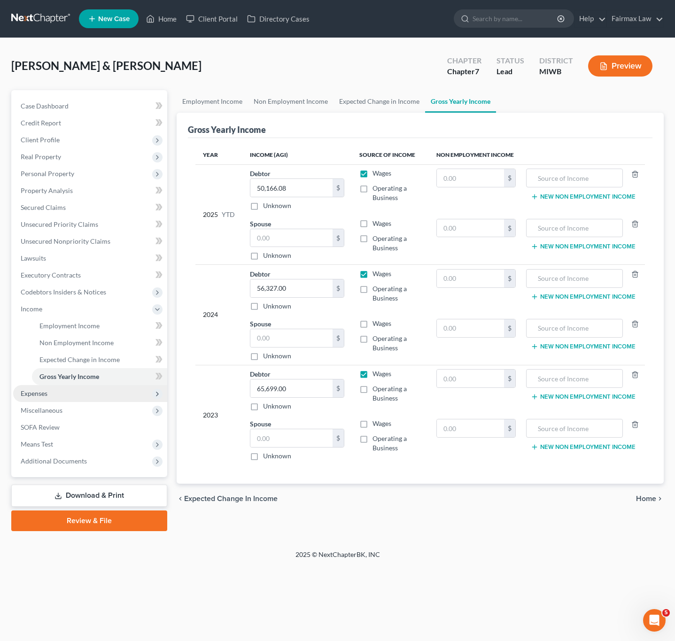
click at [37, 392] on span "Expenses" at bounding box center [34, 393] width 27 height 8
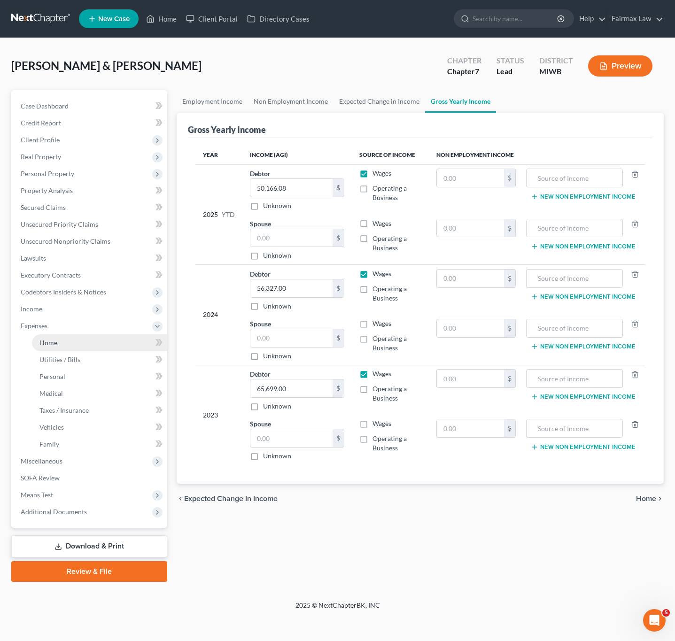
click at [57, 342] on link "Home" at bounding box center [99, 342] width 135 height 17
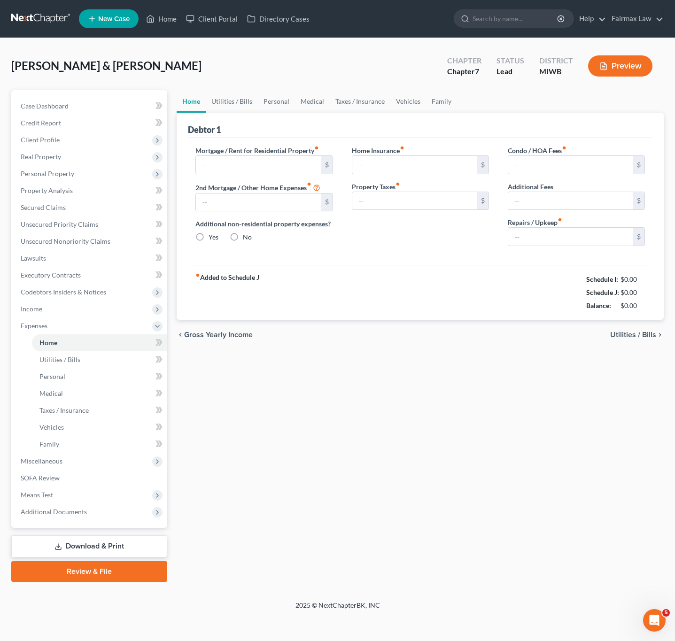
type input "1,428.00"
type input "0.00"
radio input "true"
type input "0.00"
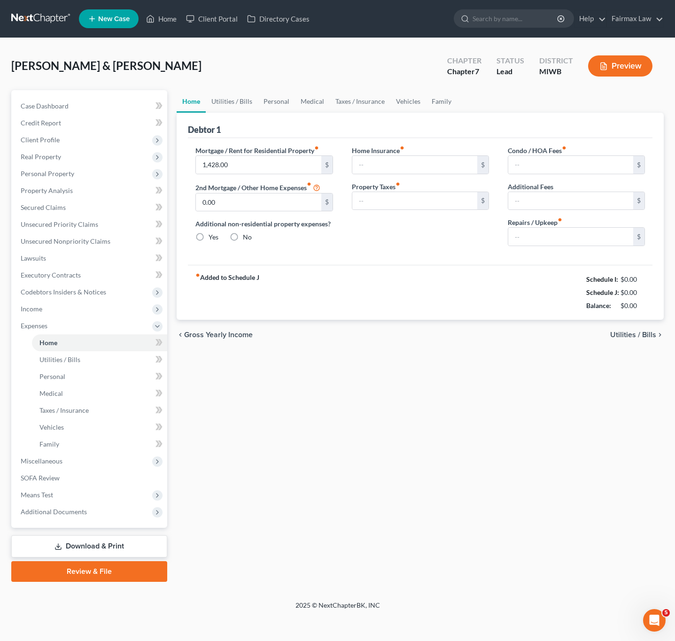
type input "0.00"
click at [46, 463] on span "Miscellaneous" at bounding box center [42, 461] width 42 height 8
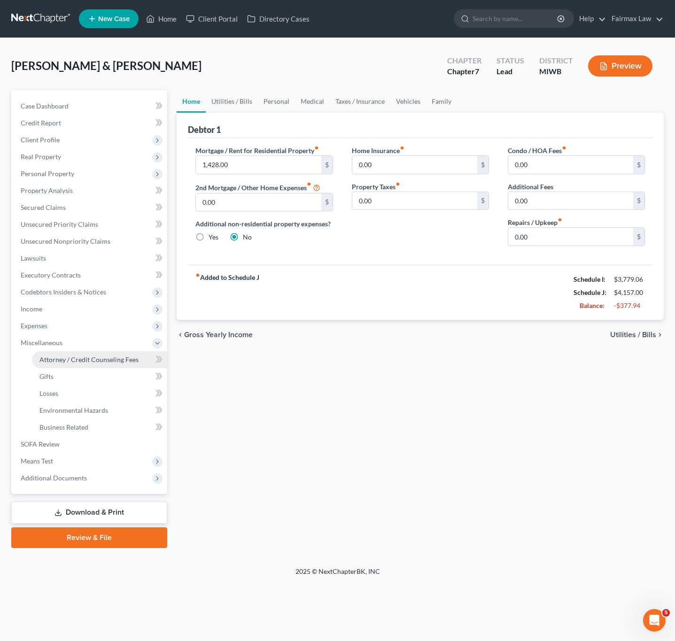
click at [65, 357] on span "Attorney / Credit Counseling Fees" at bounding box center [88, 360] width 99 height 8
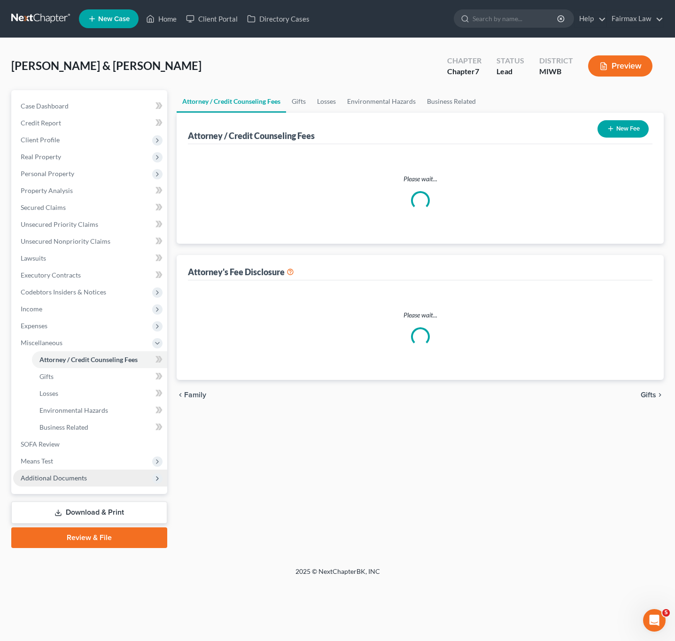
select select "1"
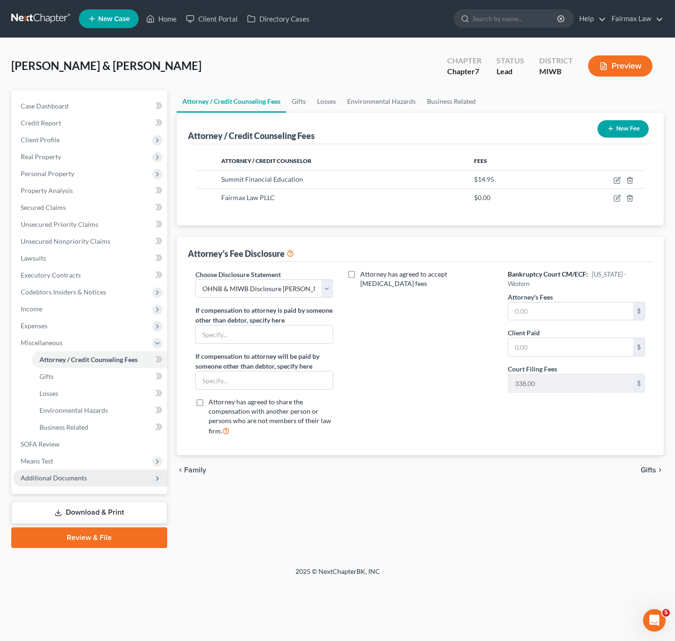
click at [41, 475] on span "Additional Documents" at bounding box center [54, 478] width 66 height 8
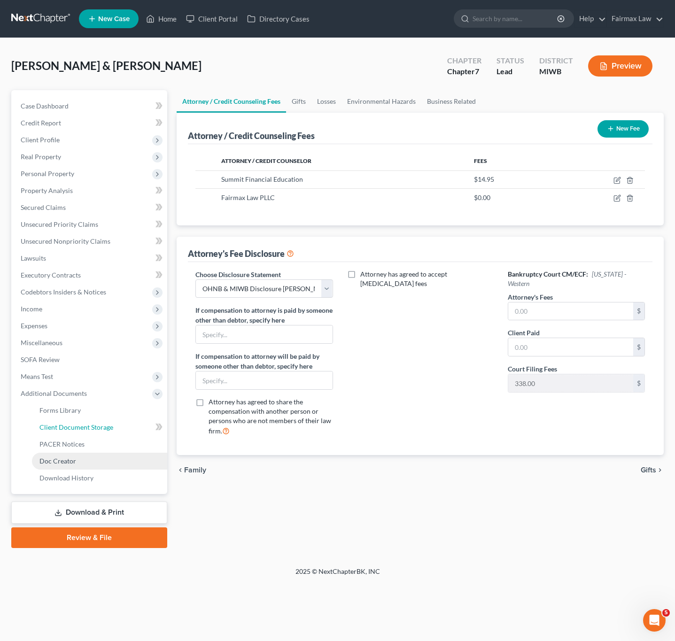
click at [67, 426] on span "Client Document Storage" at bounding box center [76, 427] width 74 height 8
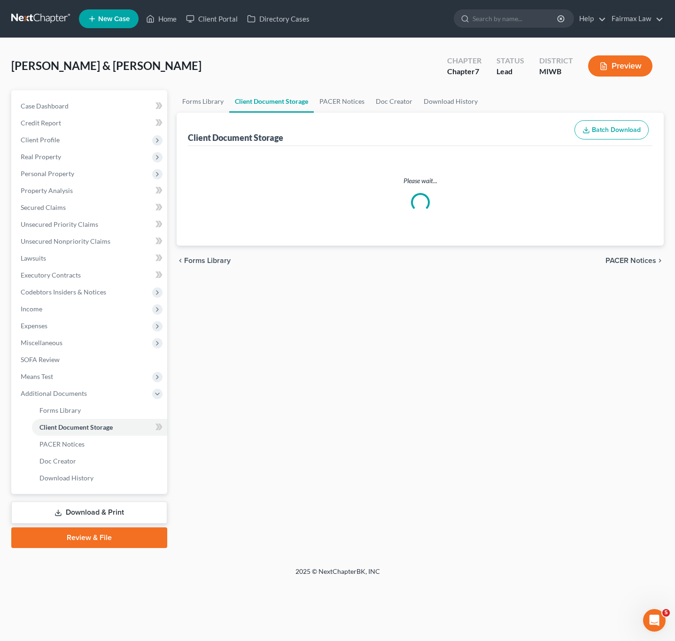
select select "1"
select select "4"
select select "0"
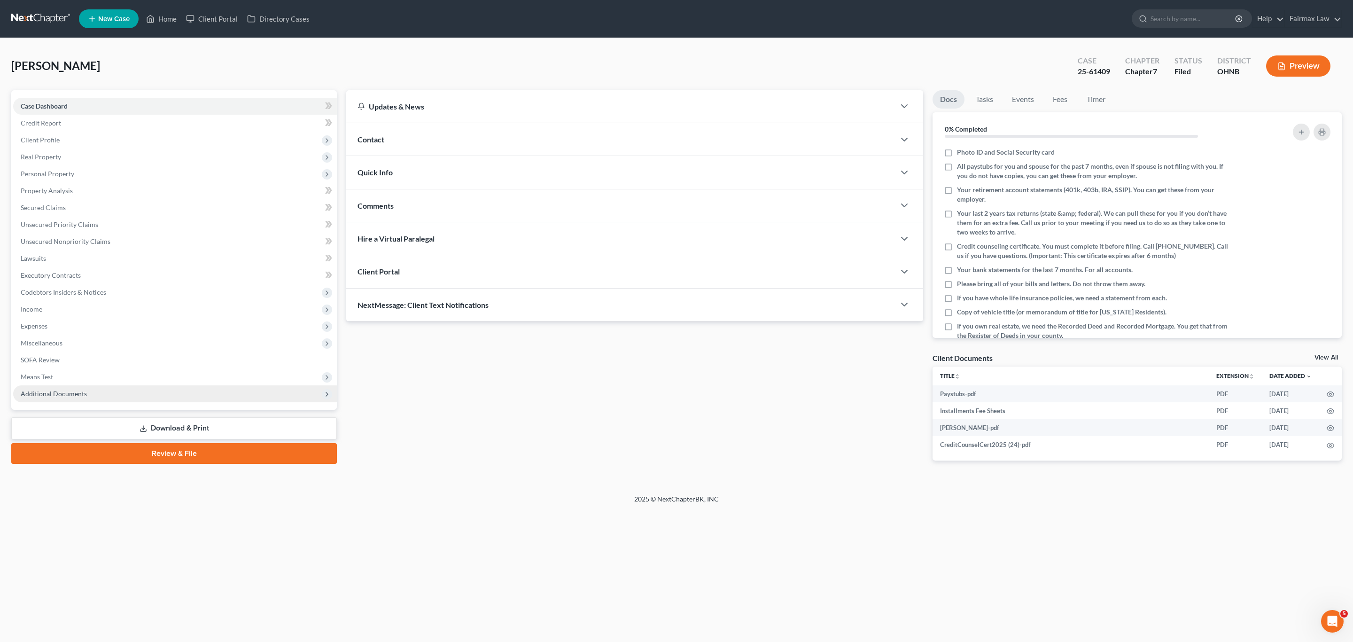
click at [85, 394] on span "Additional Documents" at bounding box center [175, 393] width 324 height 17
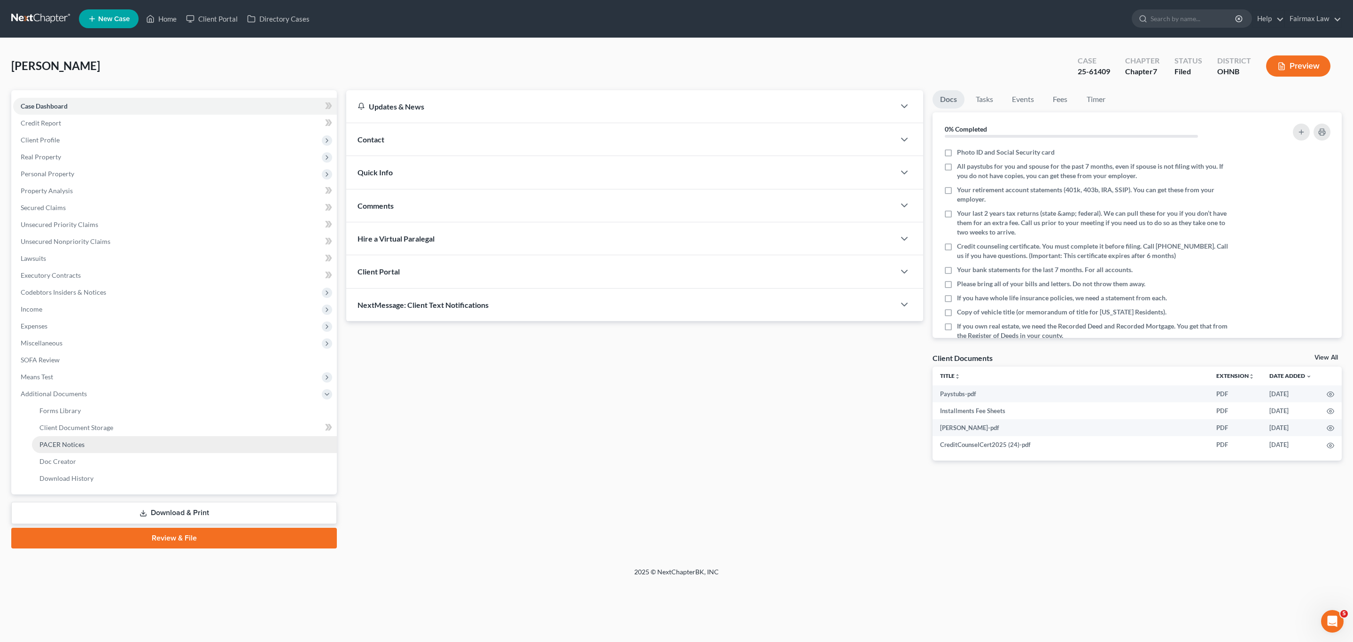
click at [70, 446] on span "PACER Notices" at bounding box center [61, 444] width 45 height 8
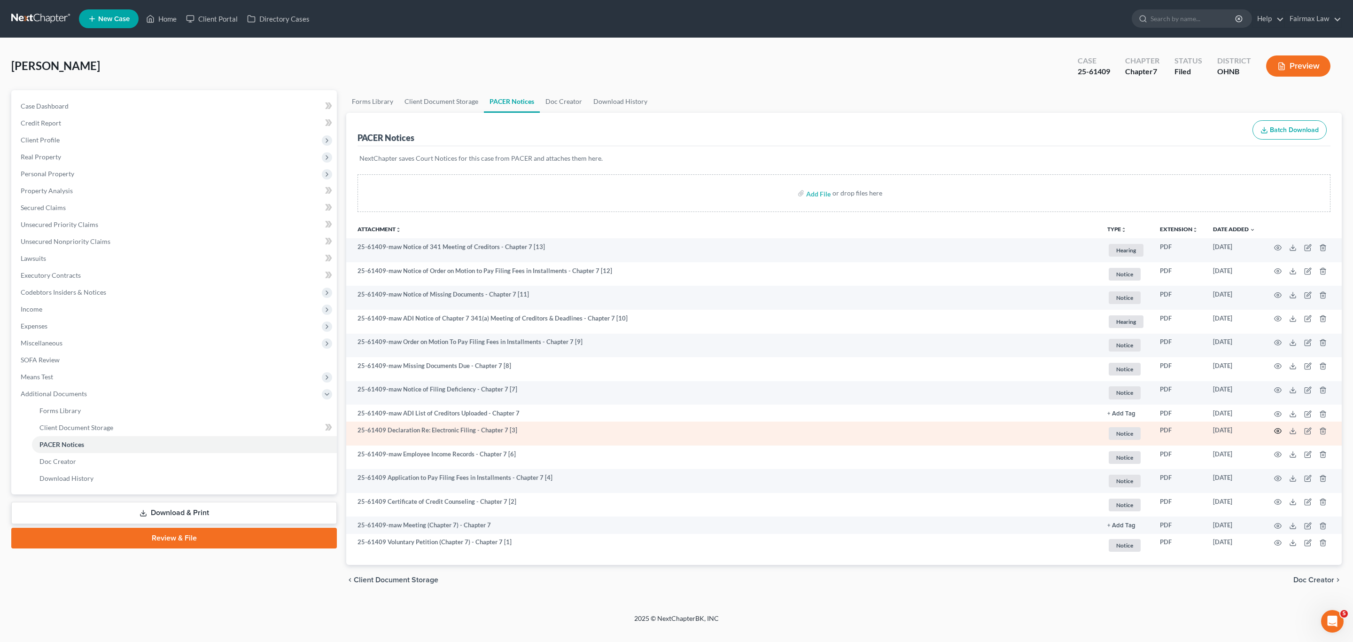
click at [1275, 430] on icon "button" at bounding box center [1277, 430] width 7 height 5
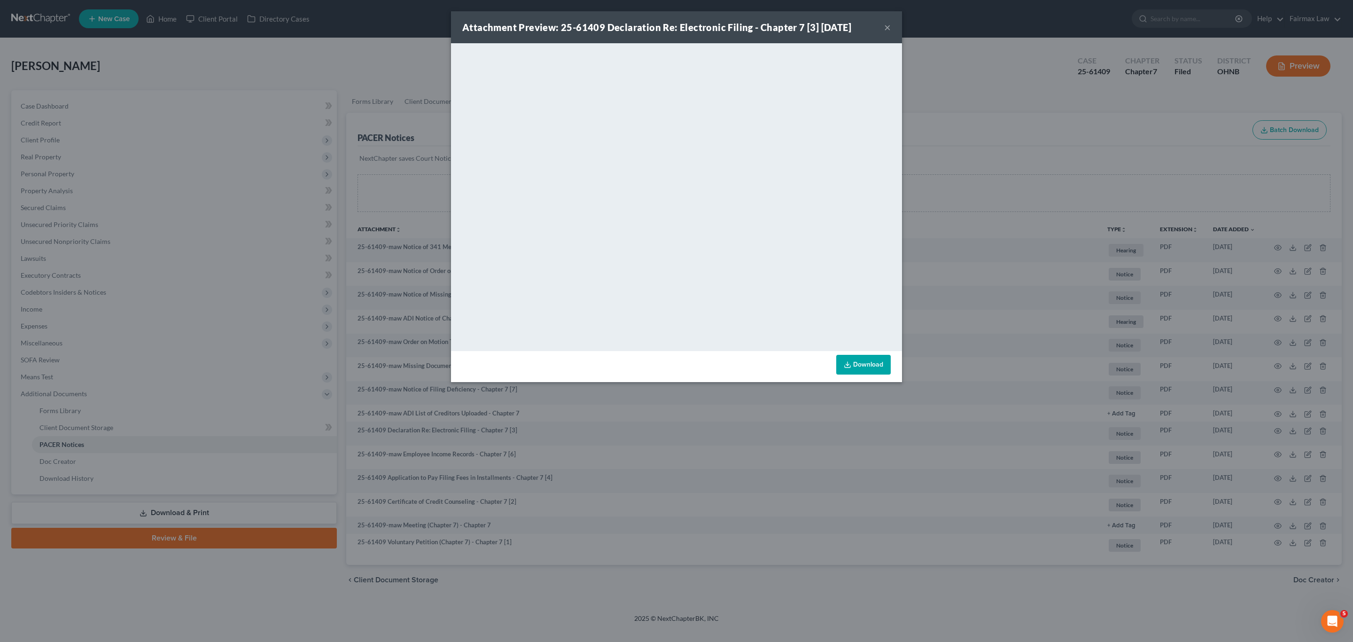
click at [980, 65] on div "Attachment Preview: 25-61409 Declaration Re: Electronic Filing - Chapter 7 [3] …" at bounding box center [676, 321] width 1353 height 642
